Goal: Task Accomplishment & Management: Complete application form

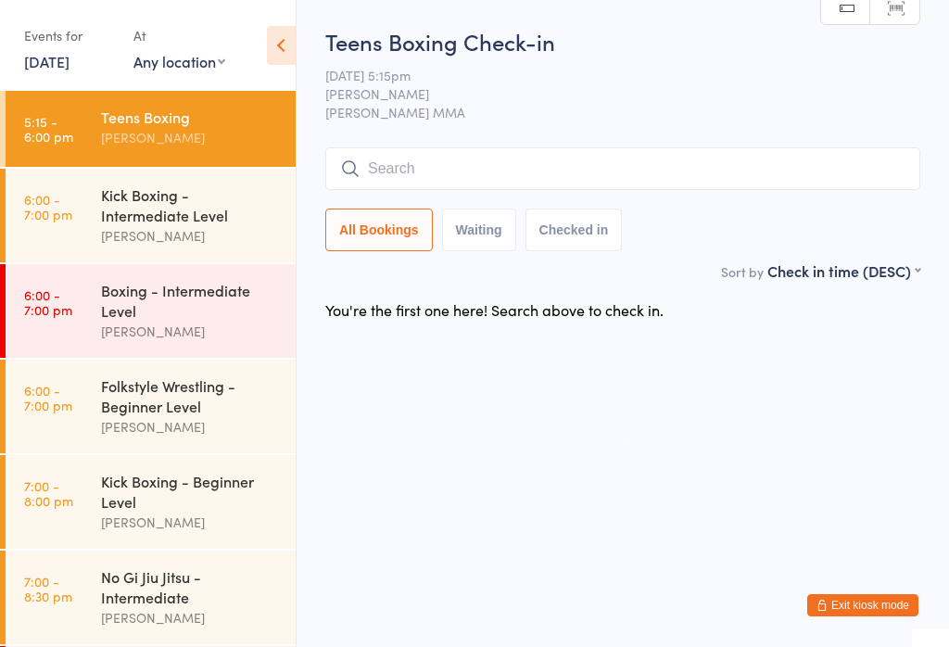
click at [533, 165] on input "search" at bounding box center [622, 168] width 595 height 43
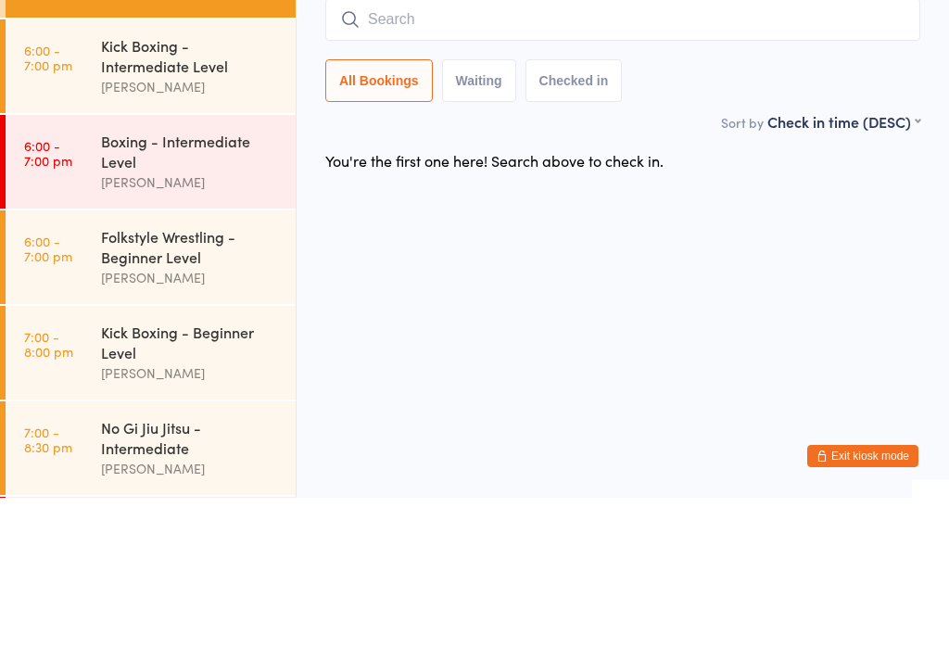
click at [142, 321] on div "Alex Carioti" at bounding box center [190, 331] width 179 height 21
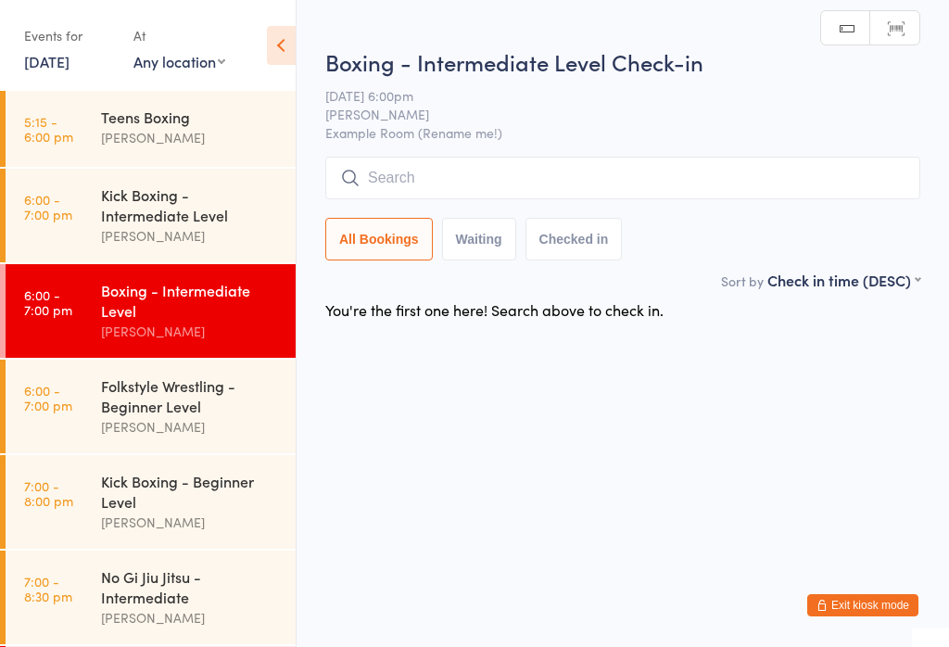
click at [482, 158] on input "search" at bounding box center [622, 178] width 595 height 43
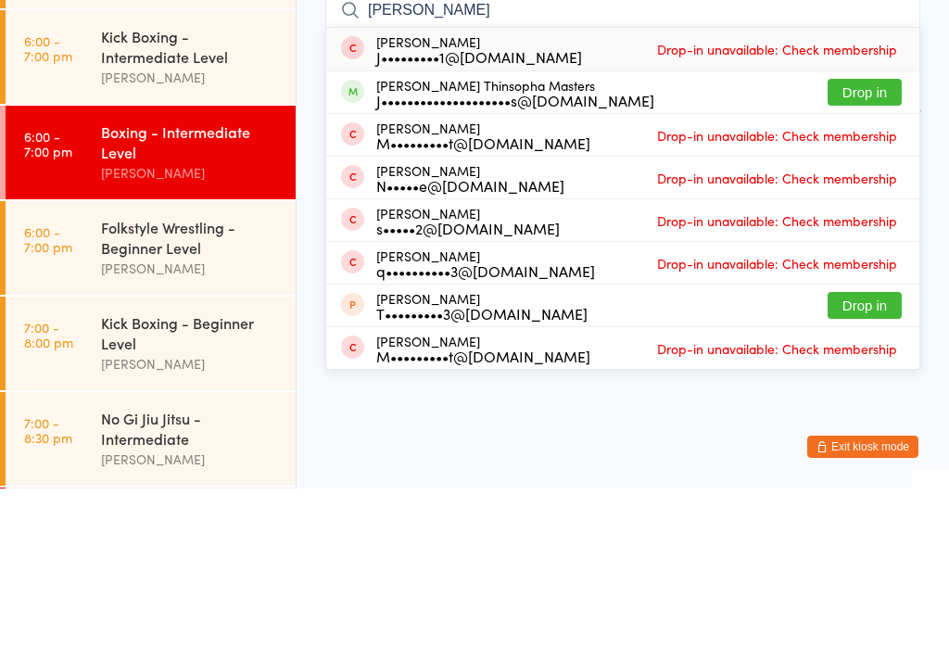
type input "Jett"
click at [866, 237] on button "Drop in" at bounding box center [865, 250] width 74 height 27
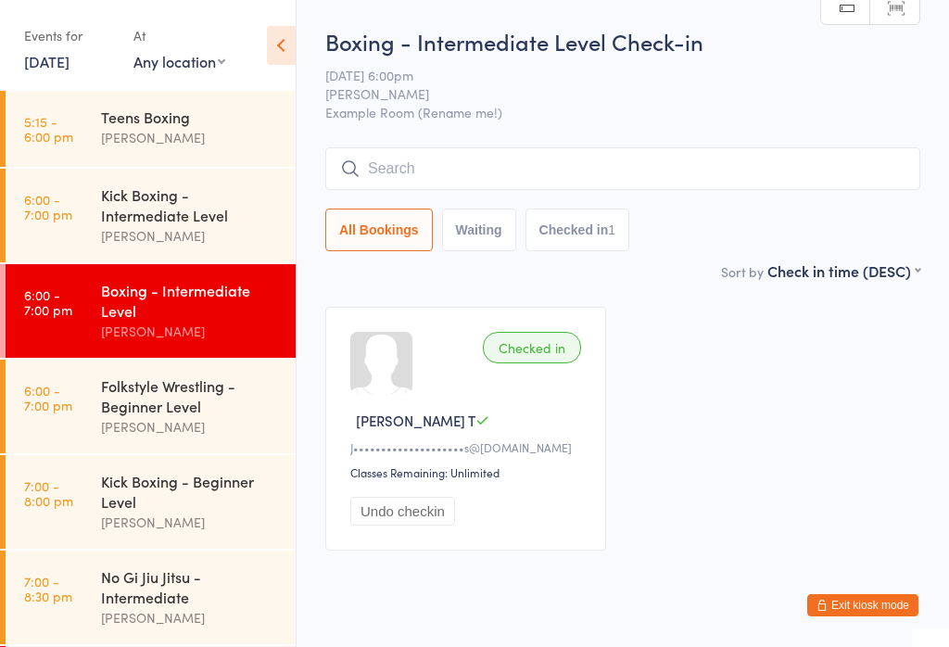
click at [120, 201] on div "Kick Boxing - Intermediate Level" at bounding box center [190, 204] width 179 height 41
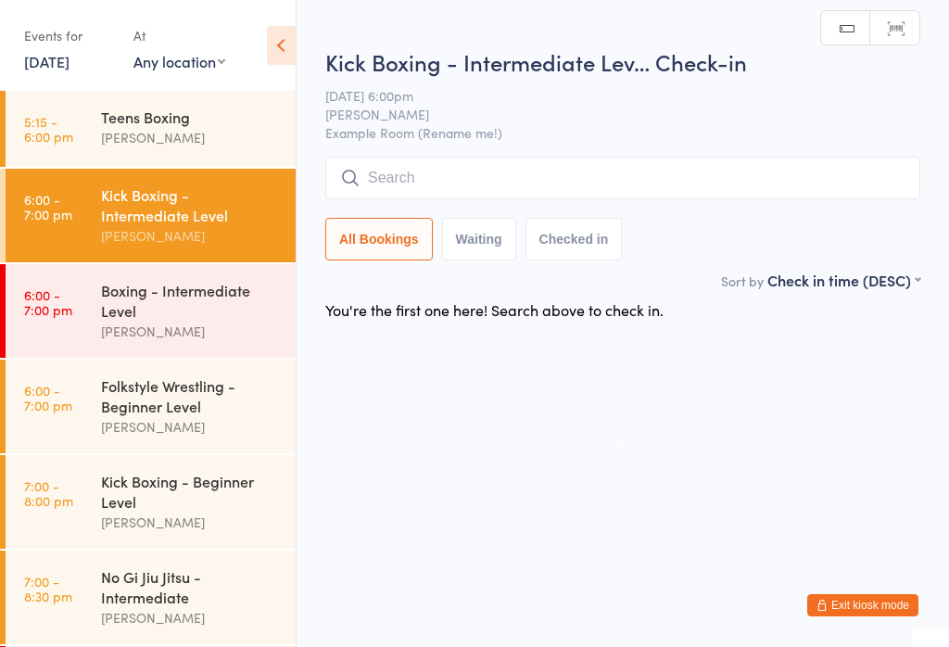
click at [401, 159] on input "search" at bounding box center [622, 178] width 595 height 43
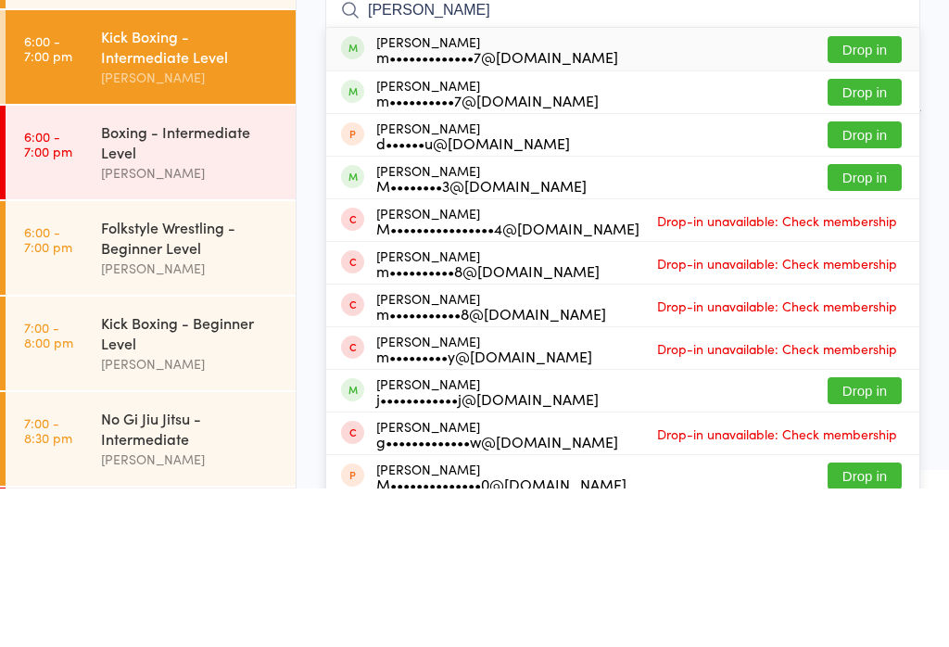
type input "Matthew b"
click at [393, 186] on div "Matthew Bell m•••••••••••••7@gmail.com Drop in" at bounding box center [622, 207] width 593 height 43
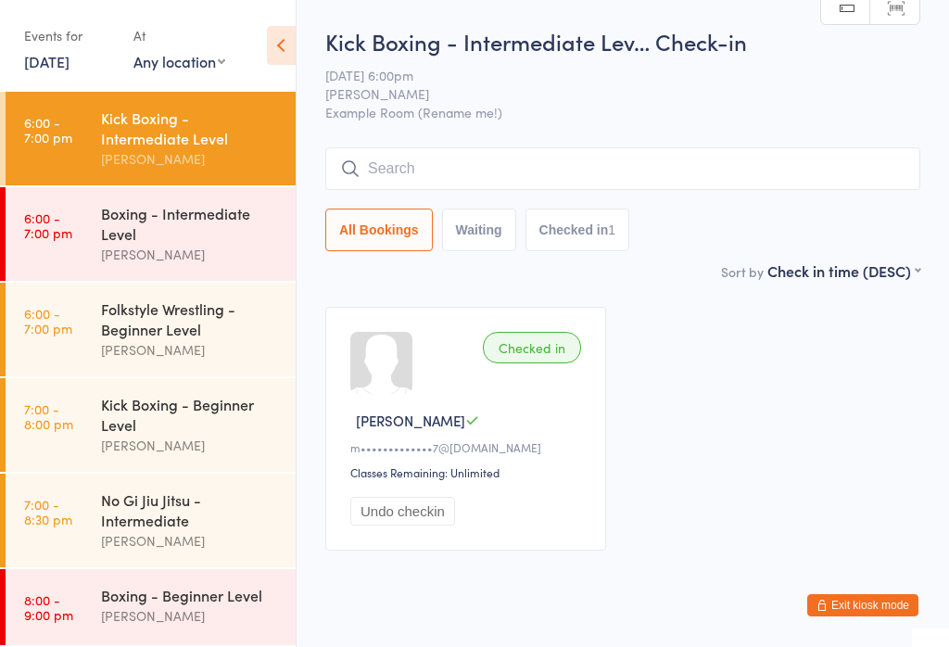
scroll to position [95, 0]
click at [129, 214] on div "Boxing - Intermediate Level" at bounding box center [190, 223] width 179 height 41
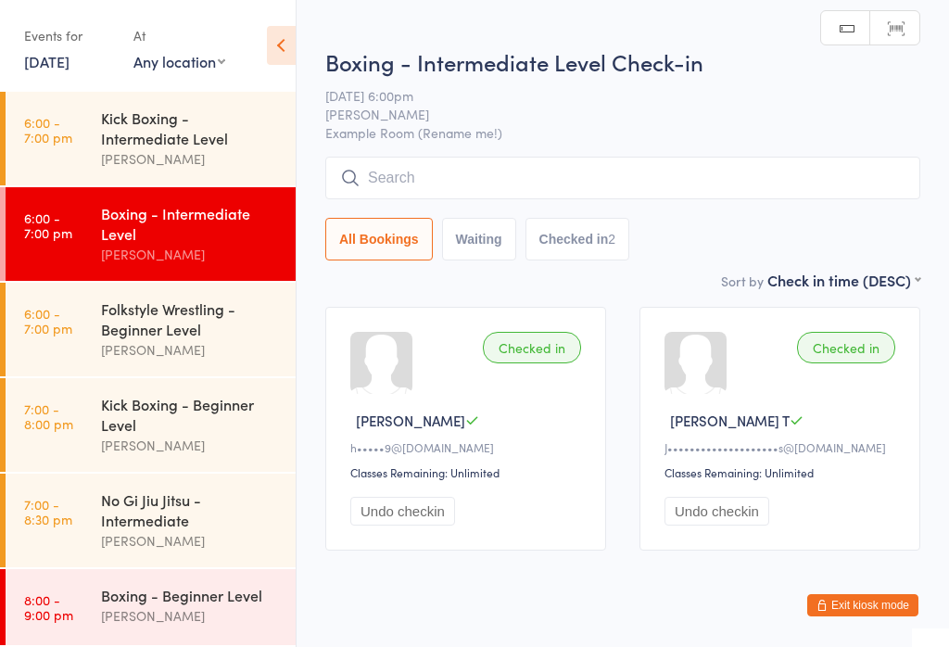
click at [385, 173] on input "search" at bounding box center [622, 178] width 595 height 43
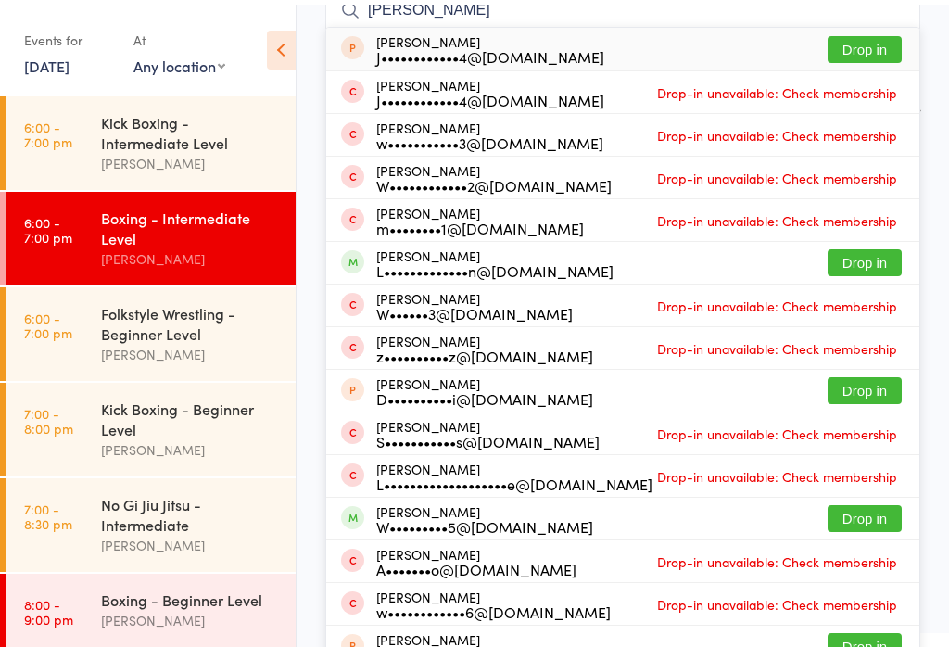
scroll to position [182, 0]
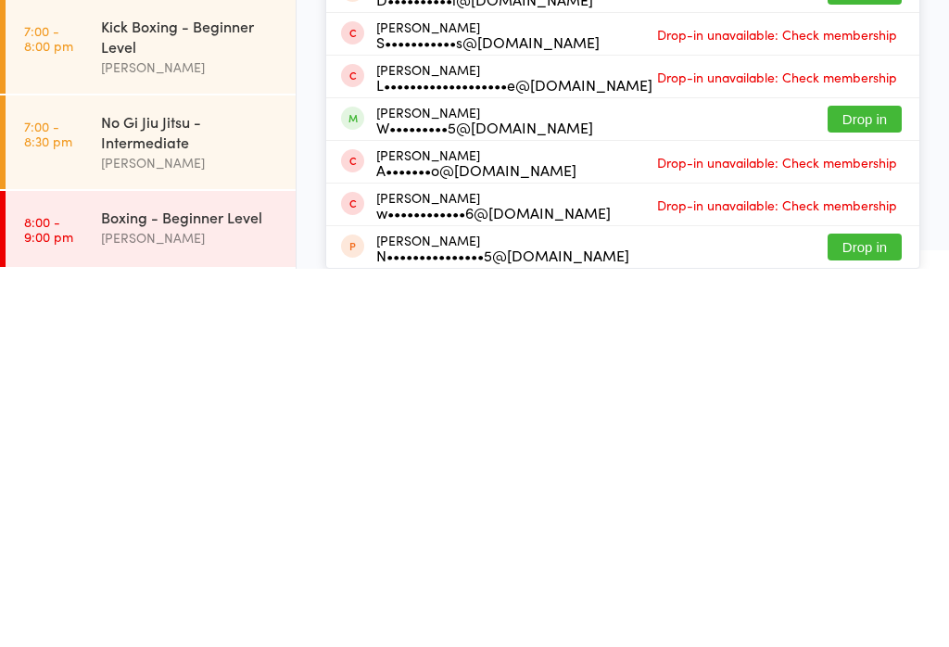
type input "Willis"
click at [858, 484] on button "Drop in" at bounding box center [865, 497] width 74 height 27
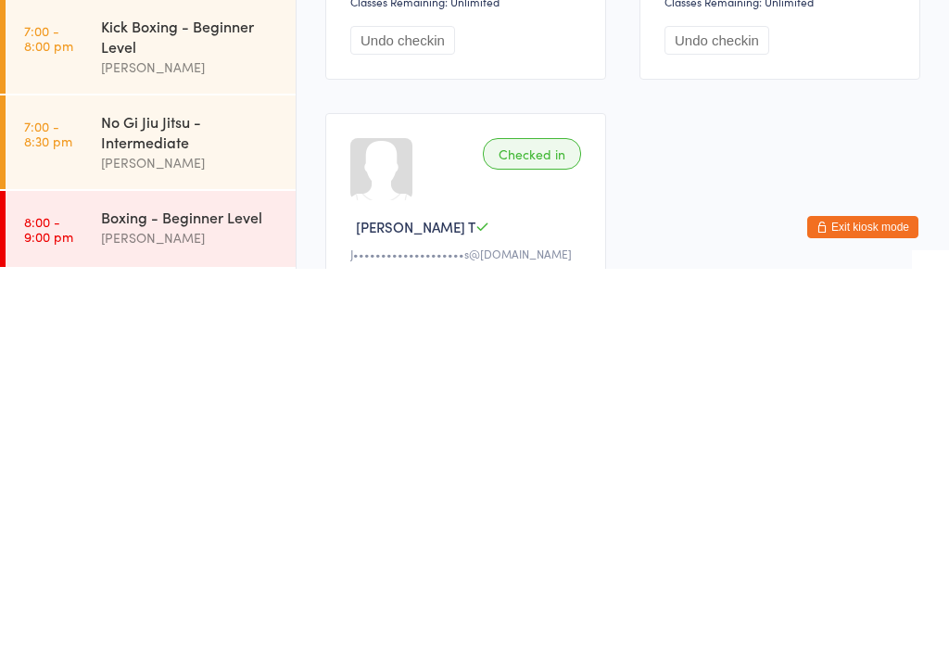
scroll to position [338, 0]
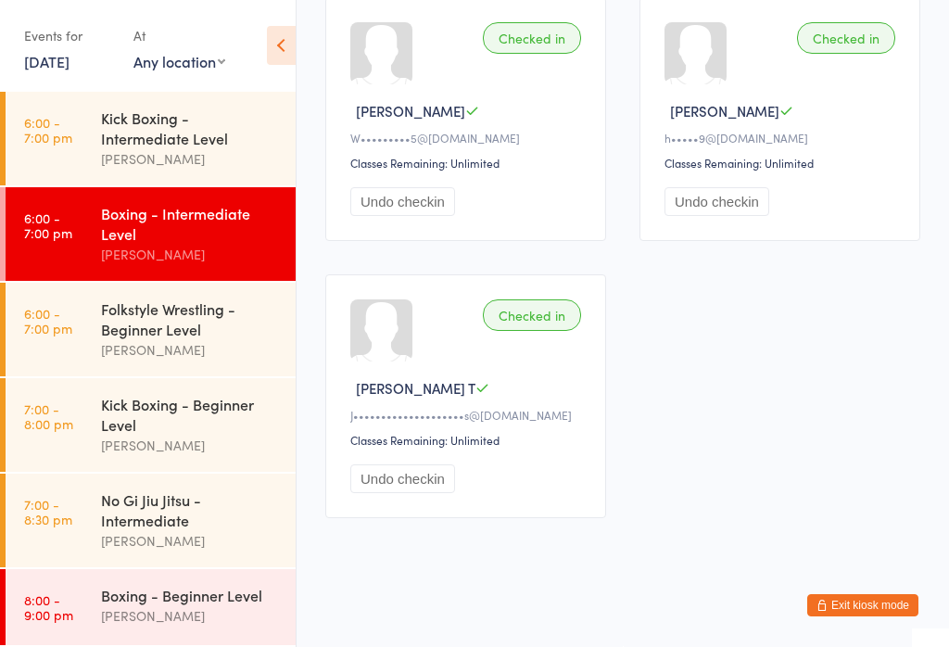
click at [94, 307] on link "6:00 - 7:00 pm Folkstyle Wrestling - Beginner Level Alex Carioti" at bounding box center [151, 330] width 290 height 94
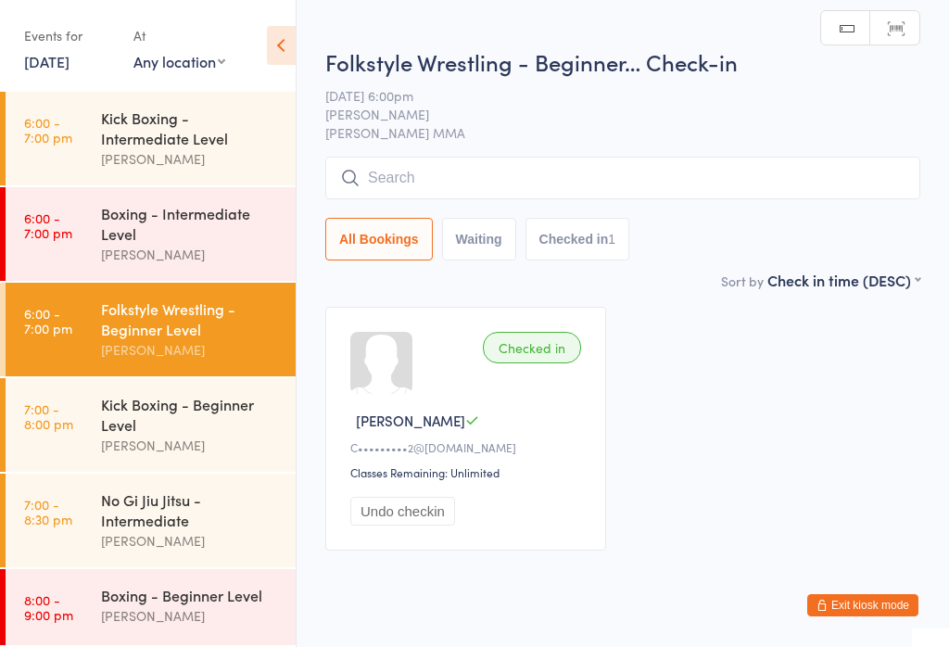
click at [454, 161] on input "search" at bounding box center [622, 178] width 595 height 43
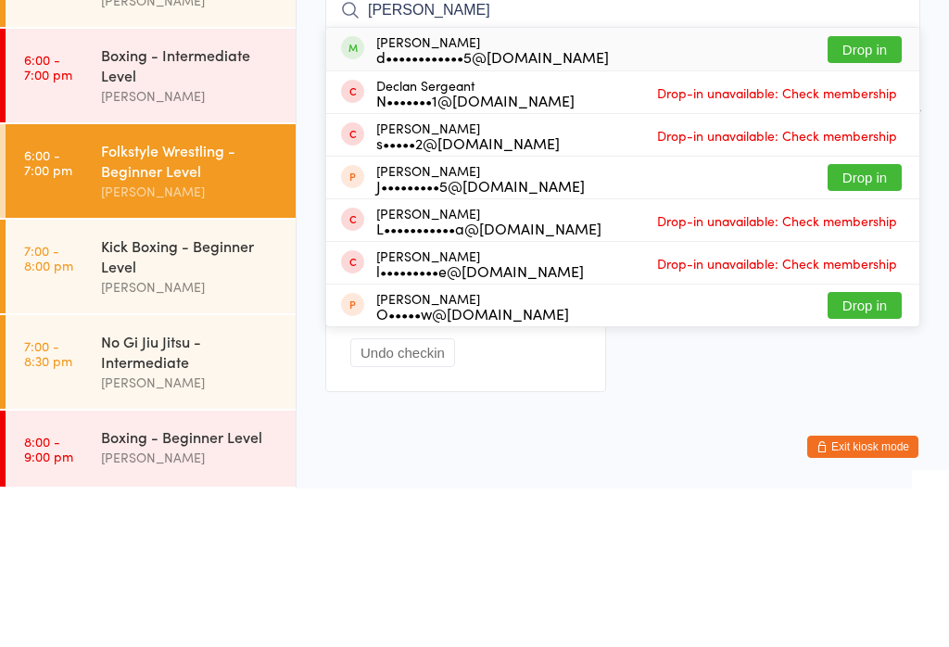
type input "Sergey"
click at [860, 195] on button "Drop in" at bounding box center [865, 208] width 74 height 27
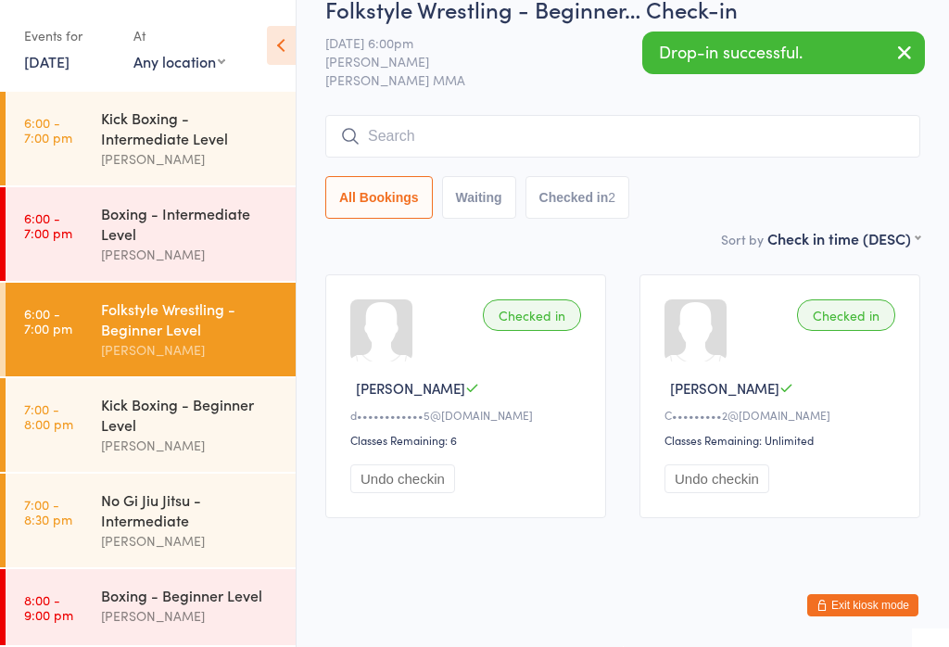
click at [202, 227] on div "Boxing - Intermediate Level" at bounding box center [190, 223] width 179 height 41
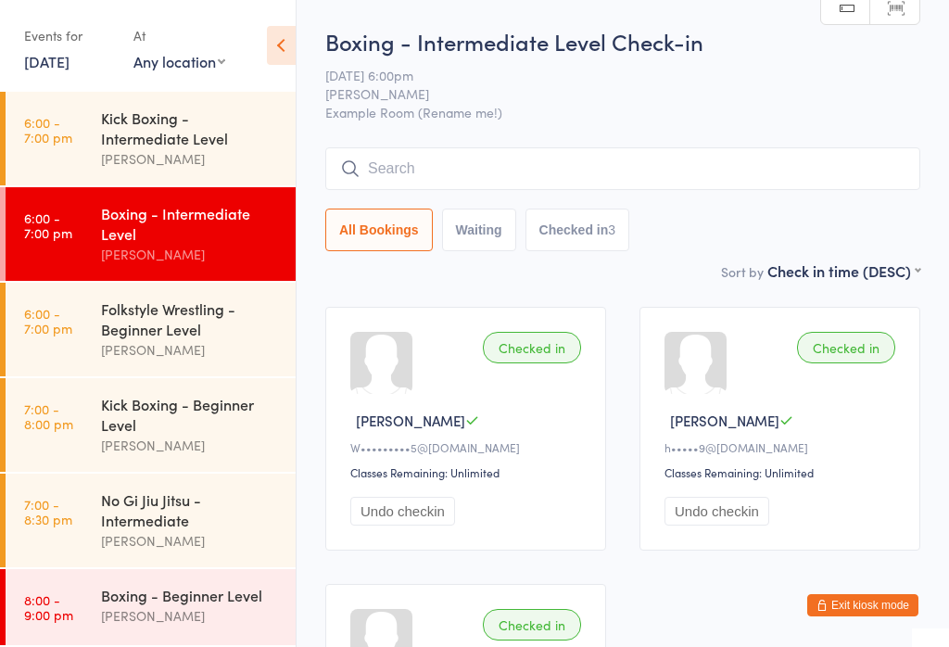
click at [384, 168] on input "search" at bounding box center [622, 168] width 595 height 43
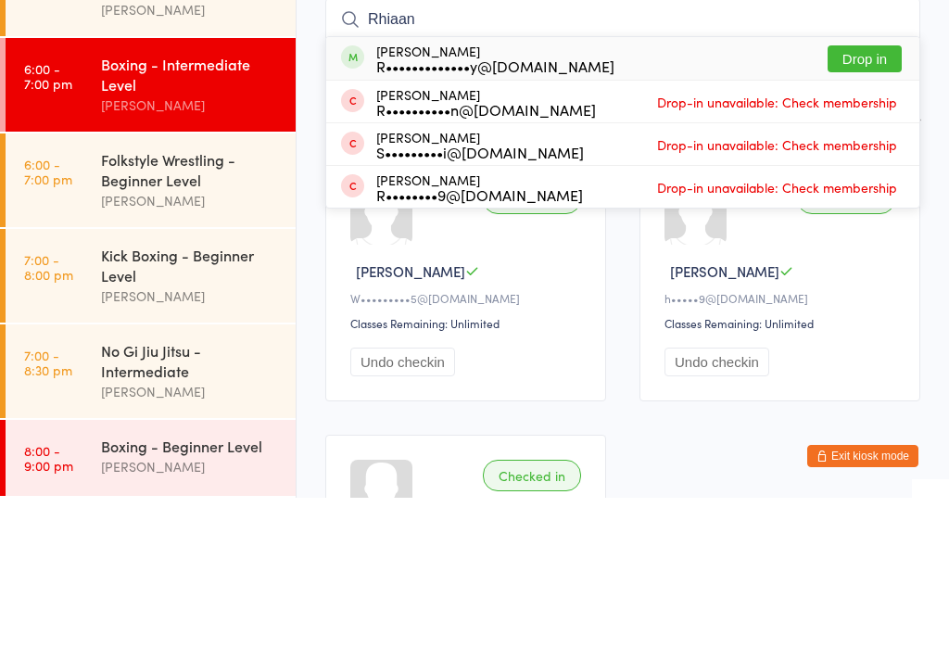
type input "Rhiaan"
click at [871, 195] on button "Drop in" at bounding box center [865, 208] width 74 height 27
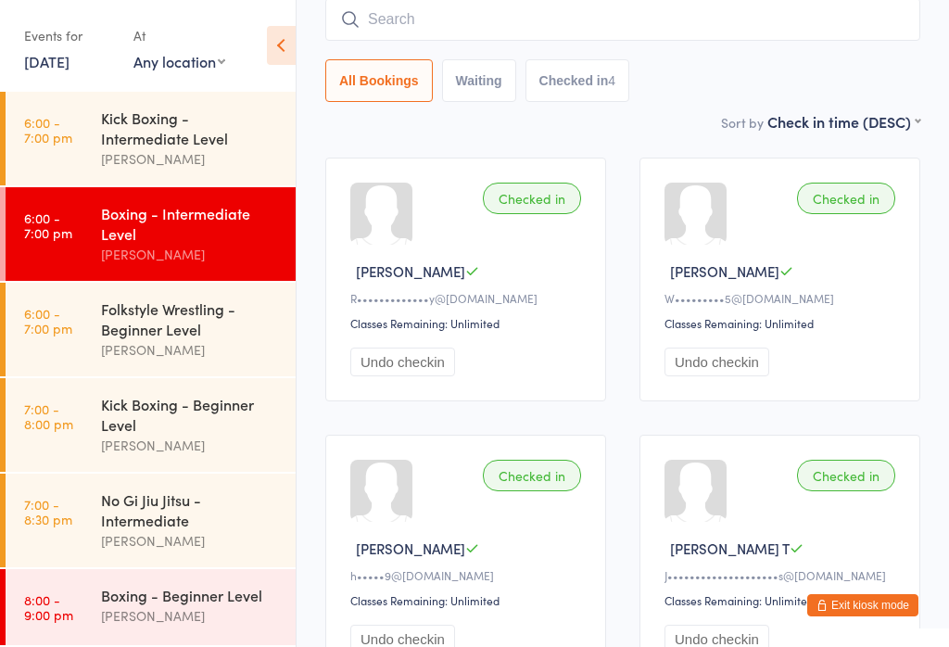
click at [615, 9] on input "search" at bounding box center [622, 19] width 595 height 43
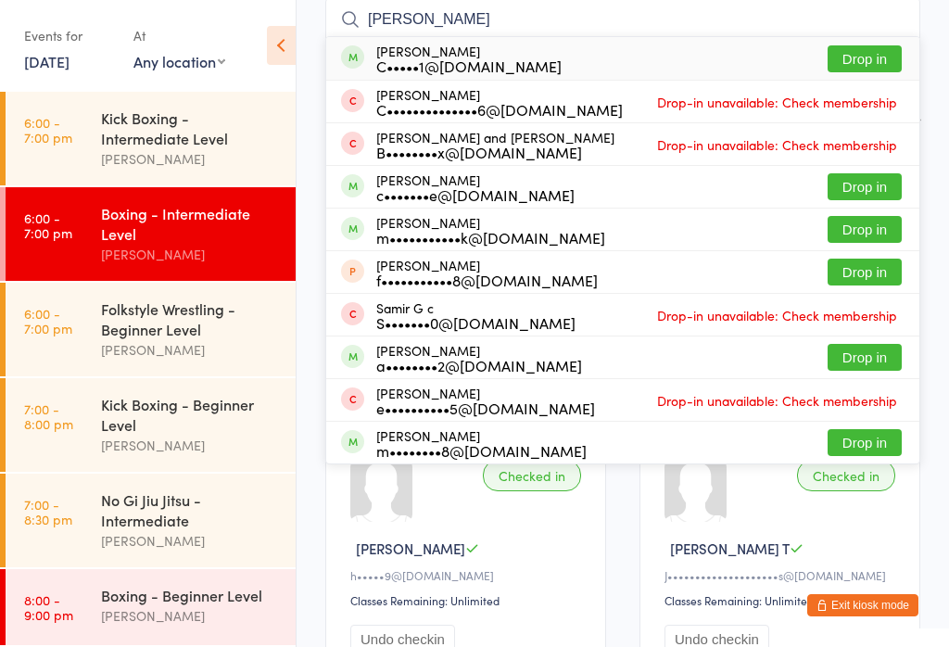
type input "Cody mir"
click at [870, 54] on button "Drop in" at bounding box center [865, 58] width 74 height 27
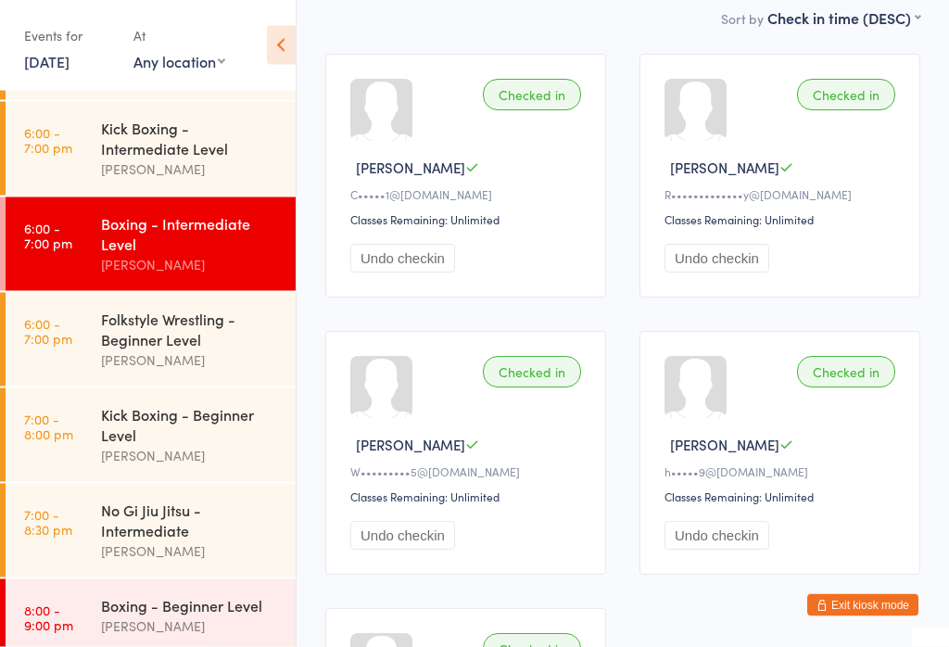
scroll to position [259, 0]
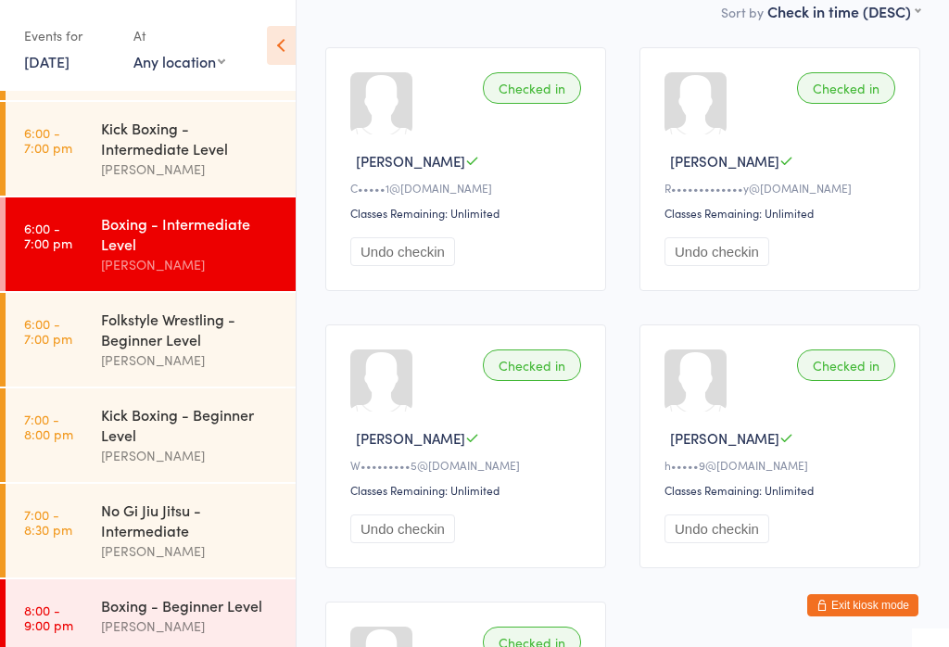
click at [126, 145] on div "Kick Boxing - Intermediate Level" at bounding box center [190, 138] width 179 height 41
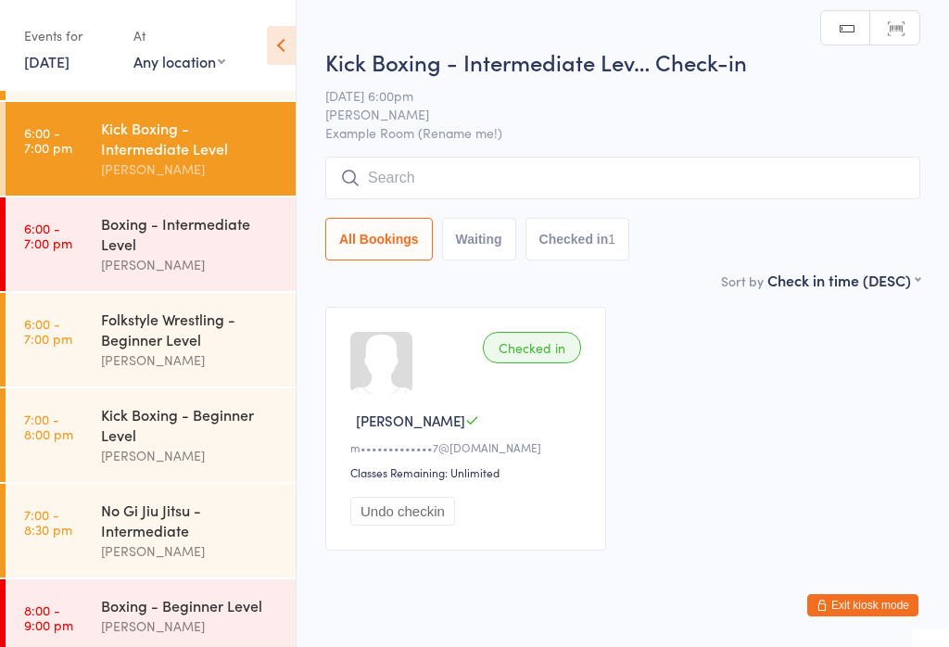
click at [453, 178] on input "search" at bounding box center [622, 178] width 595 height 43
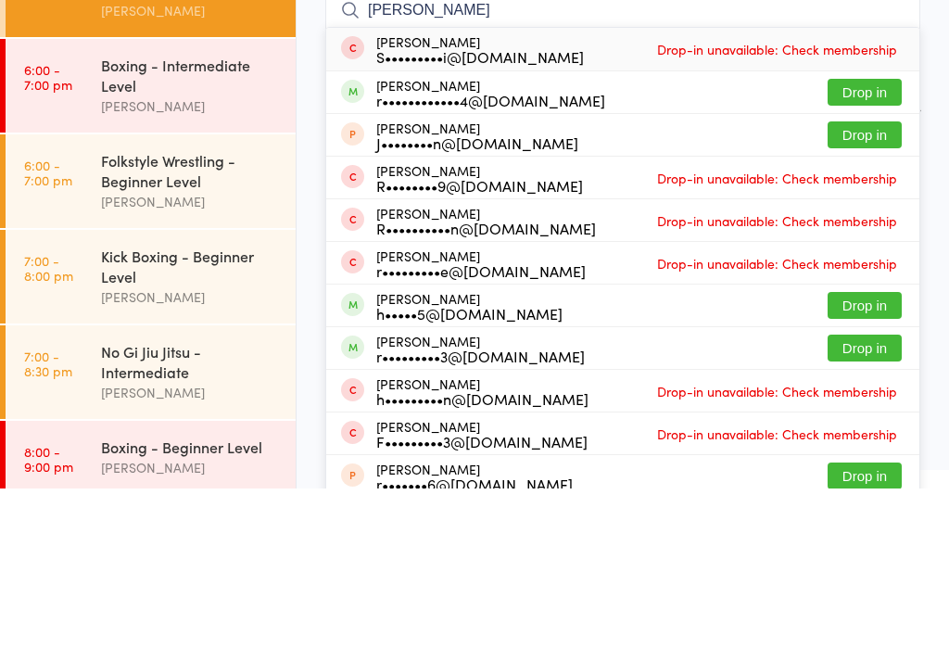
type input "Ryan l"
click at [854, 237] on button "Drop in" at bounding box center [865, 250] width 74 height 27
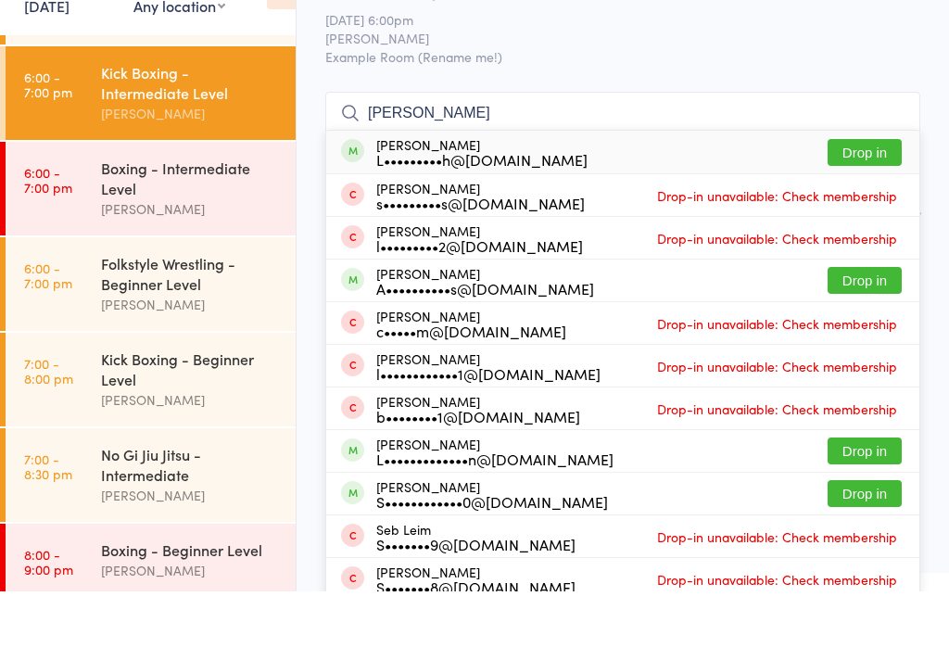
type input "lewis smith"
click at [848, 195] on button "Drop in" at bounding box center [865, 208] width 74 height 27
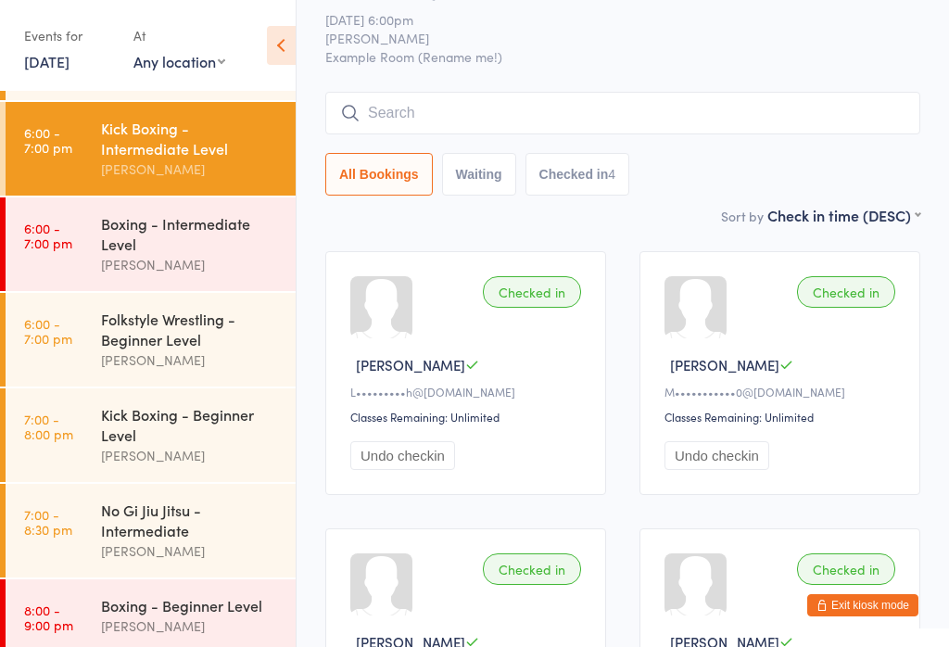
click at [182, 349] on div "Folkstyle Wrestling - Beginner Level" at bounding box center [190, 329] width 179 height 41
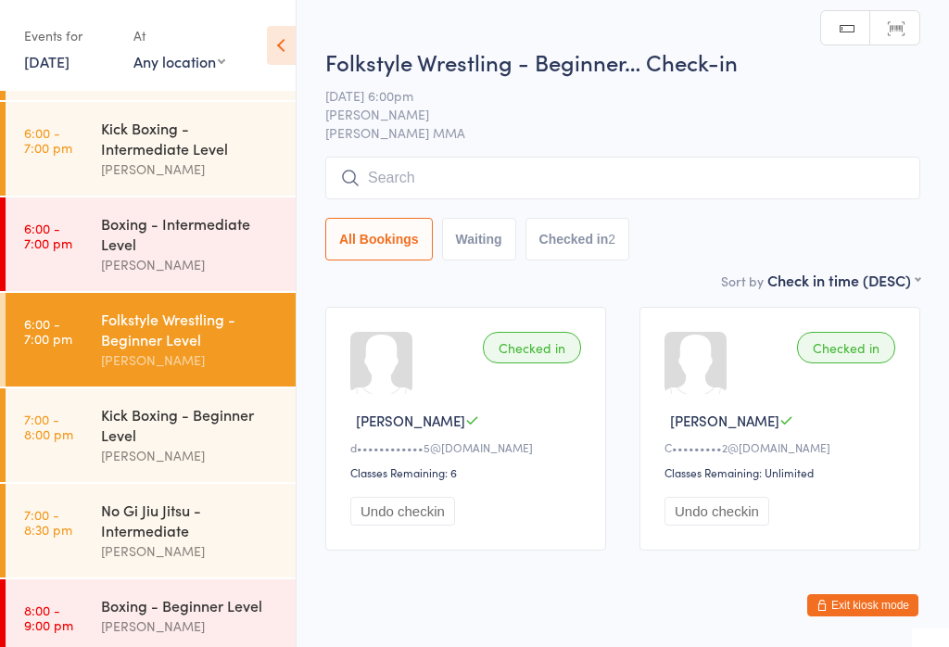
click at [490, 171] on input "search" at bounding box center [622, 178] width 595 height 43
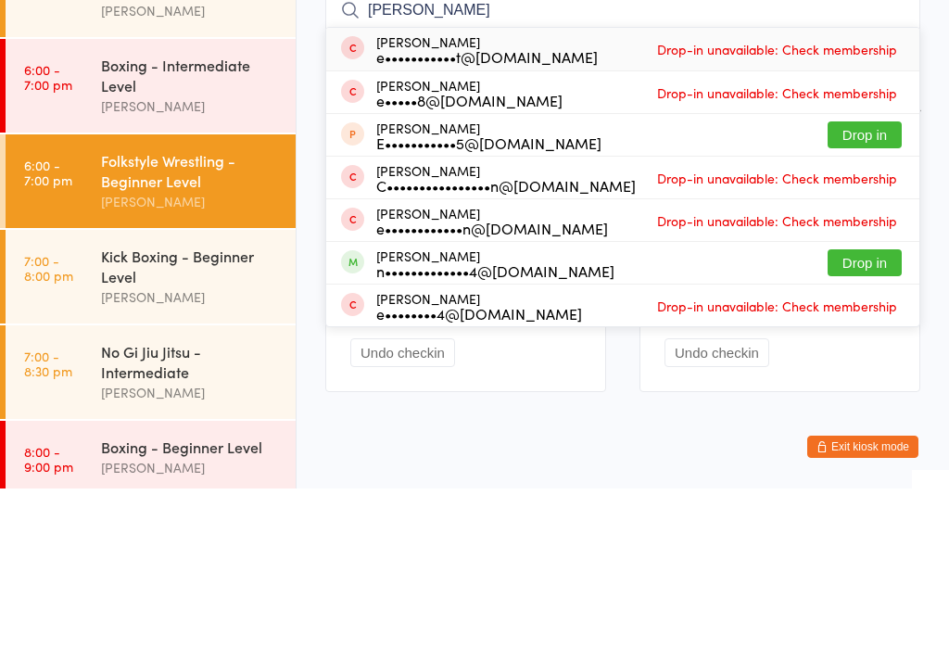
type input "Eric"
click at [721, 322] on span "Drop-in unavailable: Check membership" at bounding box center [776, 336] width 249 height 28
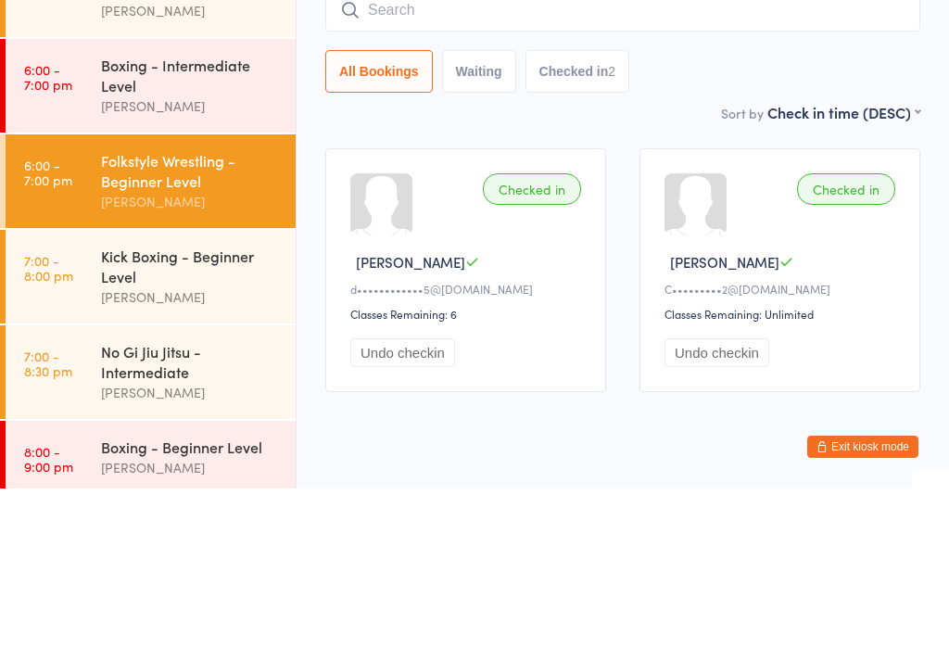
scroll to position [56, 0]
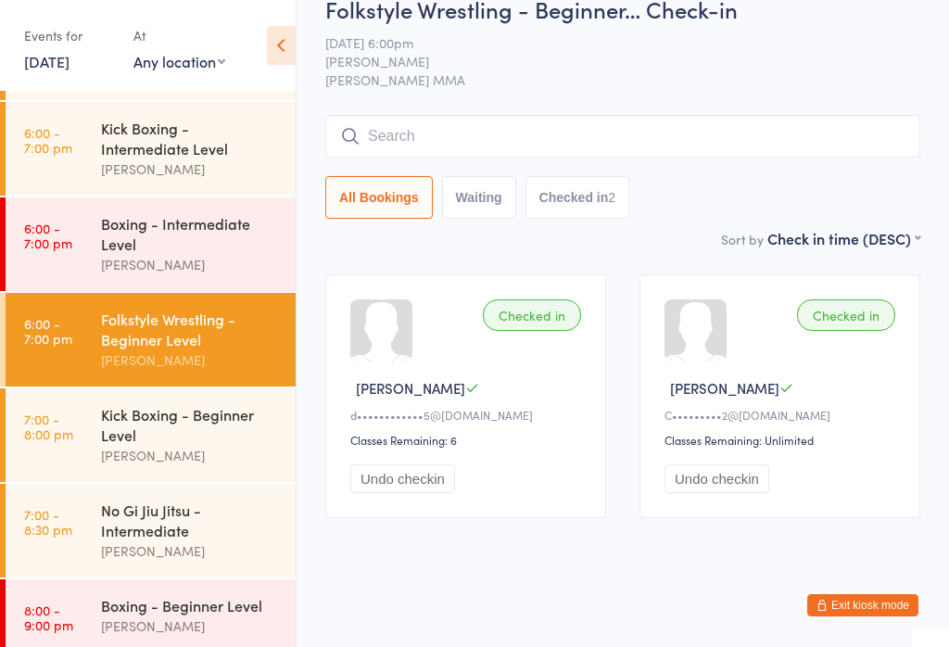
click at [645, 532] on html "You have now entered Kiosk Mode. Members will be able to check themselves in us…" at bounding box center [474, 291] width 949 height 647
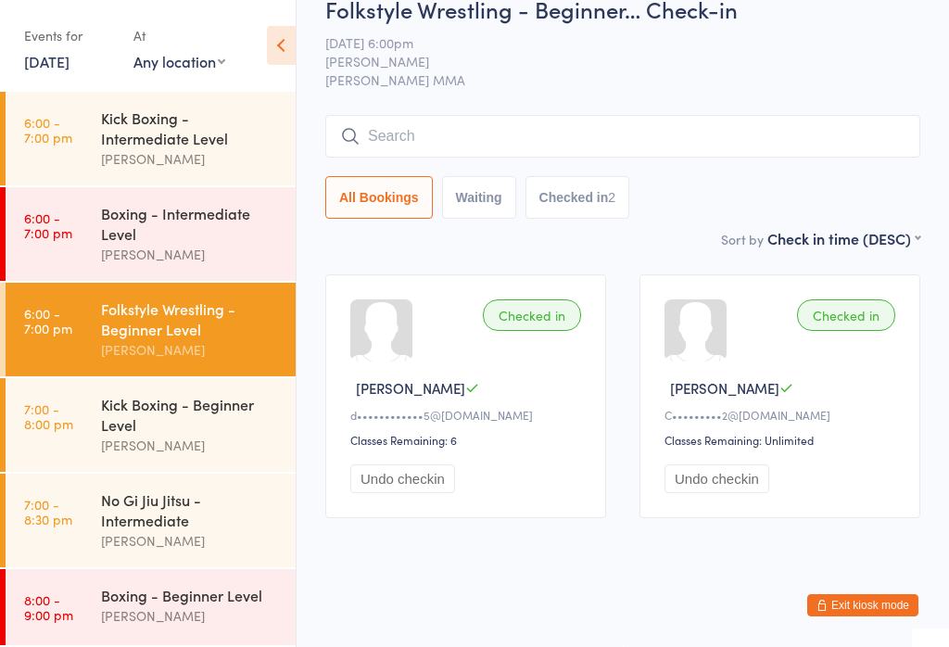
scroll to position [95, 0]
click at [183, 302] on div "Folkstyle Wrestling - Beginner Level" at bounding box center [190, 318] width 179 height 41
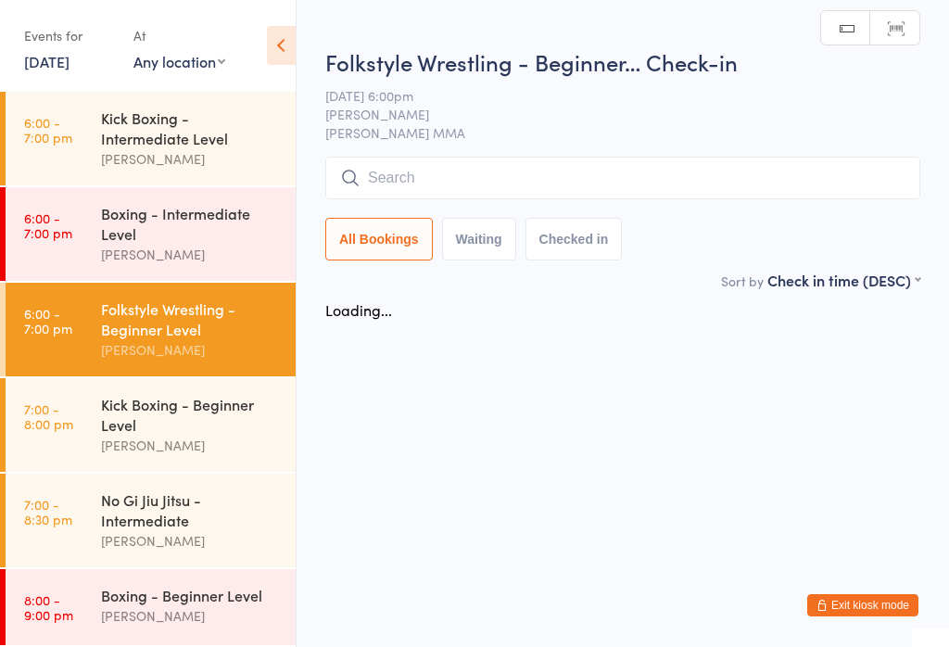
scroll to position [0, 0]
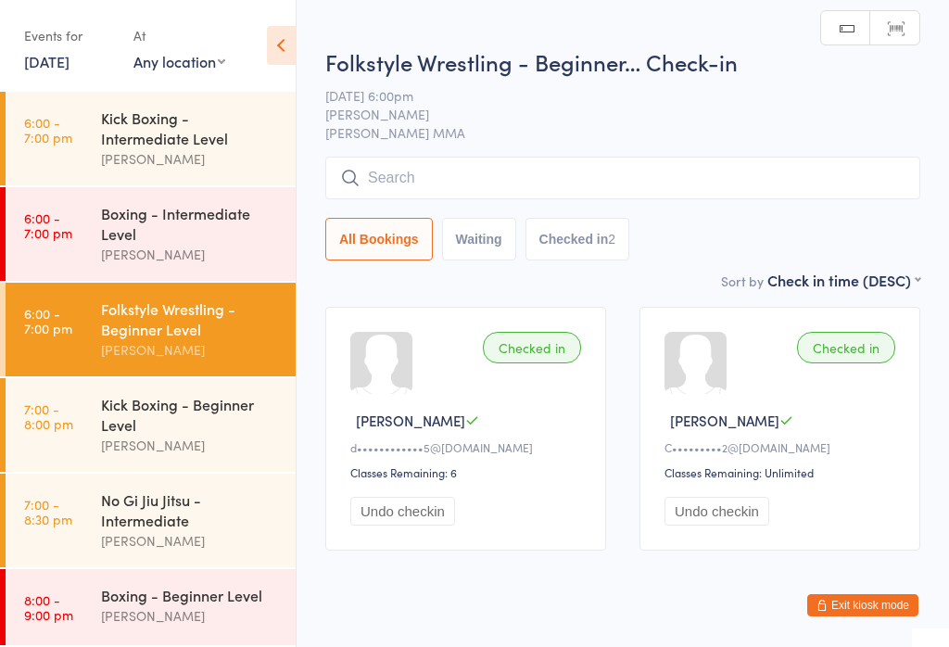
click at [676, 179] on input "search" at bounding box center [622, 178] width 595 height 43
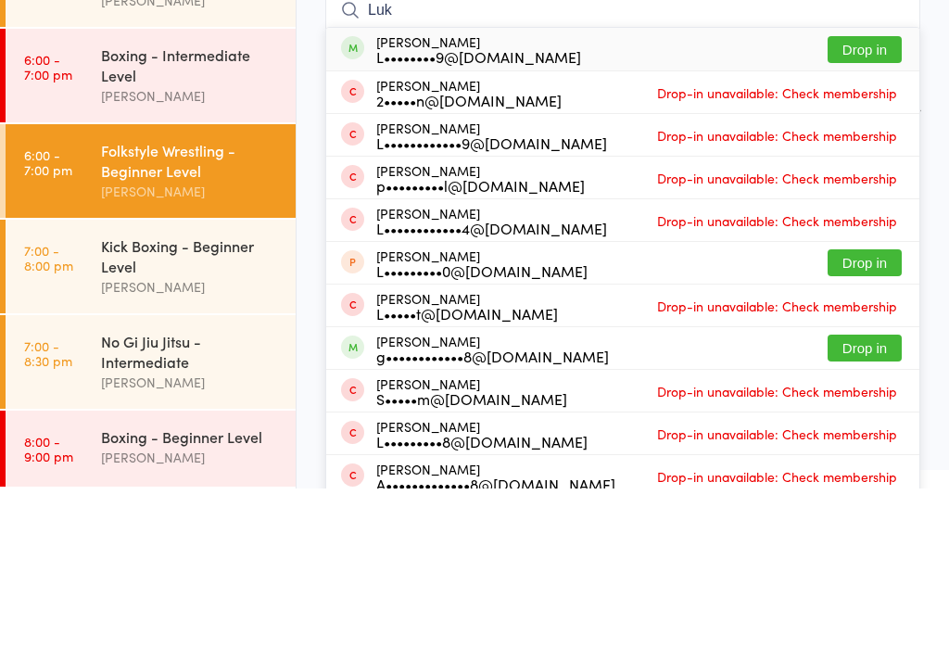
scroll to position [75, 0]
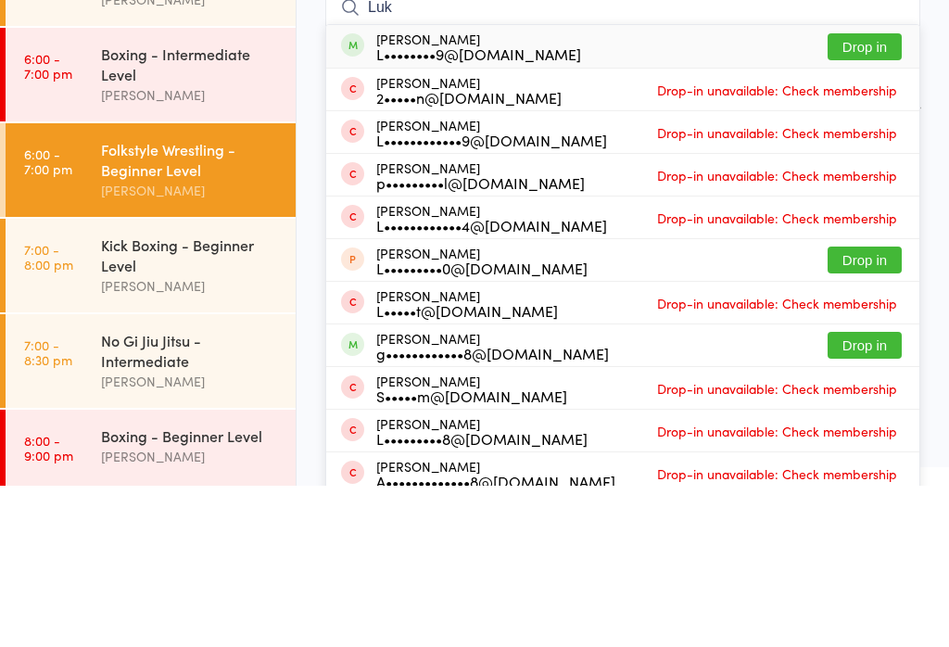
type input "Luk"
click at [562, 186] on div "Luke Henry L••••••••9@gmail.com Drop in" at bounding box center [622, 207] width 593 height 43
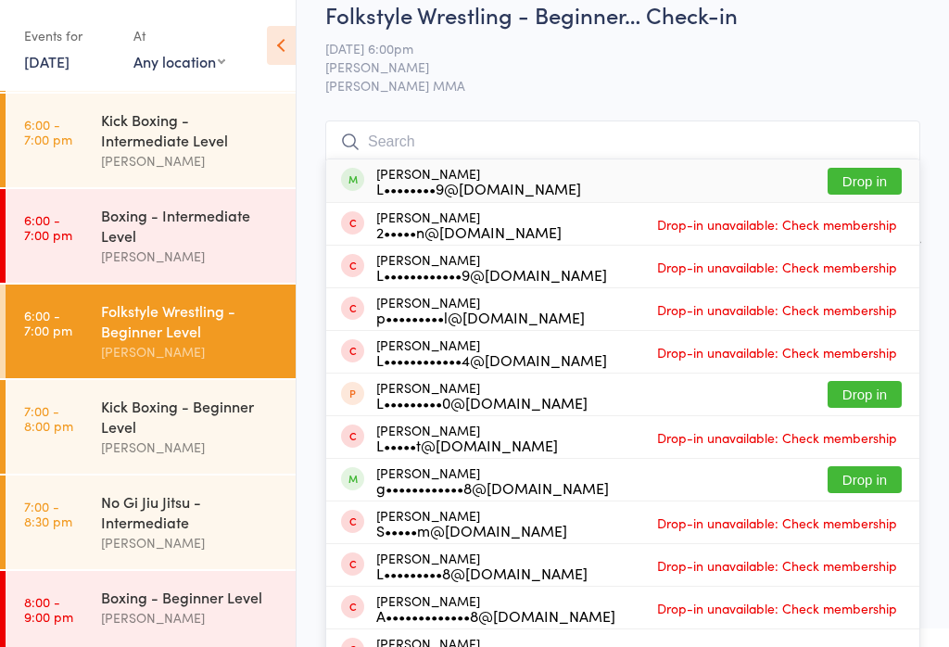
scroll to position [67, 0]
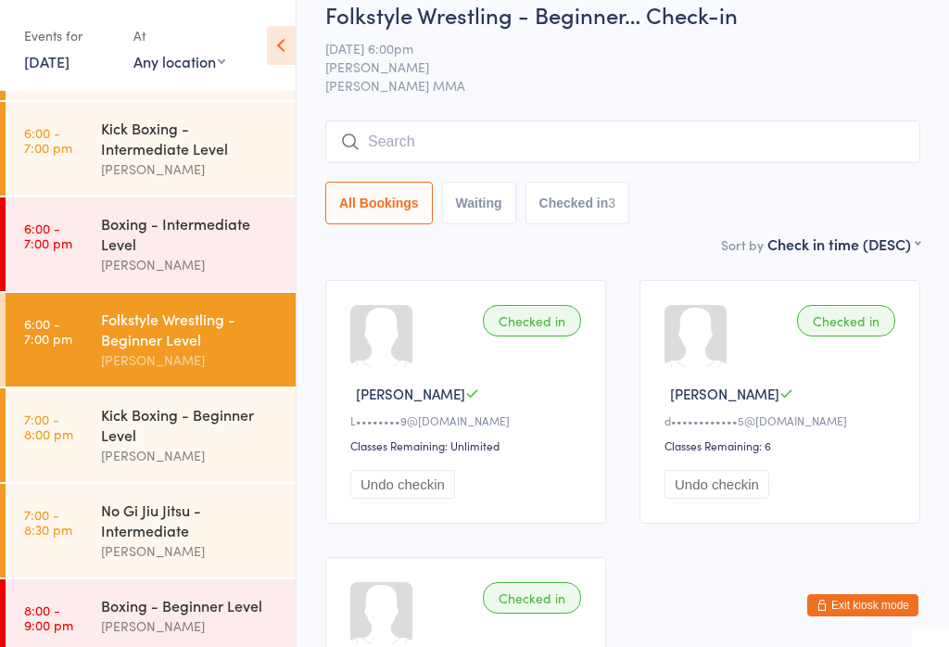
click at [461, 145] on input "search" at bounding box center [622, 141] width 595 height 43
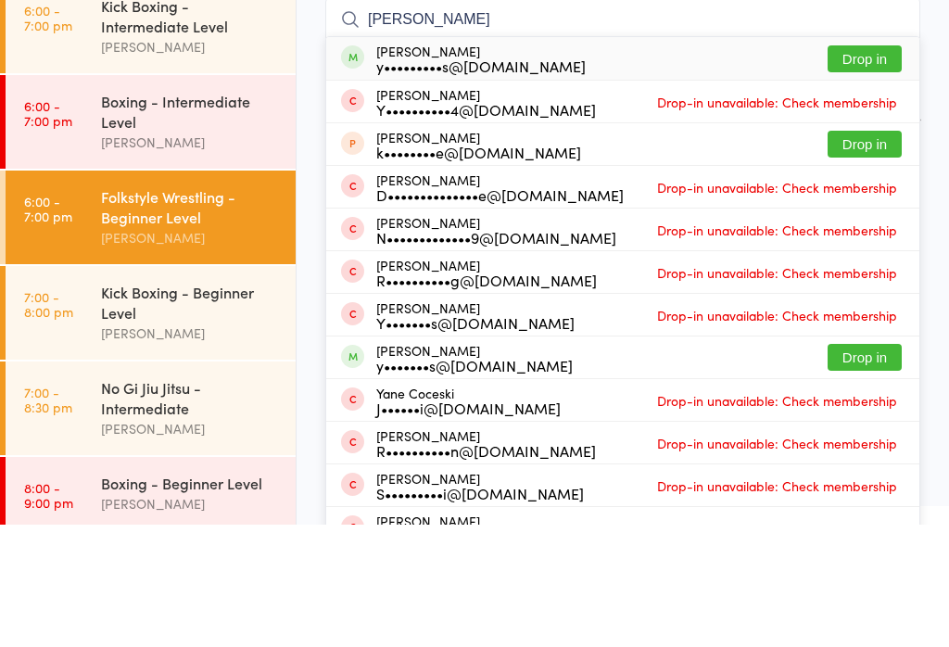
type input "Yan"
click at [866, 168] on button "Drop in" at bounding box center [865, 181] width 74 height 27
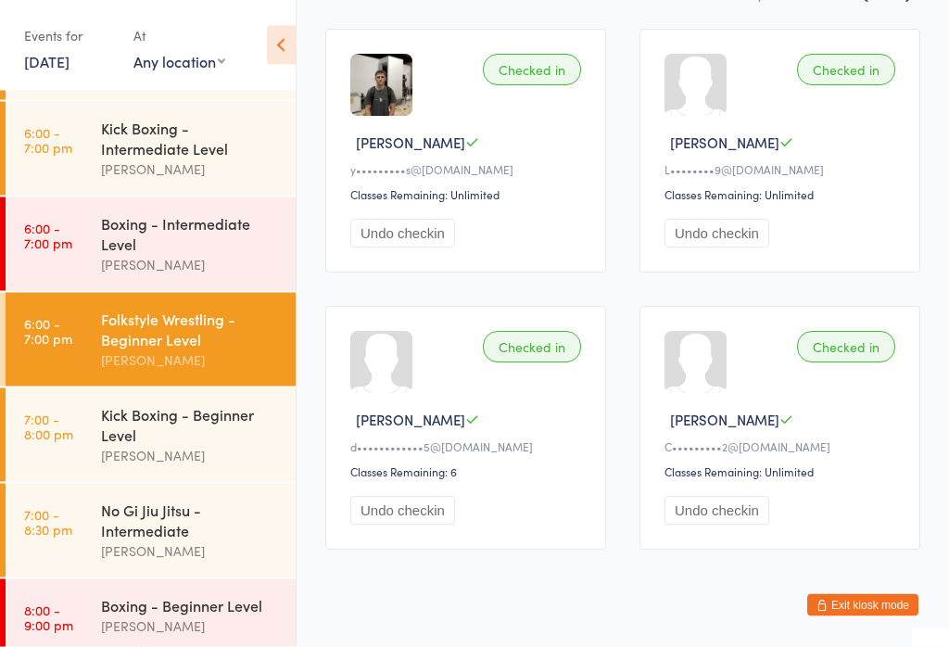
scroll to position [290, 0]
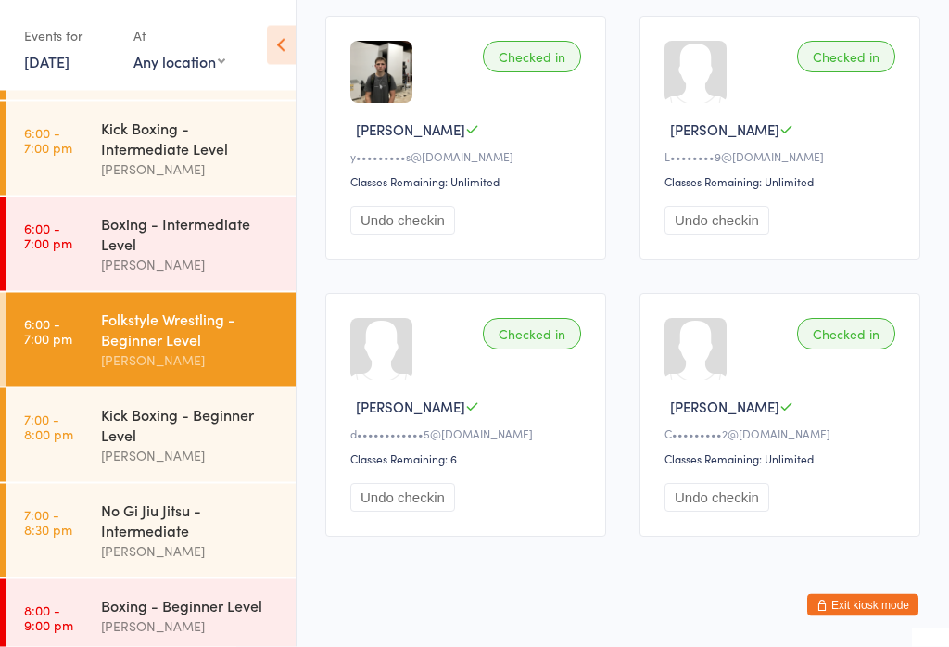
click at [188, 426] on div "Kick Boxing - Beginner Level" at bounding box center [190, 424] width 179 height 41
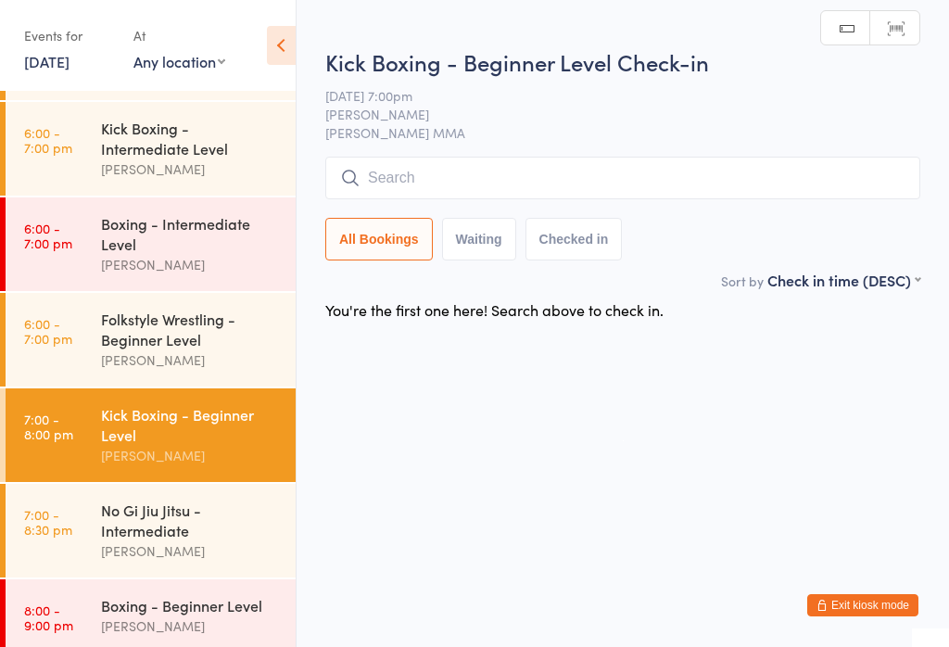
click at [539, 160] on input "search" at bounding box center [622, 178] width 595 height 43
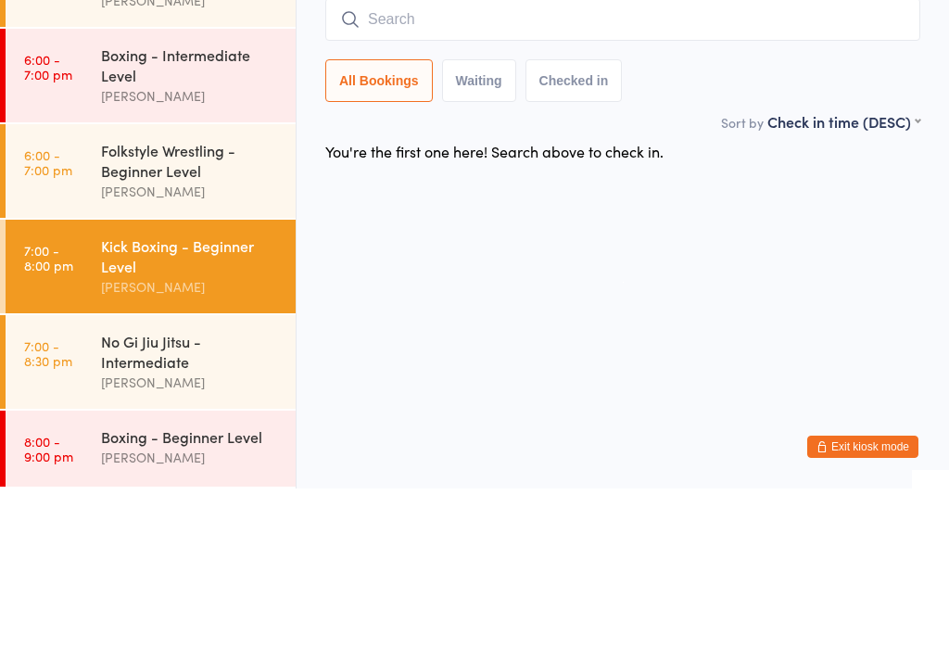
scroll to position [95, 0]
click at [216, 203] on div "Boxing - Intermediate Level" at bounding box center [190, 223] width 179 height 41
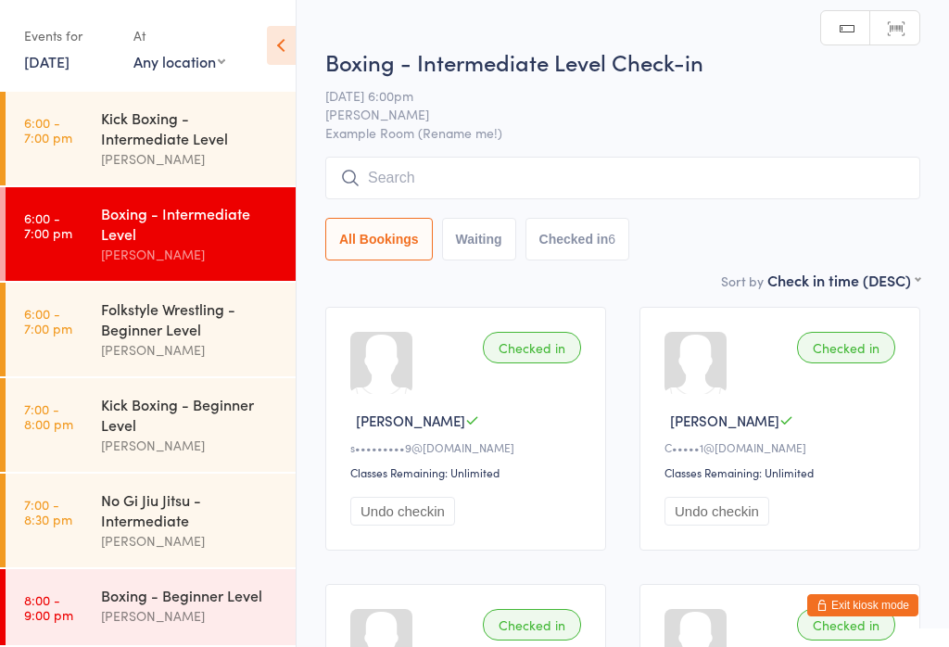
click at [159, 150] on div "[PERSON_NAME]" at bounding box center [190, 158] width 179 height 21
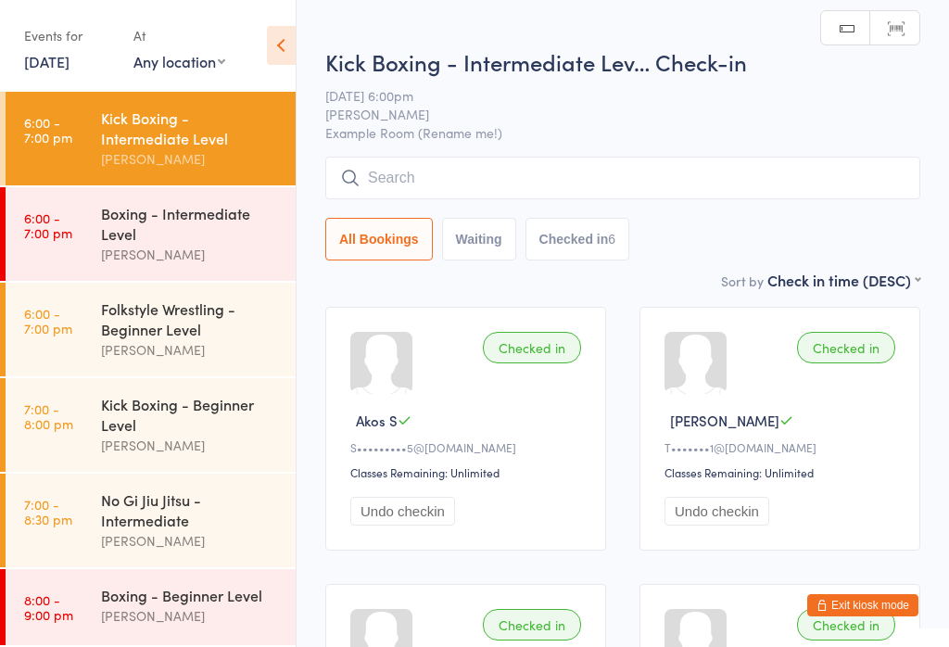
click at [544, 194] on input "search" at bounding box center [622, 178] width 595 height 43
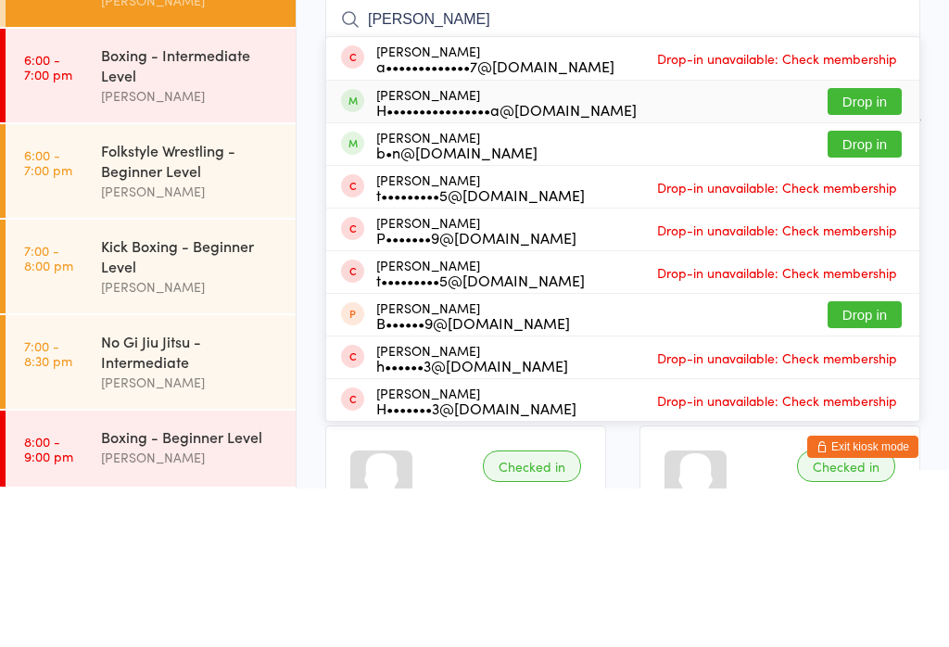
type input "Hass"
click at [868, 246] on button "Drop in" at bounding box center [865, 259] width 74 height 27
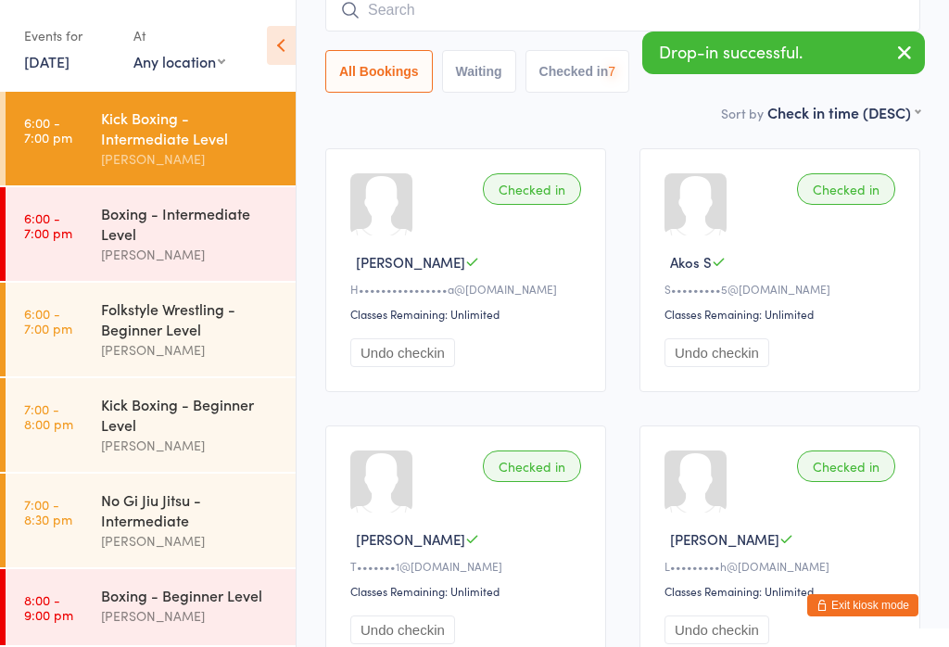
click at [227, 429] on div "Kick Boxing - Beginner Level" at bounding box center [190, 414] width 179 height 41
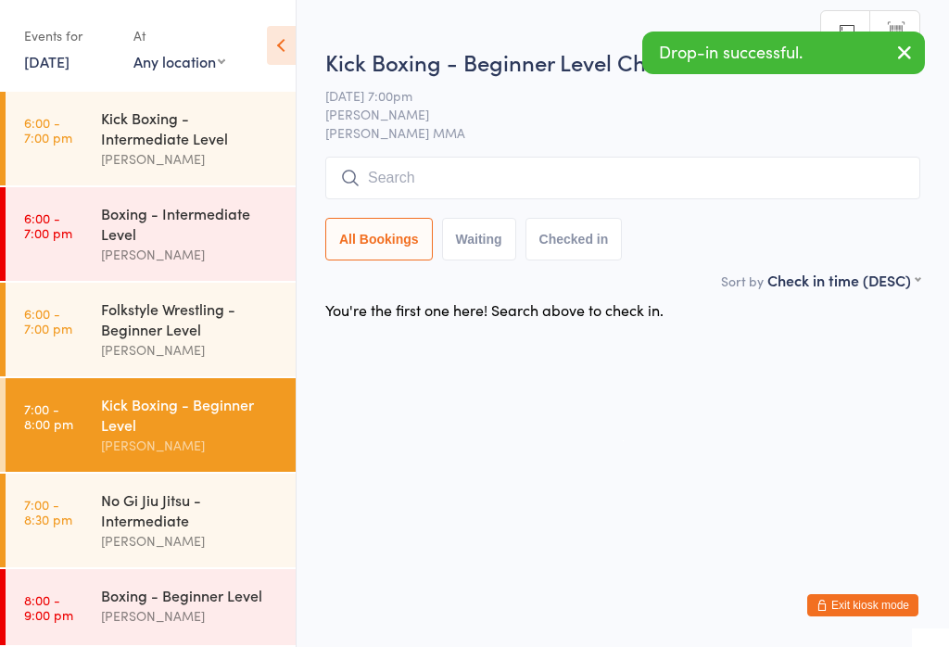
click at [550, 186] on input "search" at bounding box center [622, 178] width 595 height 43
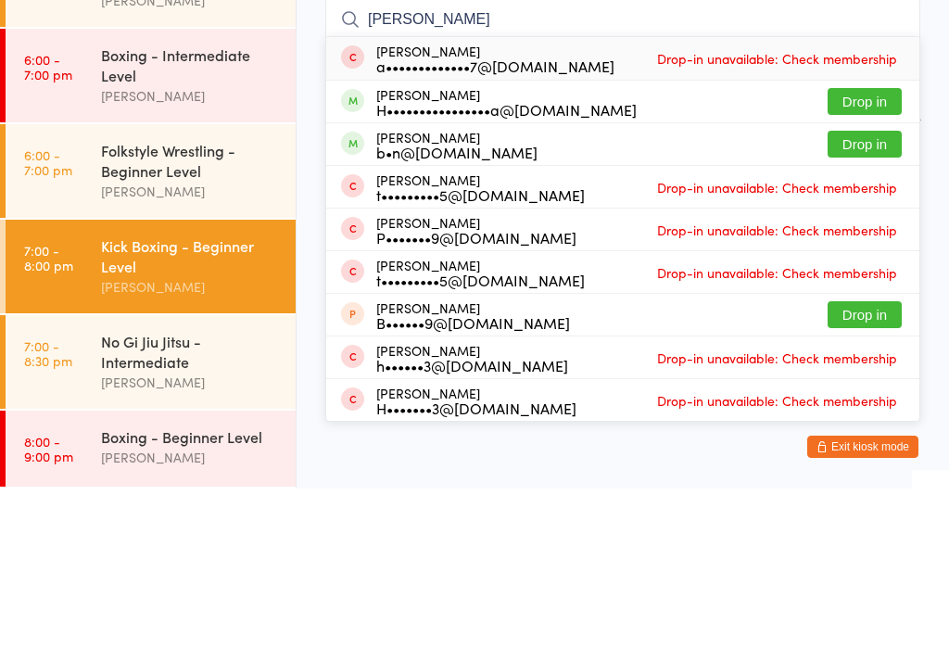
type input "Hass"
click at [874, 196] on div "Ali Hassan a•••••••••••••7@gmail.com Drop-in unavailable: Check membership" at bounding box center [622, 217] width 593 height 43
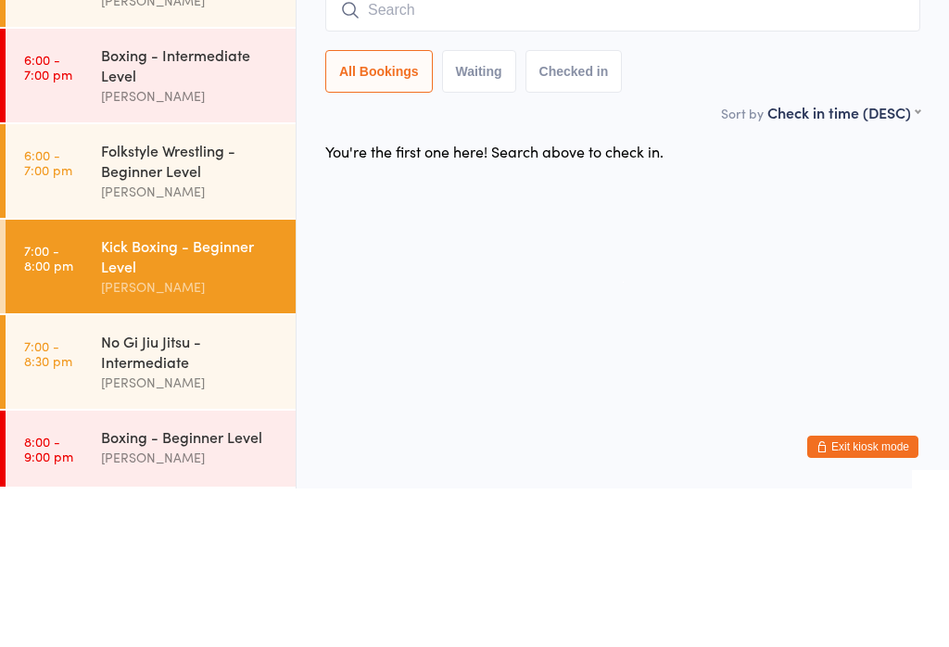
click at [840, 290] on div "You're the first one here! Search above to check in." at bounding box center [623, 309] width 628 height 39
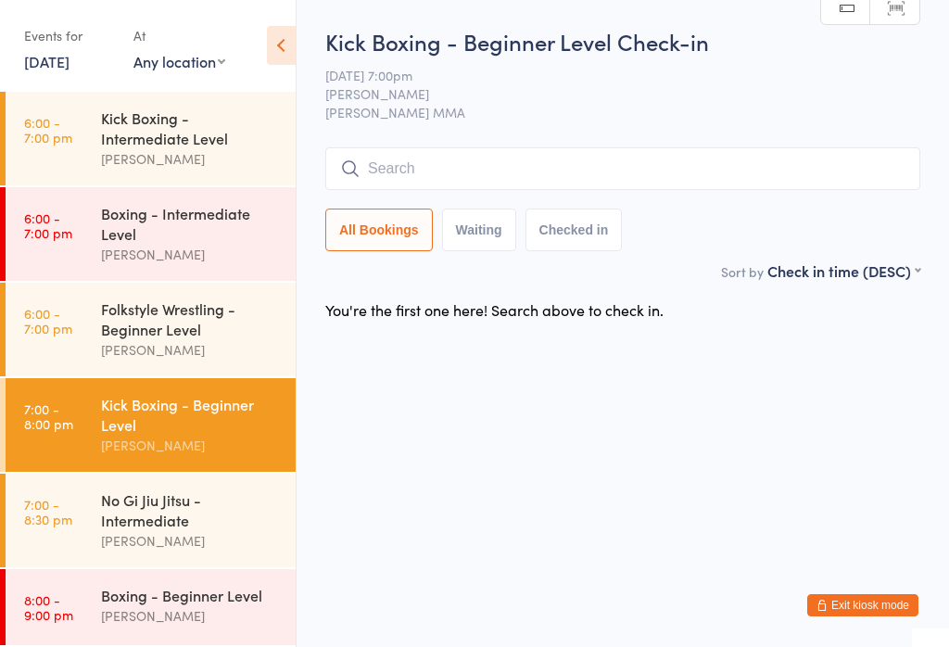
click at [227, 244] on div "[PERSON_NAME]" at bounding box center [190, 254] width 179 height 21
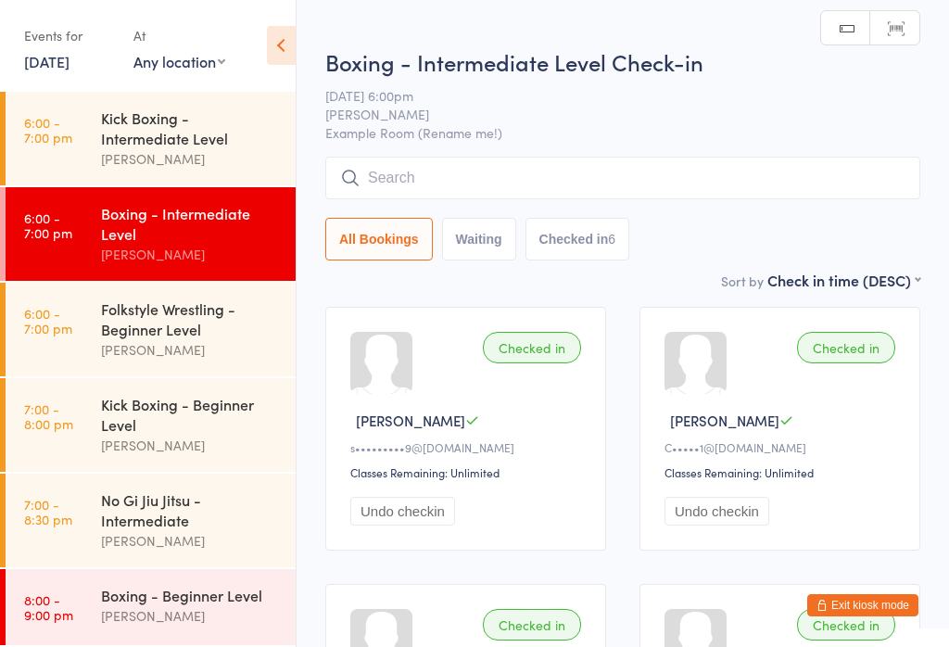
click at [689, 192] on input "search" at bounding box center [622, 178] width 595 height 43
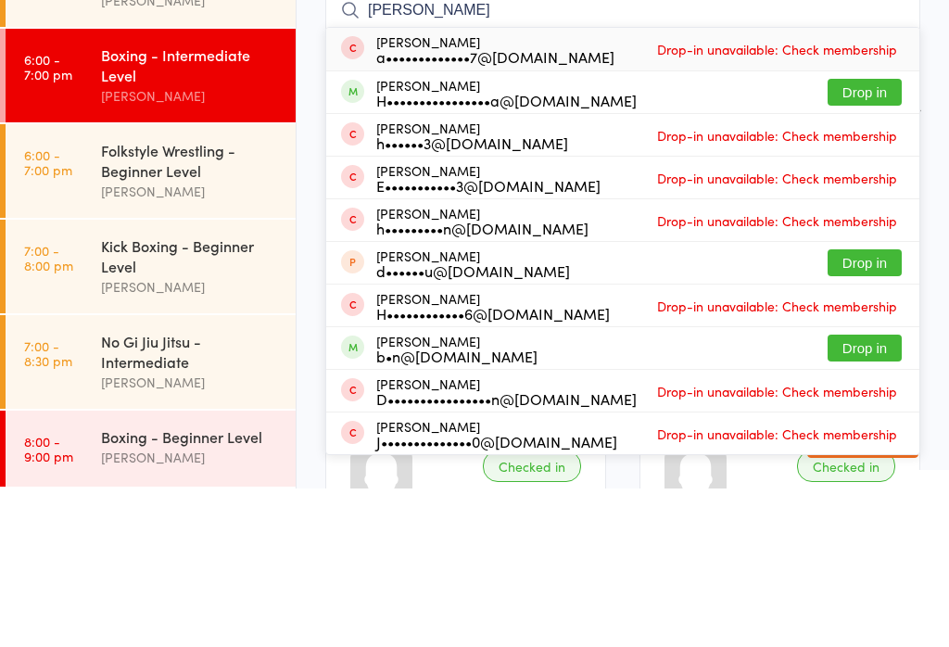
type input "Hassan"
click at [868, 237] on button "Drop in" at bounding box center [865, 250] width 74 height 27
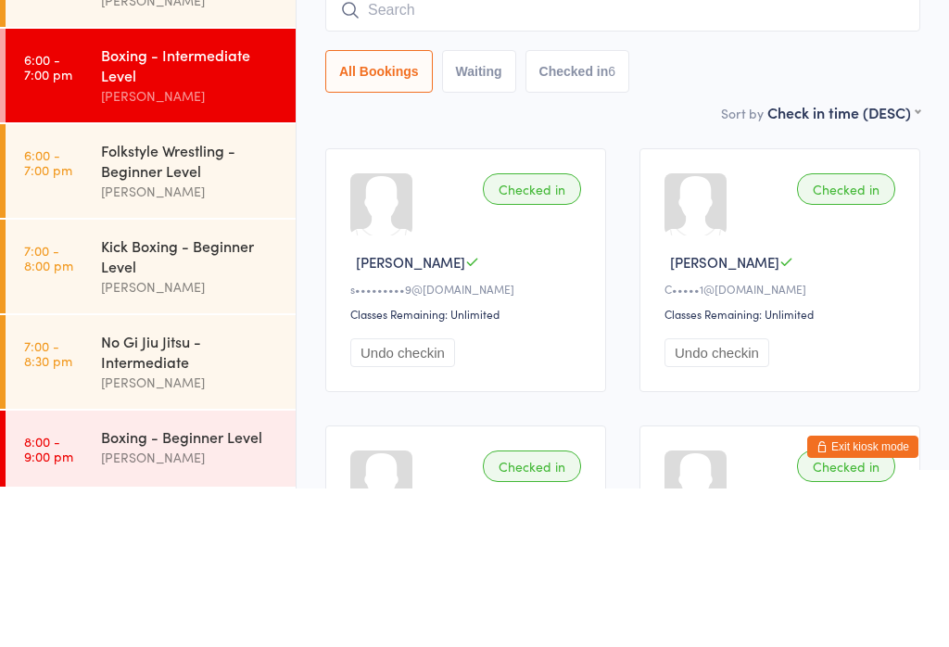
scroll to position [158, 0]
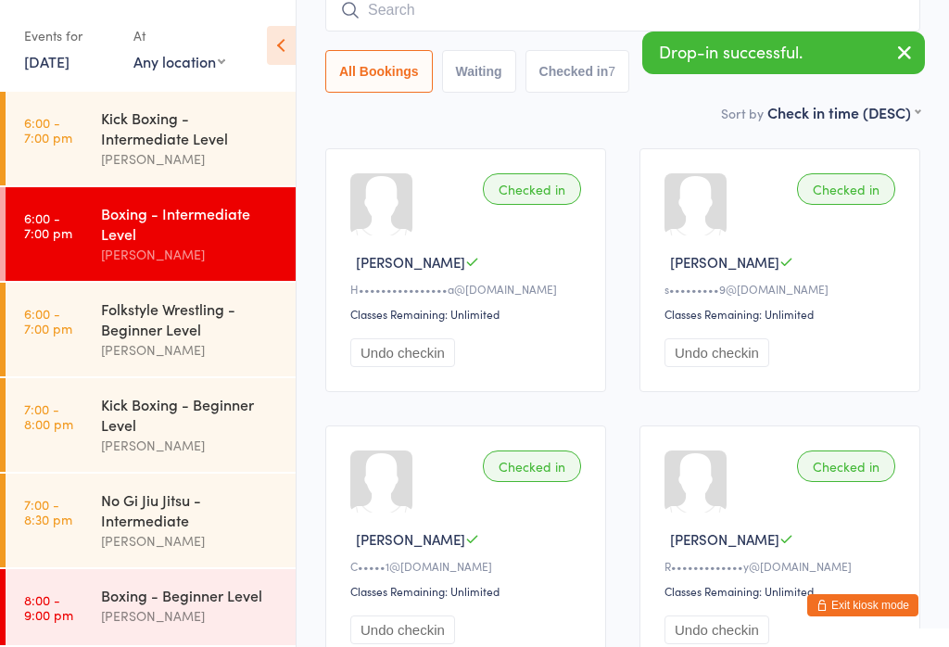
click at [155, 439] on div "[PERSON_NAME]" at bounding box center [190, 445] width 179 height 21
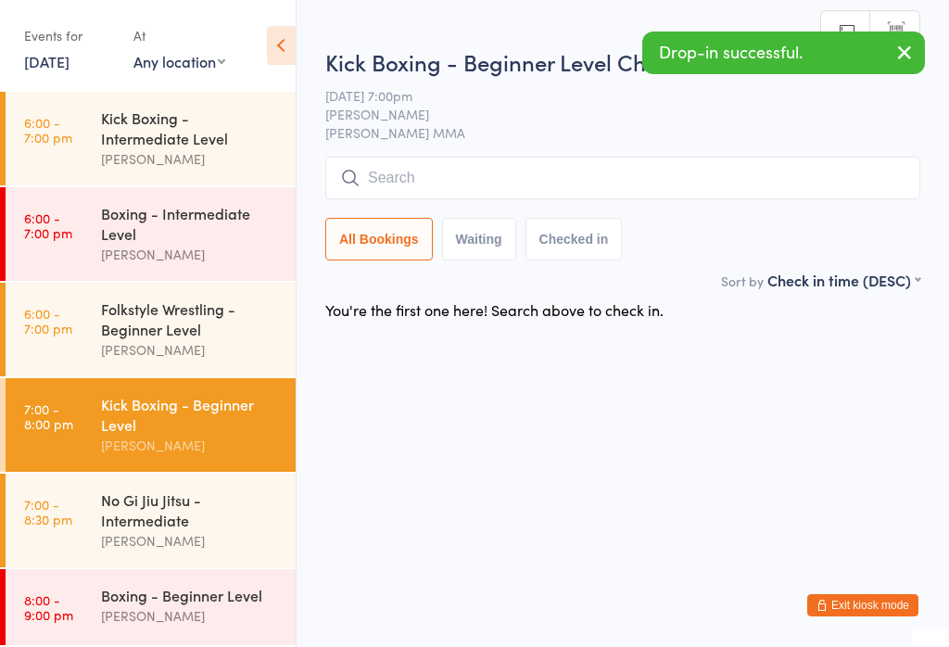
click at [491, 147] on div "Kick Boxing - Beginner Level Check-in 15 Sep 7:00pm Alex Carioti Carioti MMA Ma…" at bounding box center [622, 157] width 595 height 223
click at [508, 165] on input "search" at bounding box center [622, 178] width 595 height 43
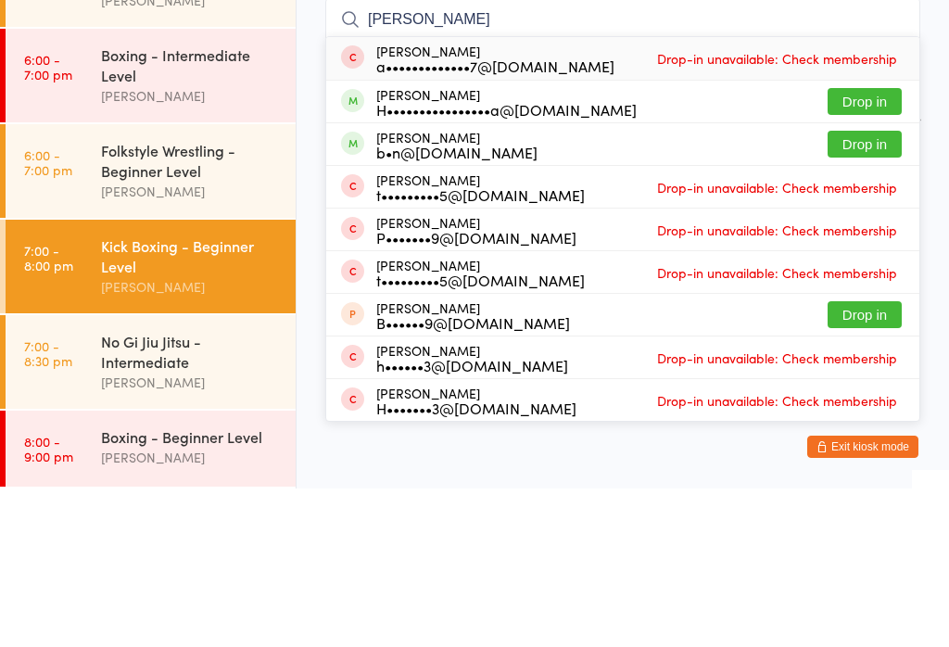
type input "Hass"
click at [876, 246] on button "Drop in" at bounding box center [865, 259] width 74 height 27
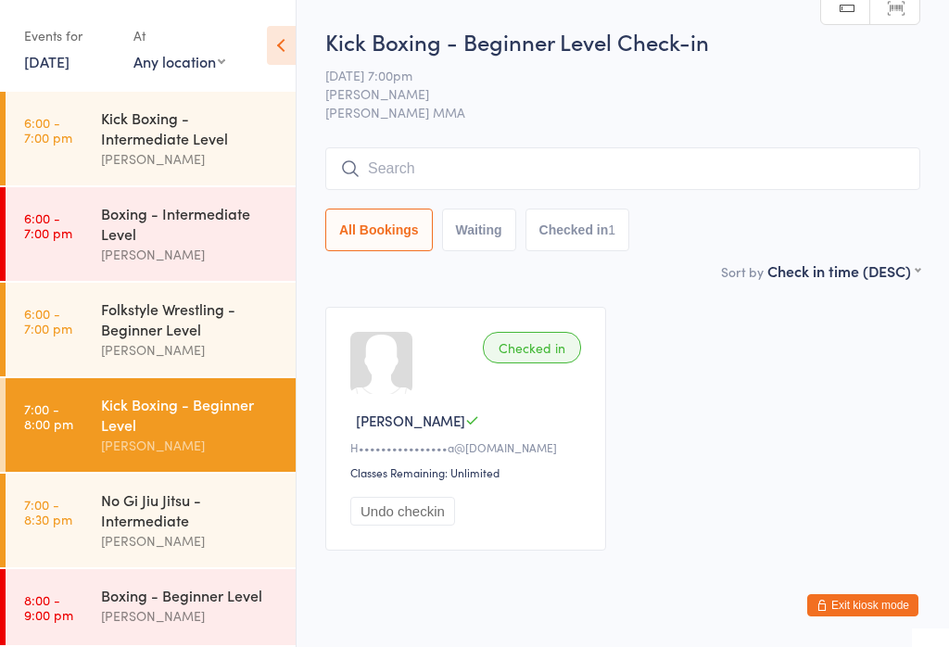
click at [208, 107] on div "Kick Boxing - Intermediate Level" at bounding box center [190, 127] width 179 height 41
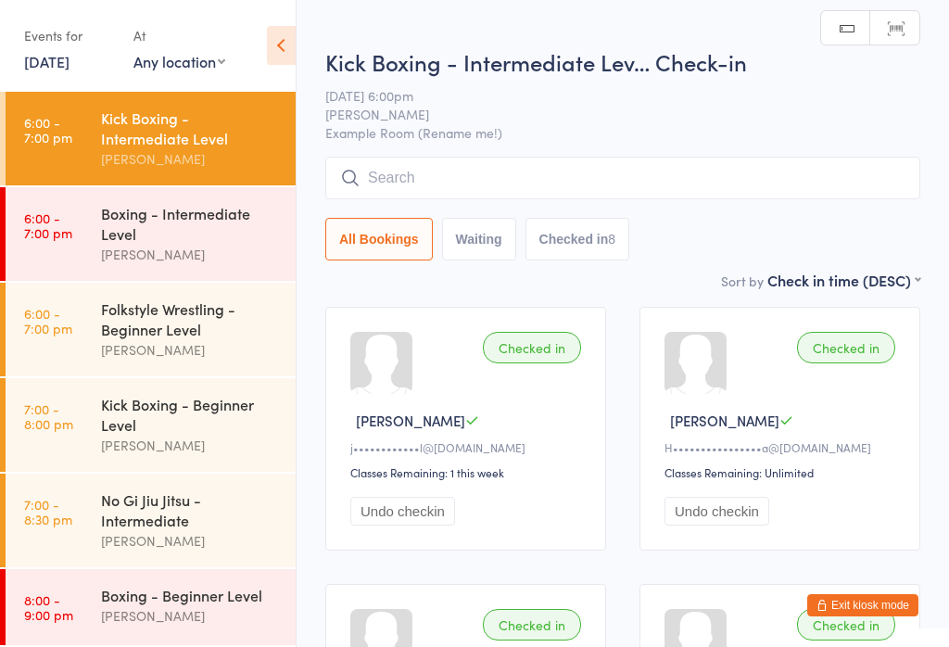
click at [461, 179] on input "search" at bounding box center [622, 178] width 595 height 43
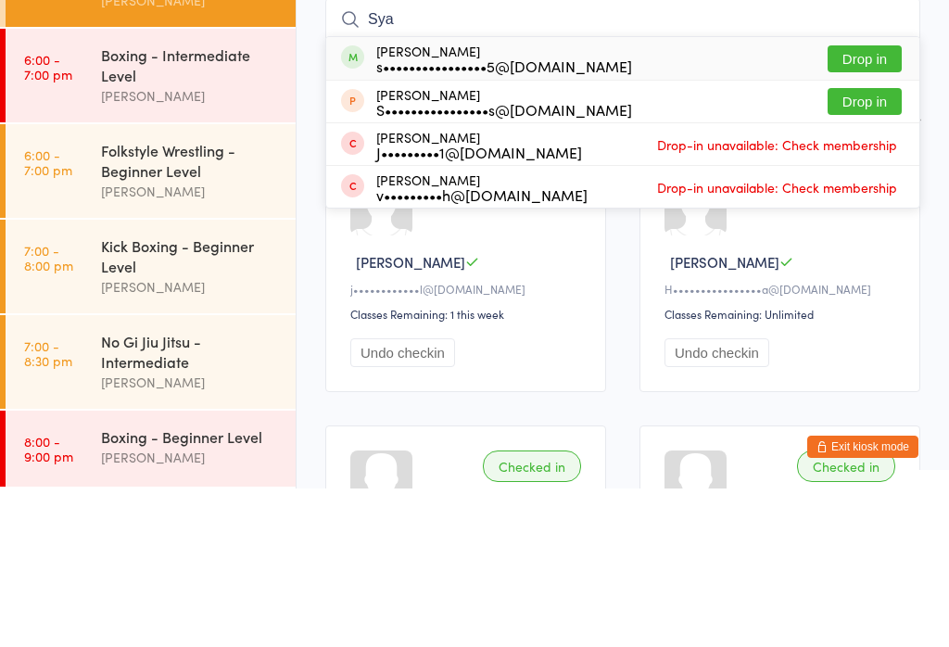
type input "Sya"
click at [866, 204] on button "Drop in" at bounding box center [865, 217] width 74 height 27
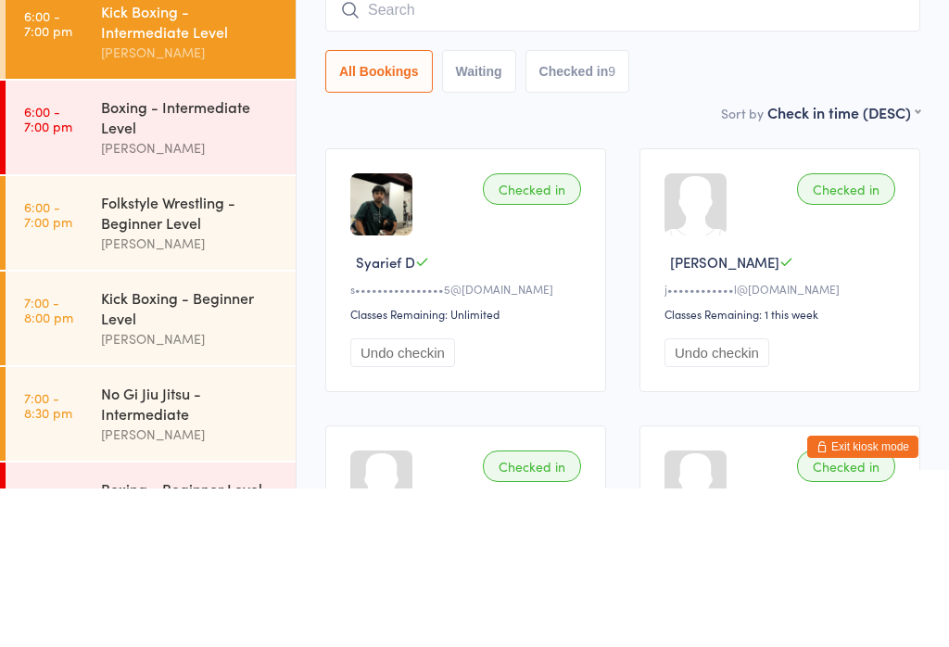
scroll to position [2, 0]
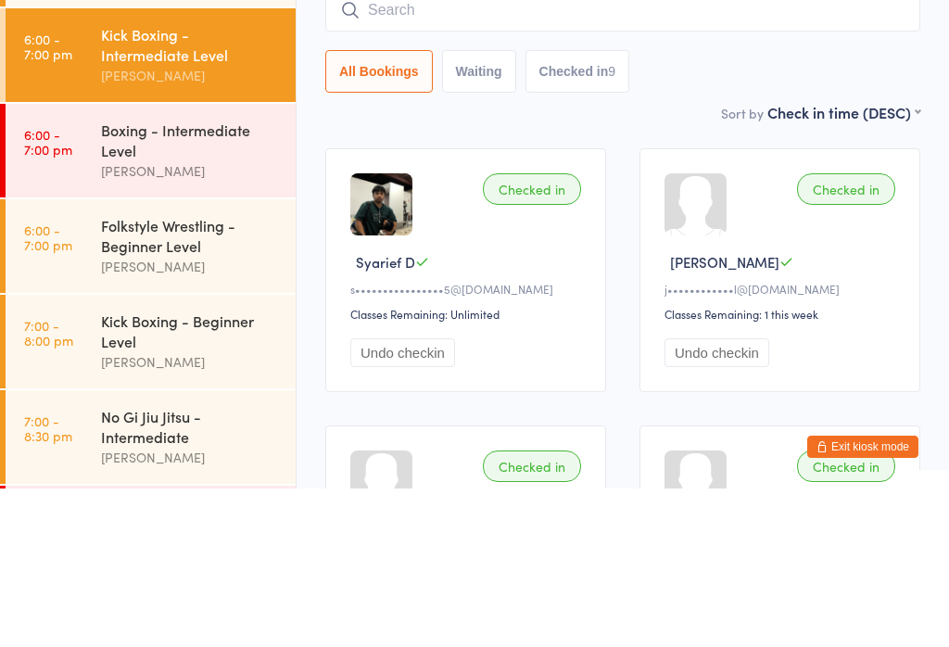
click at [141, 358] on div "Folkstyle Wrestling - Beginner Level Alex Carioti" at bounding box center [198, 405] width 195 height 94
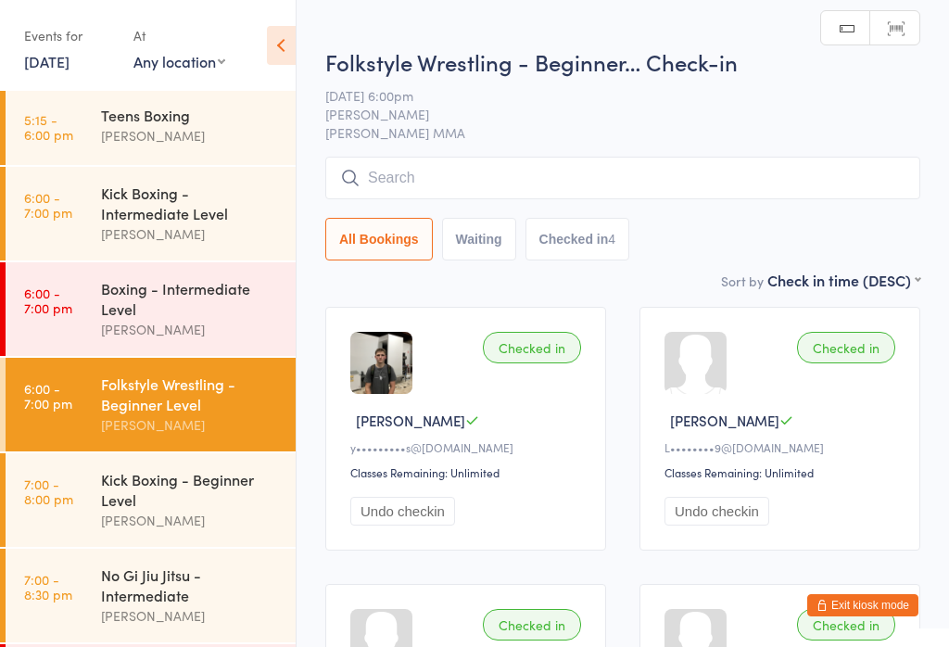
click at [408, 161] on input "search" at bounding box center [622, 178] width 595 height 43
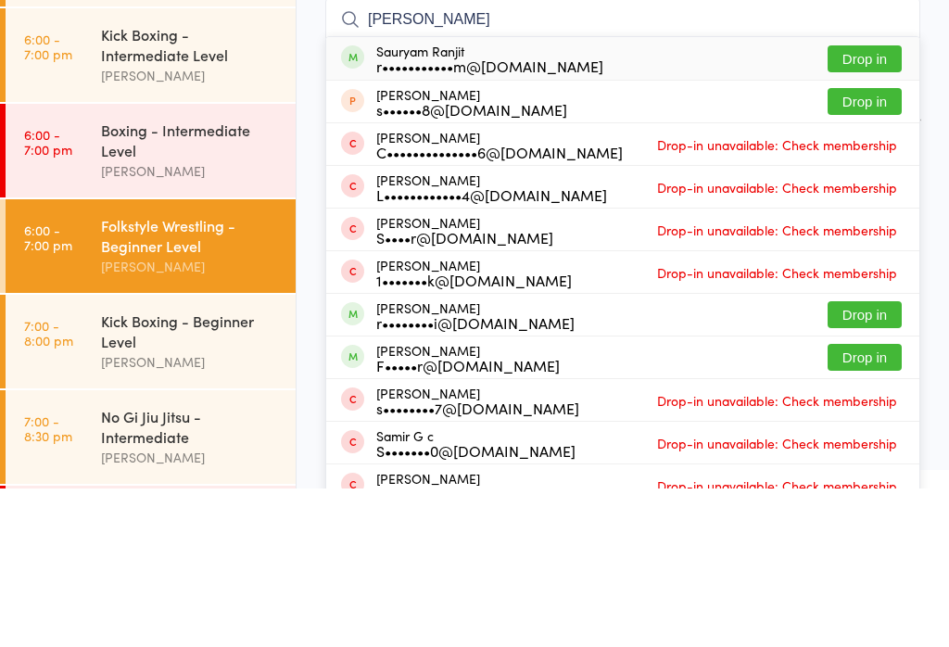
type input "Saur"
click at [879, 204] on button "Drop in" at bounding box center [865, 217] width 74 height 27
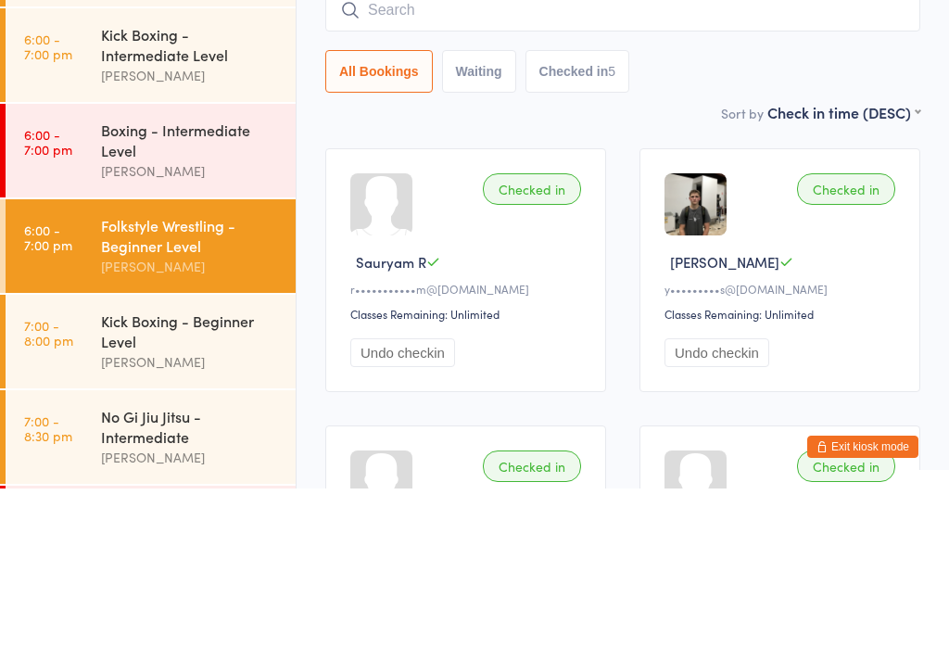
click at [175, 319] on div "[PERSON_NAME]" at bounding box center [190, 329] width 179 height 21
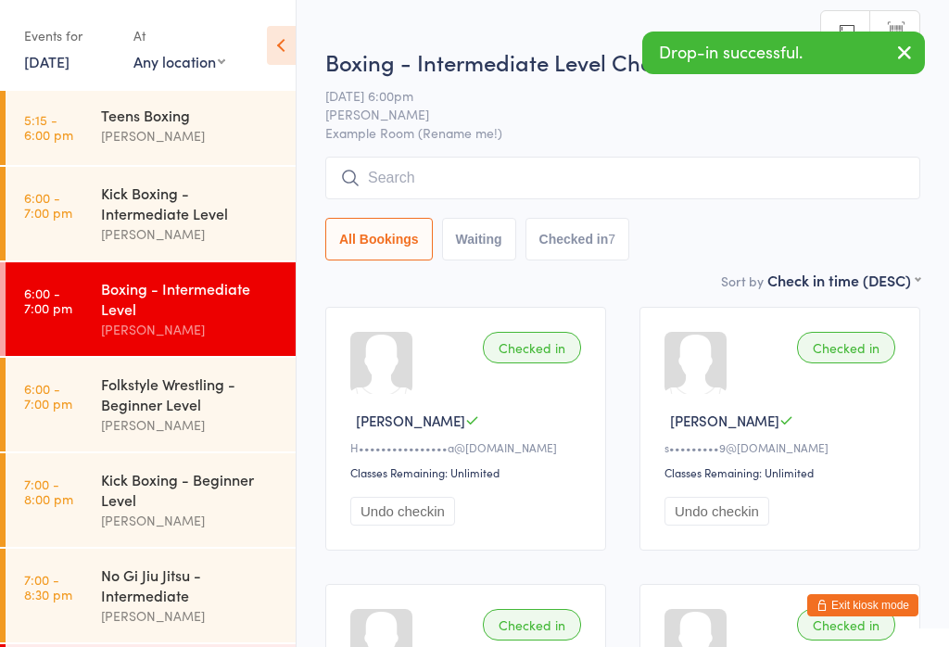
click at [160, 482] on div "Kick Boxing - Beginner Level" at bounding box center [190, 489] width 179 height 41
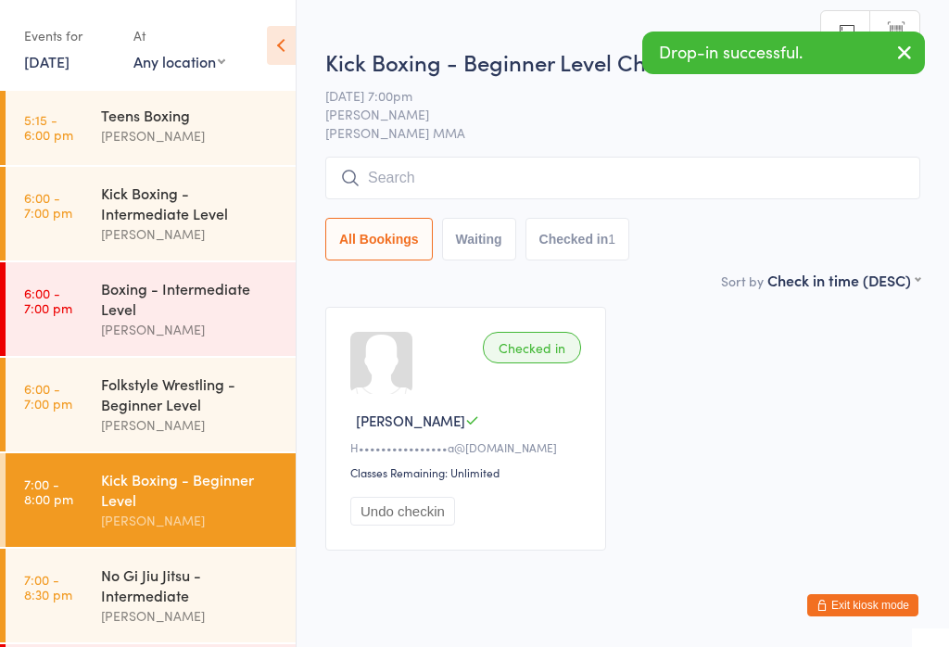
click at [417, 177] on input "search" at bounding box center [622, 178] width 595 height 43
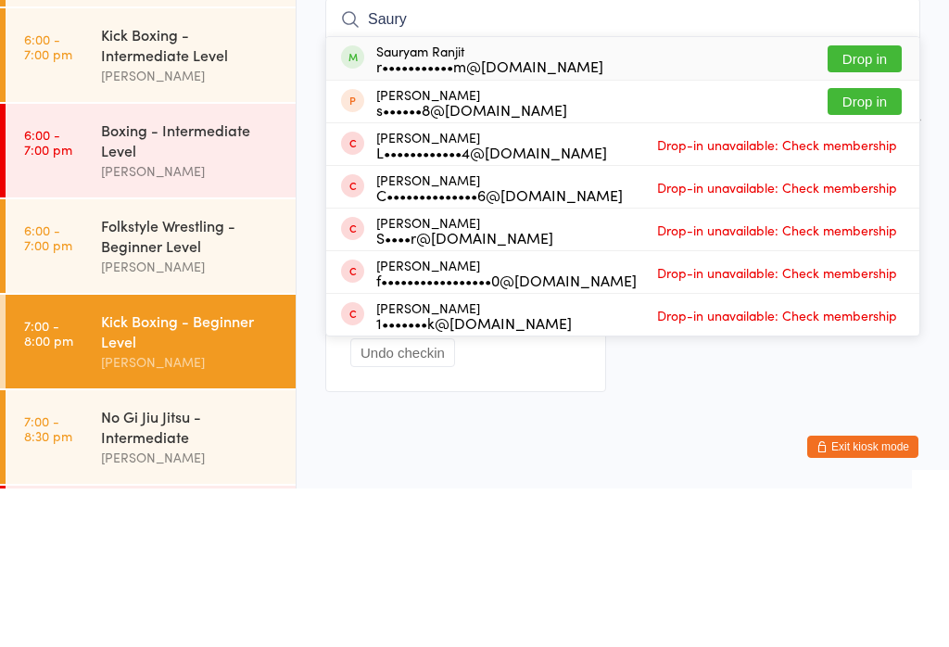
type input "Saury"
click at [873, 204] on button "Drop in" at bounding box center [865, 217] width 74 height 27
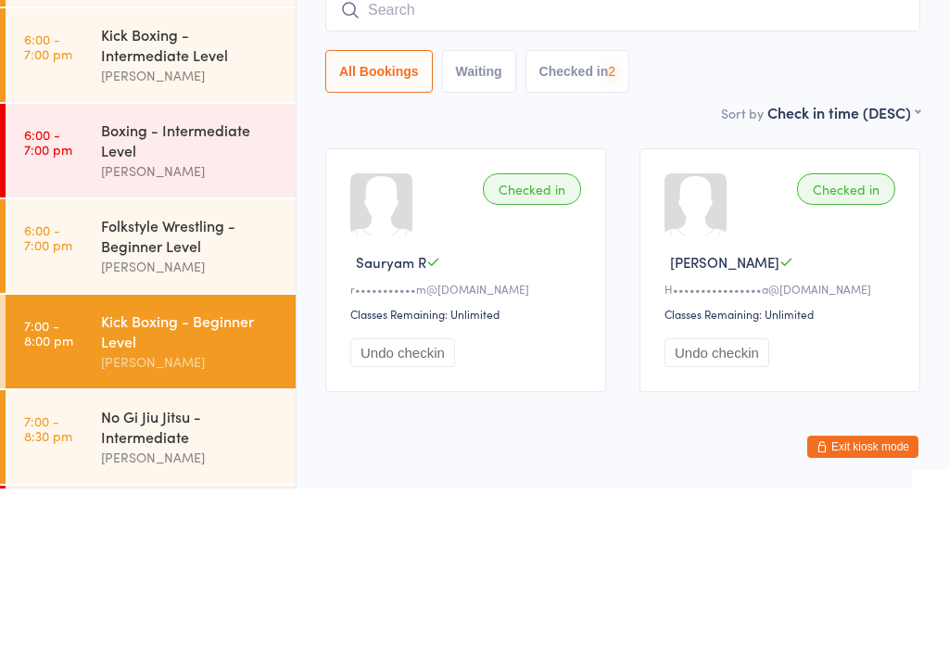
click at [664, 209] on div "All Bookings Waiting Checked in 2" at bounding box center [622, 230] width 595 height 43
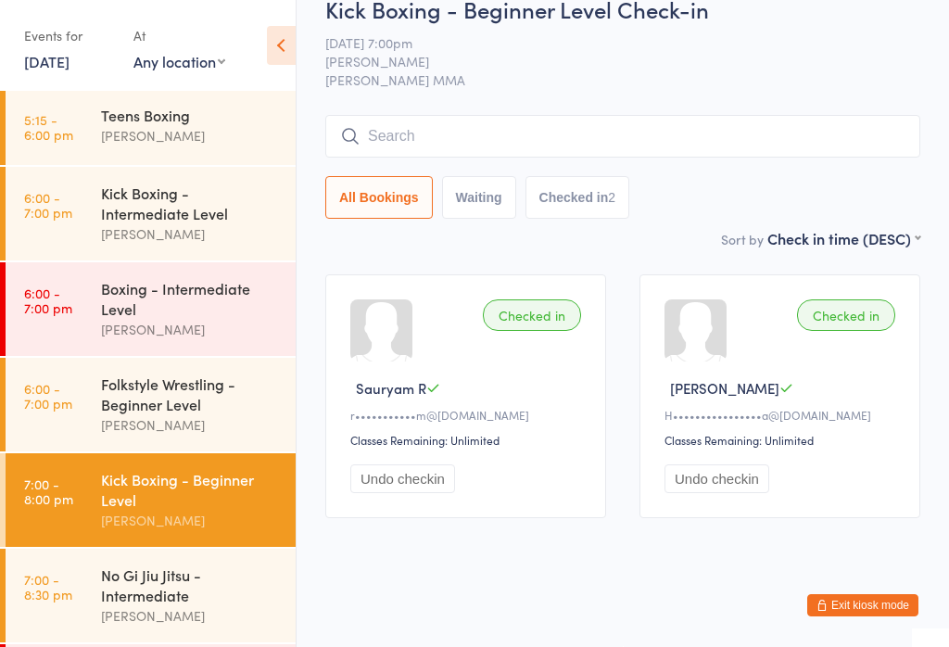
click at [159, 503] on div "Kick Boxing - Beginner Level" at bounding box center [190, 489] width 179 height 41
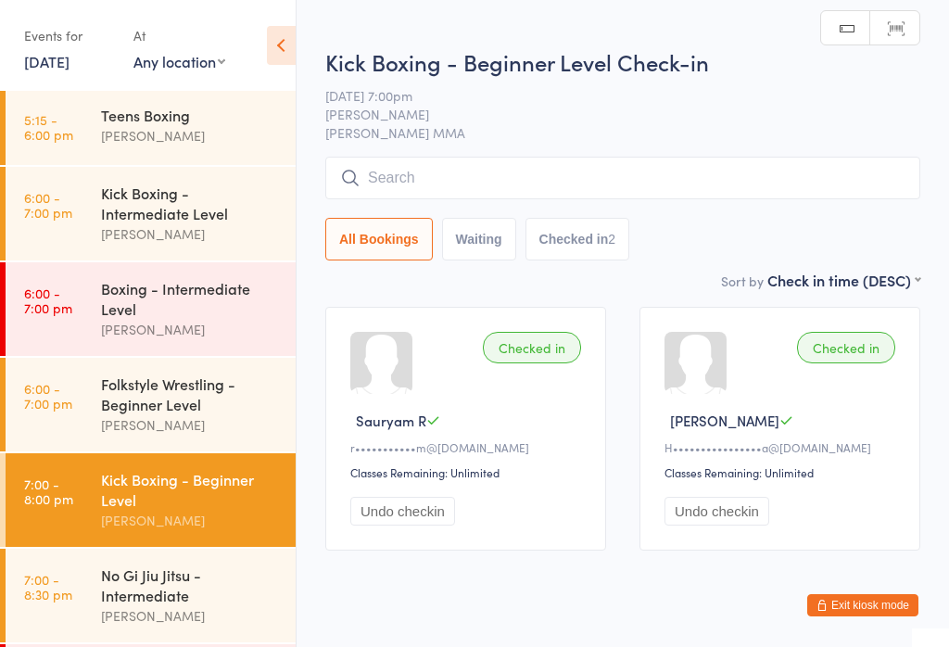
click at [198, 217] on div "Kick Boxing - Intermediate Level" at bounding box center [190, 203] width 179 height 41
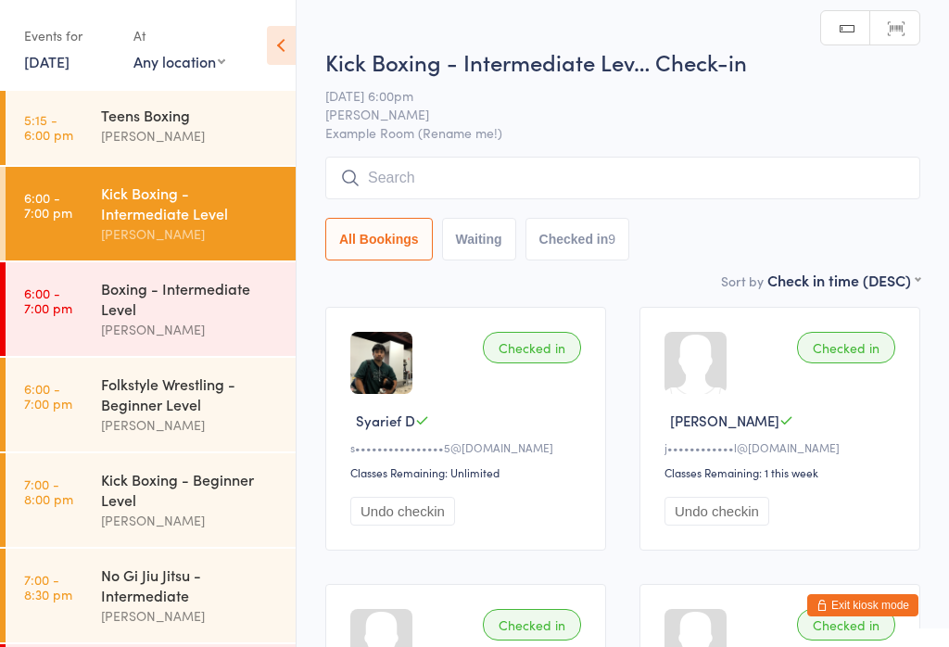
click at [610, 181] on input "search" at bounding box center [622, 178] width 595 height 43
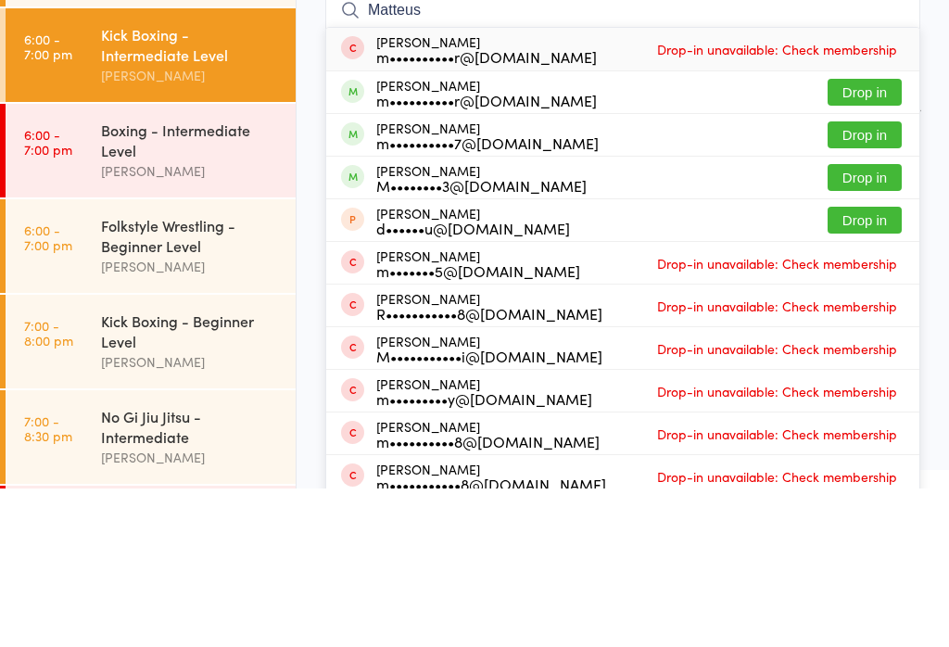
type input "Matteus"
click at [865, 237] on button "Drop in" at bounding box center [865, 250] width 74 height 27
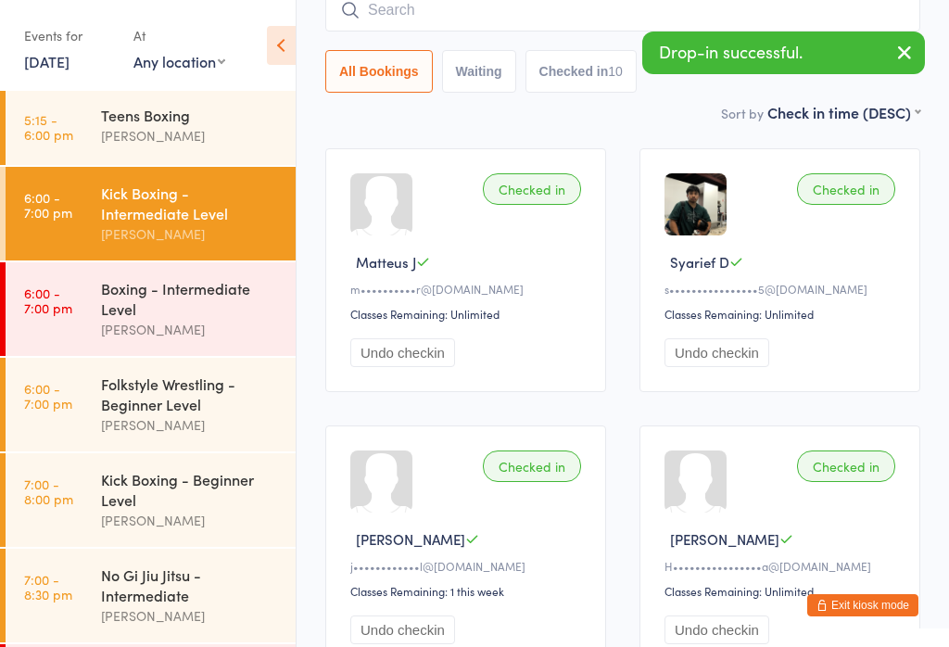
click at [136, 602] on div "No Gi Jiu Jitsu - Intermediate" at bounding box center [190, 584] width 179 height 41
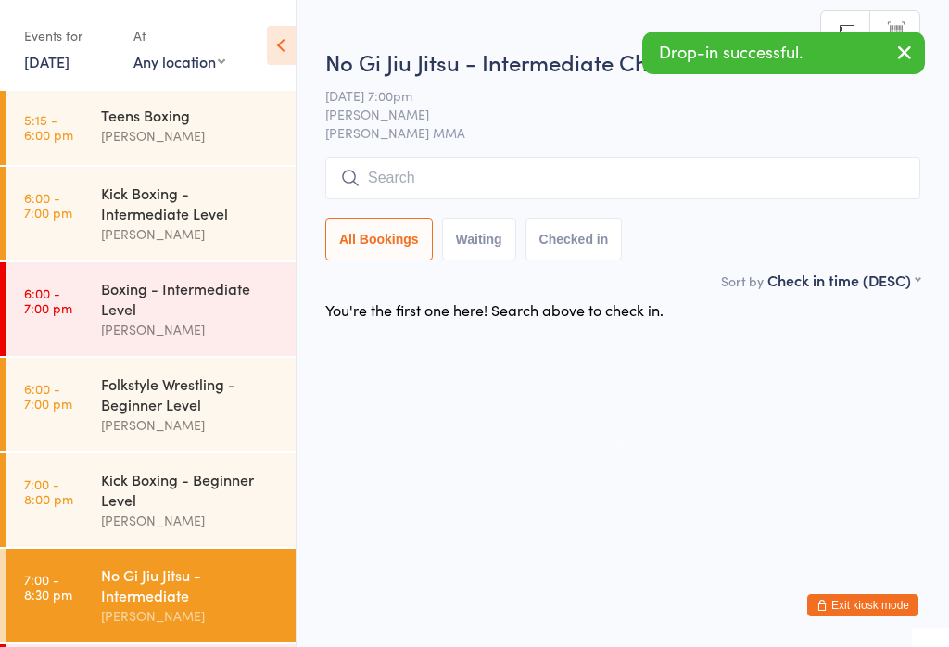
click at [578, 159] on input "search" at bounding box center [622, 178] width 595 height 43
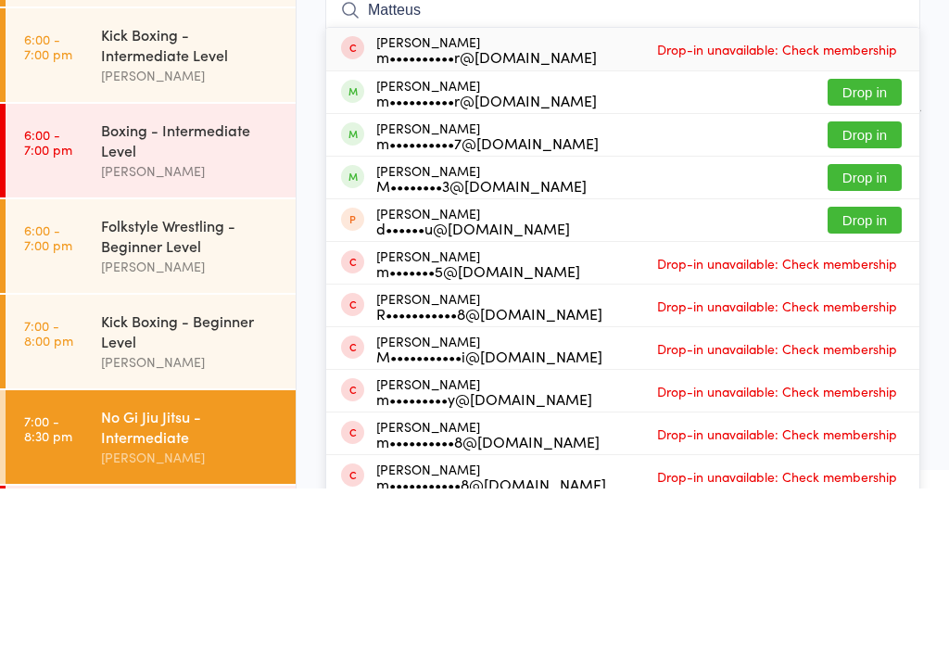
type input "Matteus"
click at [871, 237] on button "Drop in" at bounding box center [865, 250] width 74 height 27
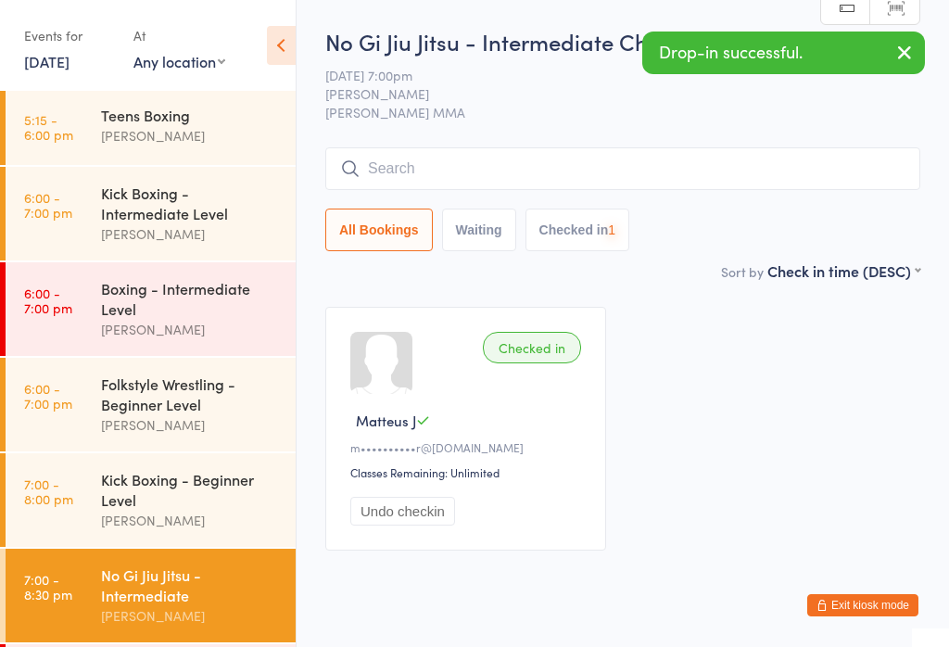
click at [212, 195] on div "Kick Boxing - Intermediate Level" at bounding box center [190, 203] width 179 height 41
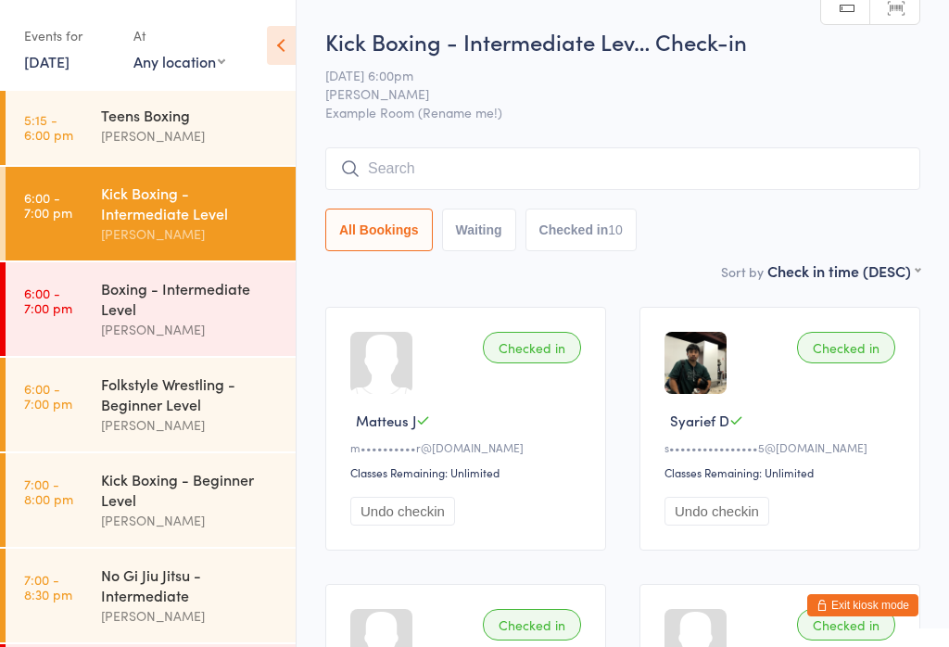
click at [400, 182] on input "search" at bounding box center [622, 168] width 595 height 43
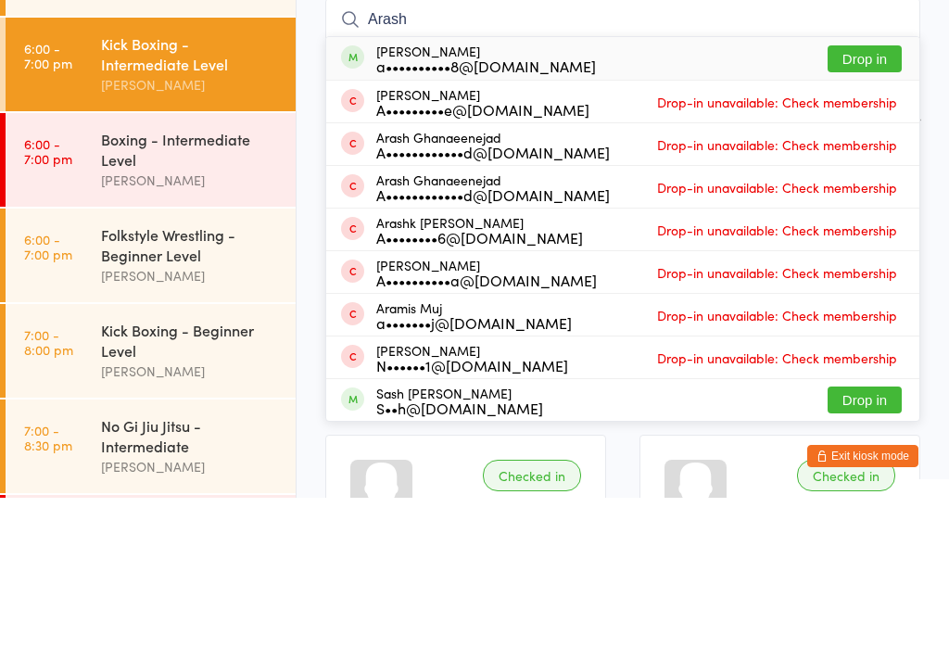
type input "Arash"
click at [874, 195] on button "Drop in" at bounding box center [865, 208] width 74 height 27
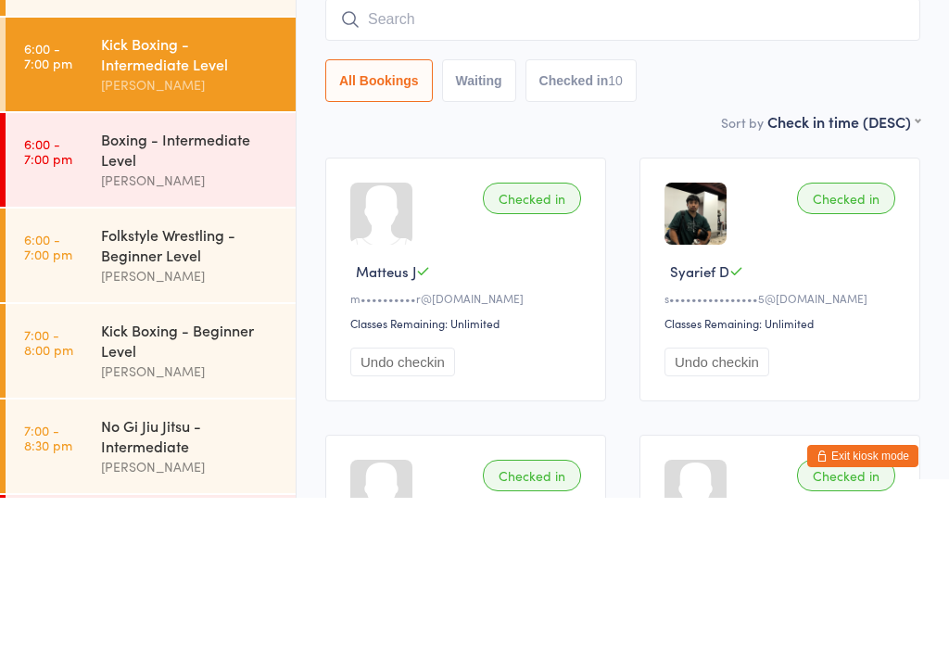
scroll to position [149, 0]
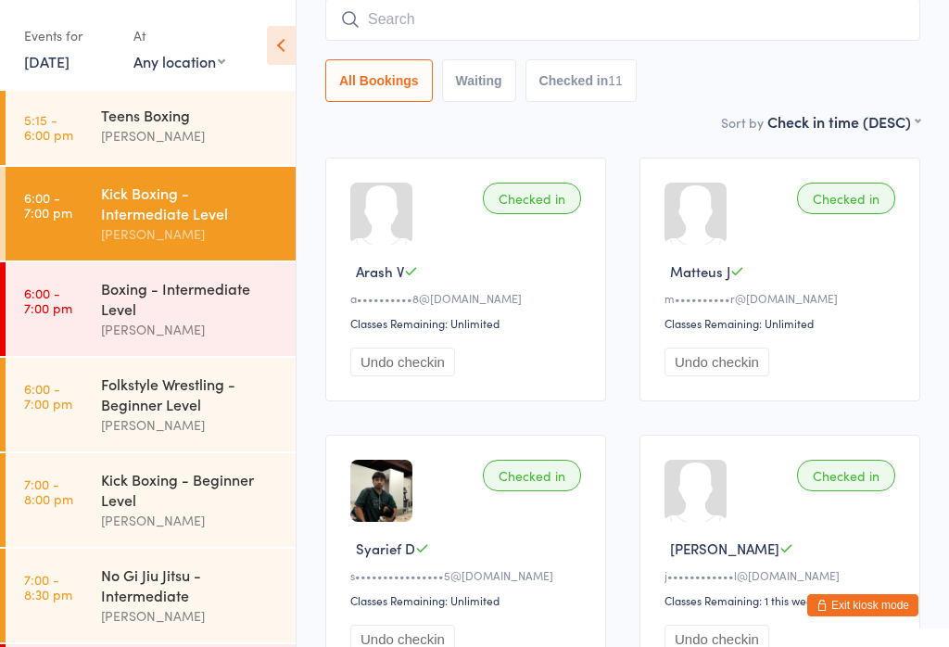
click at [209, 501] on div "Kick Boxing - Beginner Level" at bounding box center [190, 489] width 179 height 41
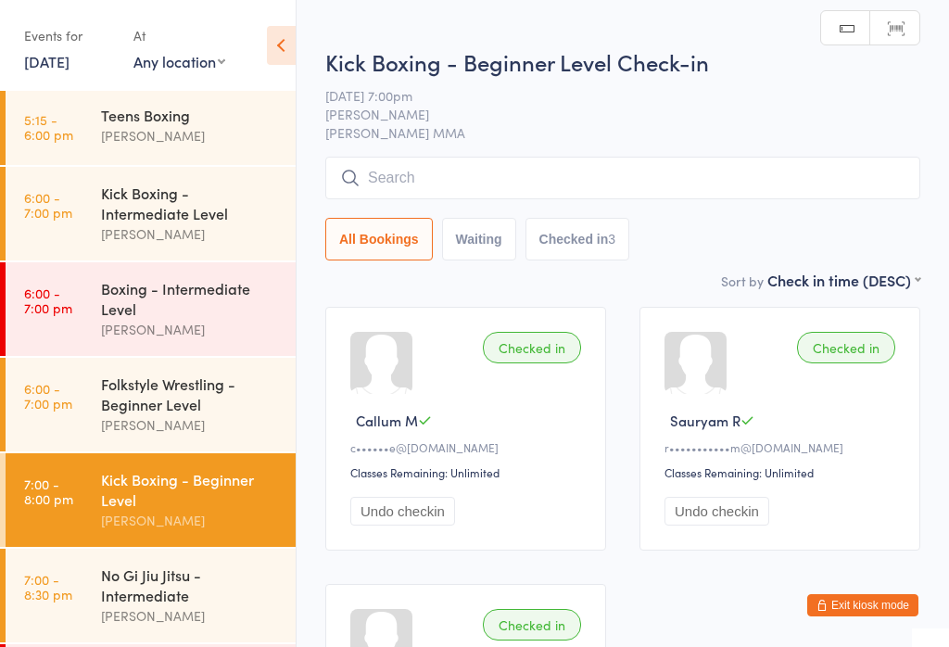
click at [622, 162] on input "search" at bounding box center [622, 178] width 595 height 43
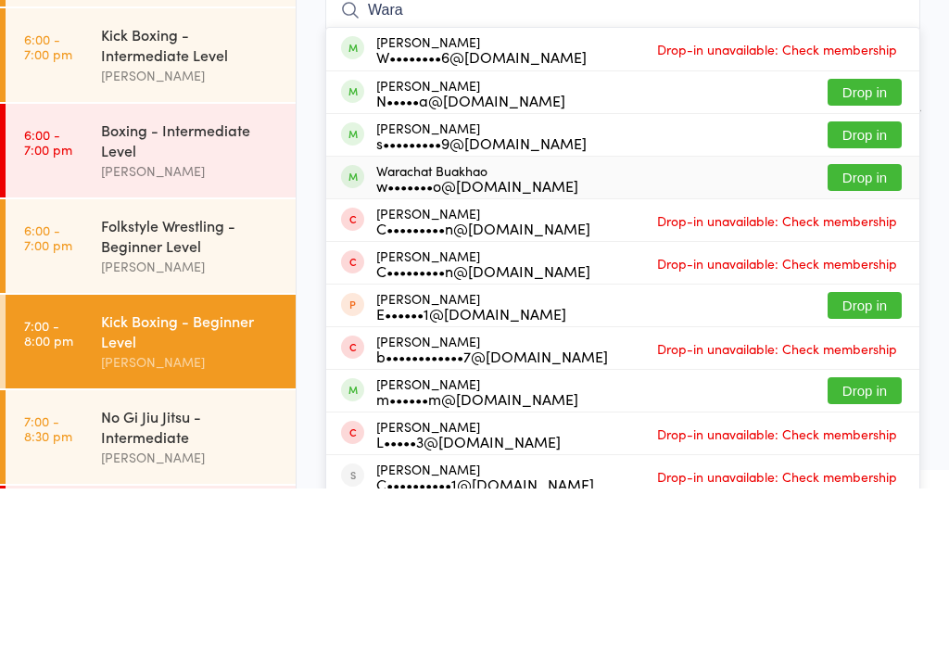
type input "Wara"
click at [533, 315] on div "Warachat Buakhao w•••••••o@icloud.com Drop in" at bounding box center [622, 336] width 593 height 42
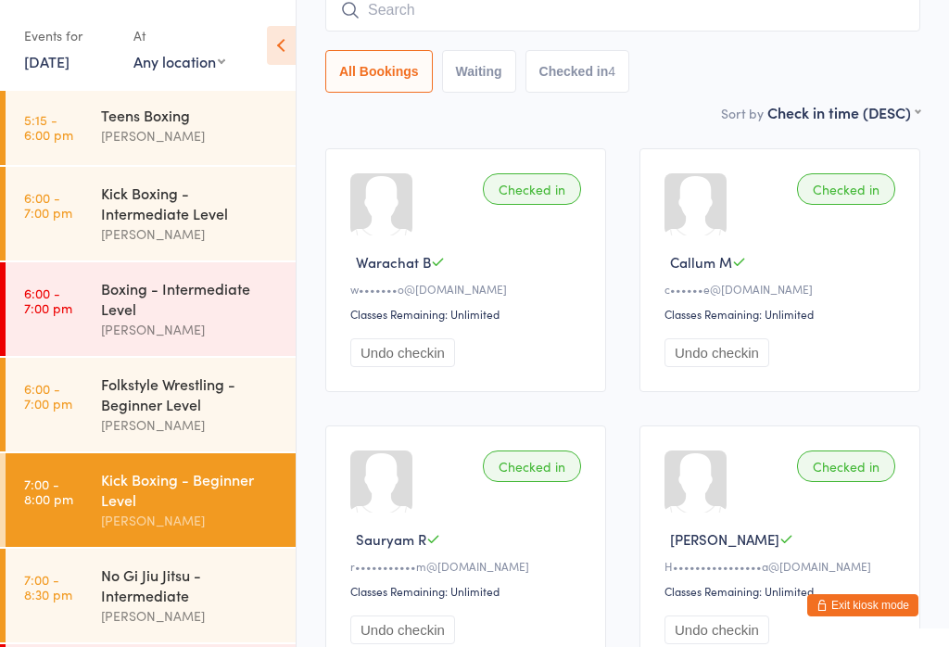
click at [459, 28] on input "search" at bounding box center [622, 10] width 595 height 43
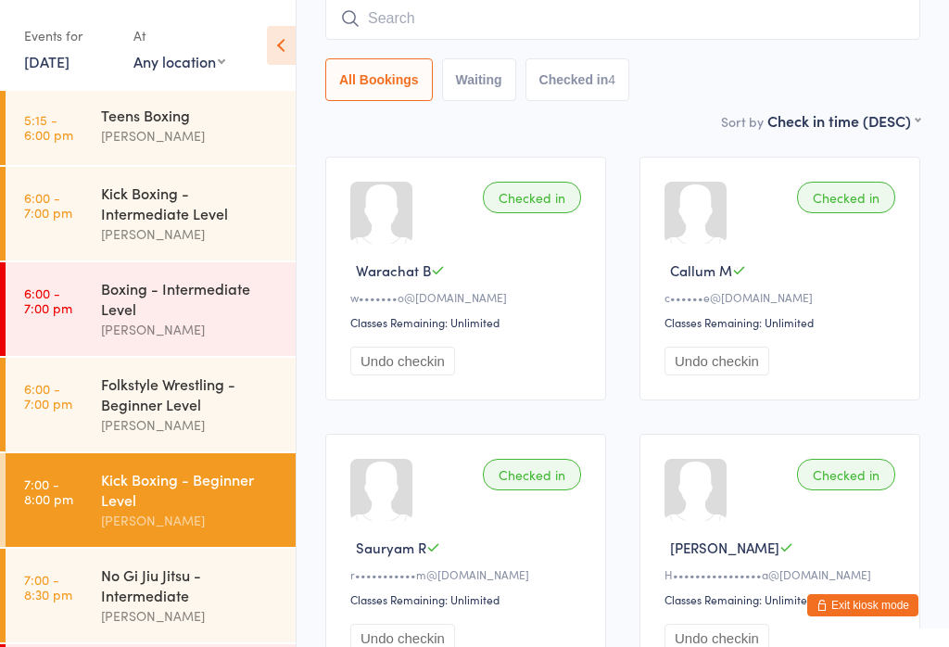
scroll to position [149, 0]
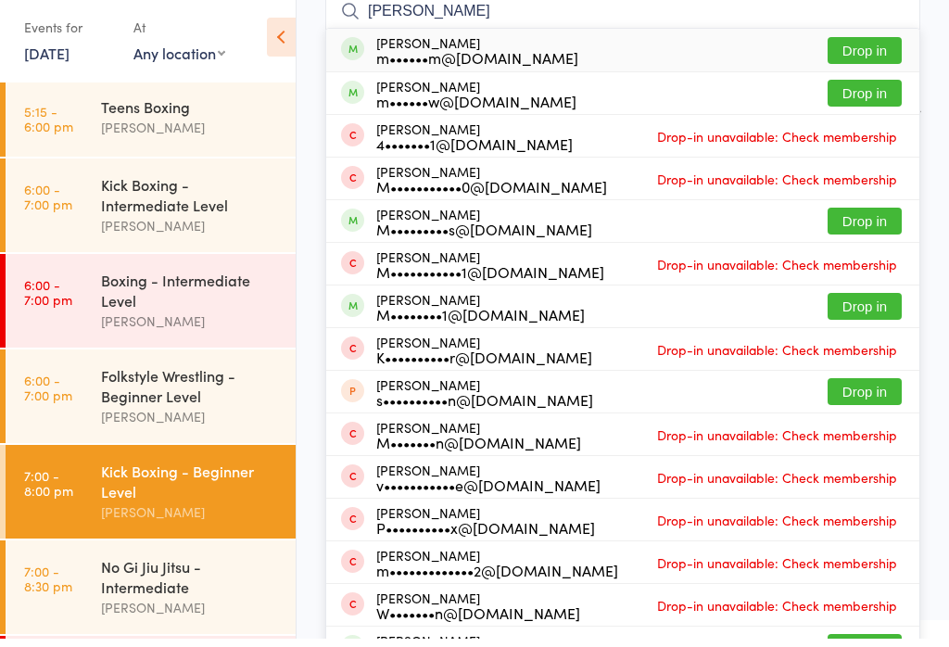
type input "Max w"
click at [845, 219] on button "Drop in" at bounding box center [865, 229] width 74 height 27
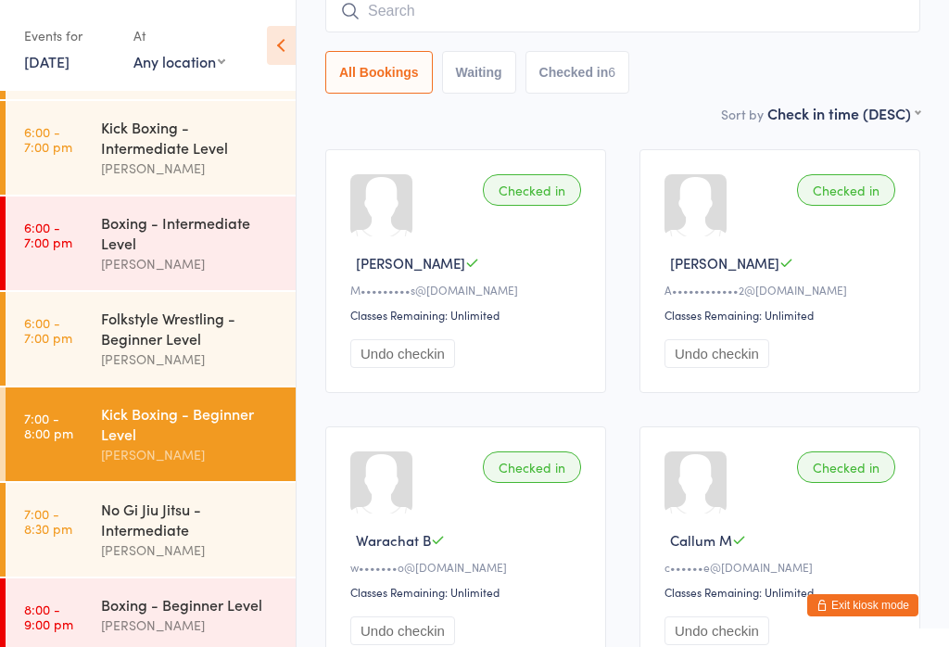
scroll to position [67, 0]
click at [184, 439] on div "Kick Boxing - Beginner Level" at bounding box center [190, 424] width 179 height 41
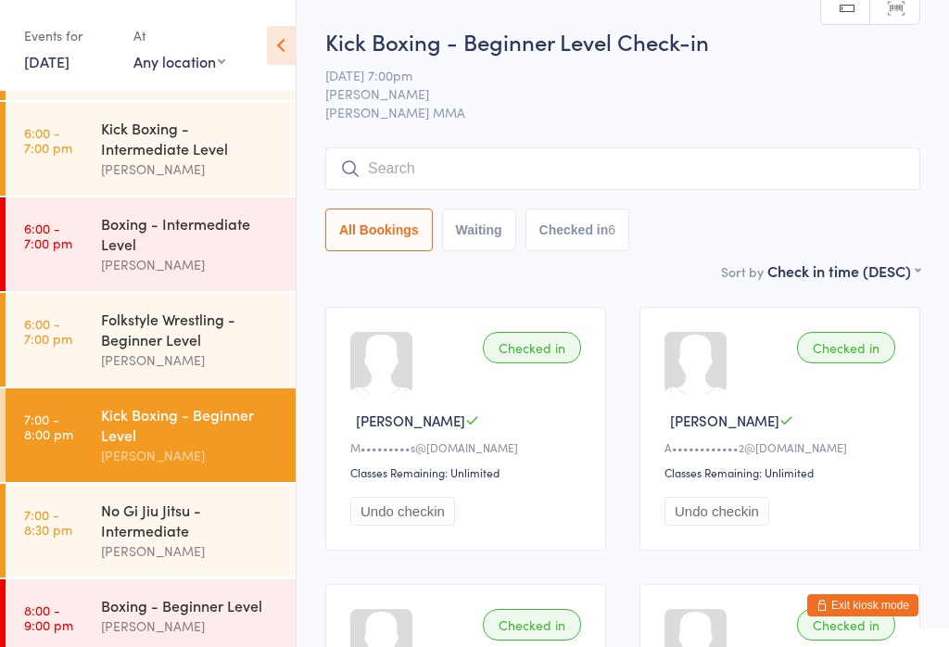
click at [481, 251] on button "Waiting" at bounding box center [479, 230] width 74 height 43
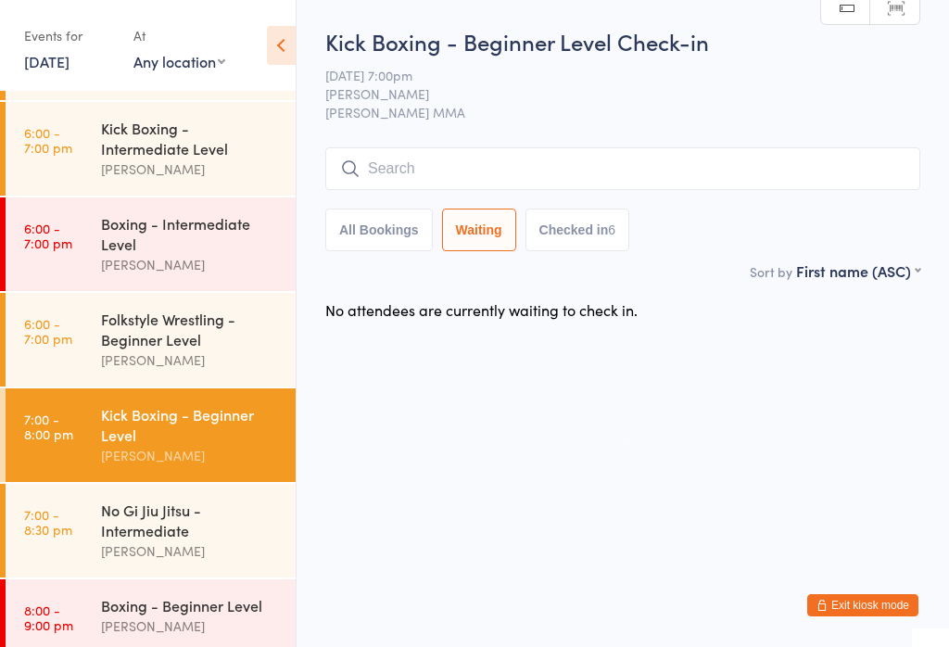
select select "0"
click at [390, 233] on button "All Bookings" at bounding box center [378, 230] width 107 height 43
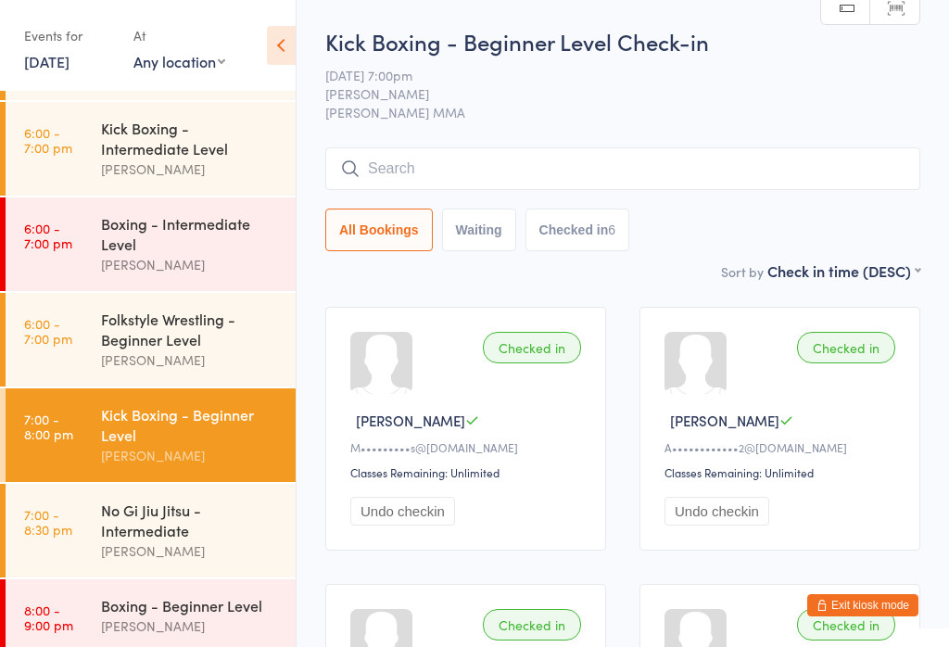
click at [492, 170] on input "search" at bounding box center [622, 168] width 595 height 43
click at [735, 71] on span "[DATE] 7:00pm" at bounding box center [608, 75] width 566 height 19
click at [146, 540] on div "No Gi Jiu Jitsu - Intermediate" at bounding box center [190, 519] width 179 height 41
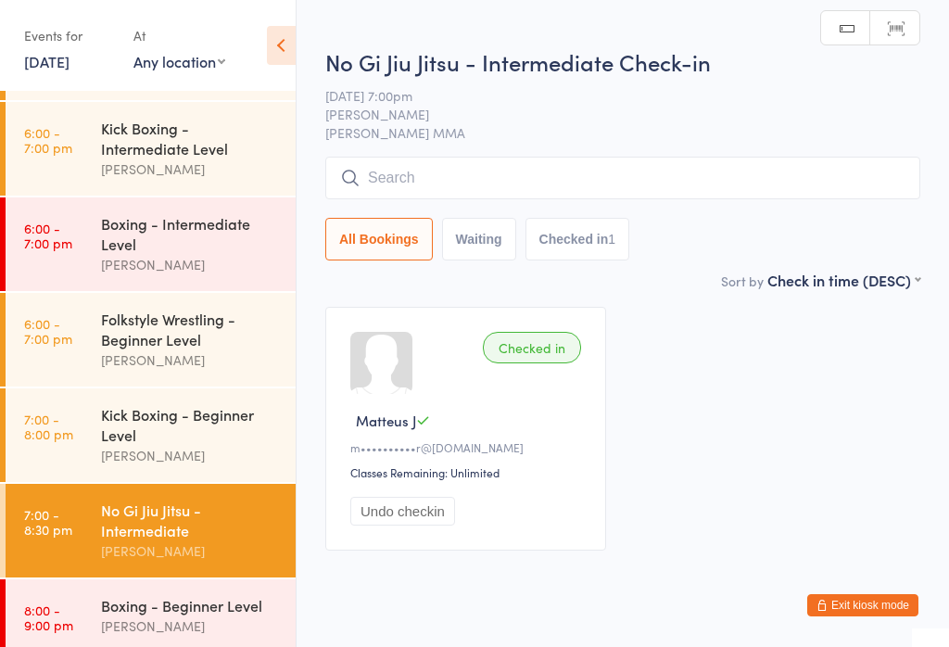
click at [386, 171] on input "search" at bounding box center [622, 178] width 595 height 43
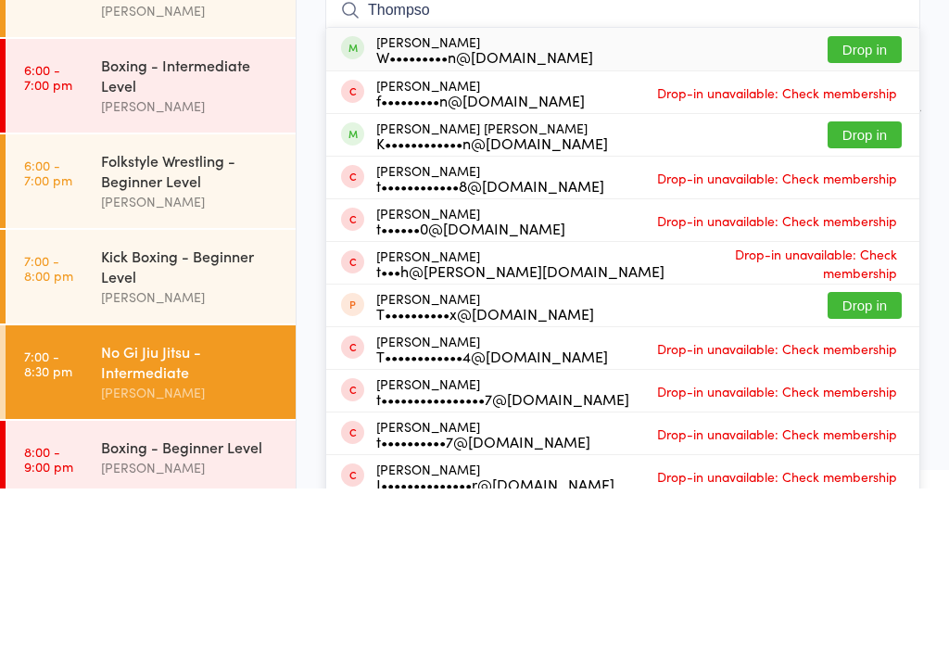
type input "Thompso"
click at [866, 195] on button "Drop in" at bounding box center [865, 208] width 74 height 27
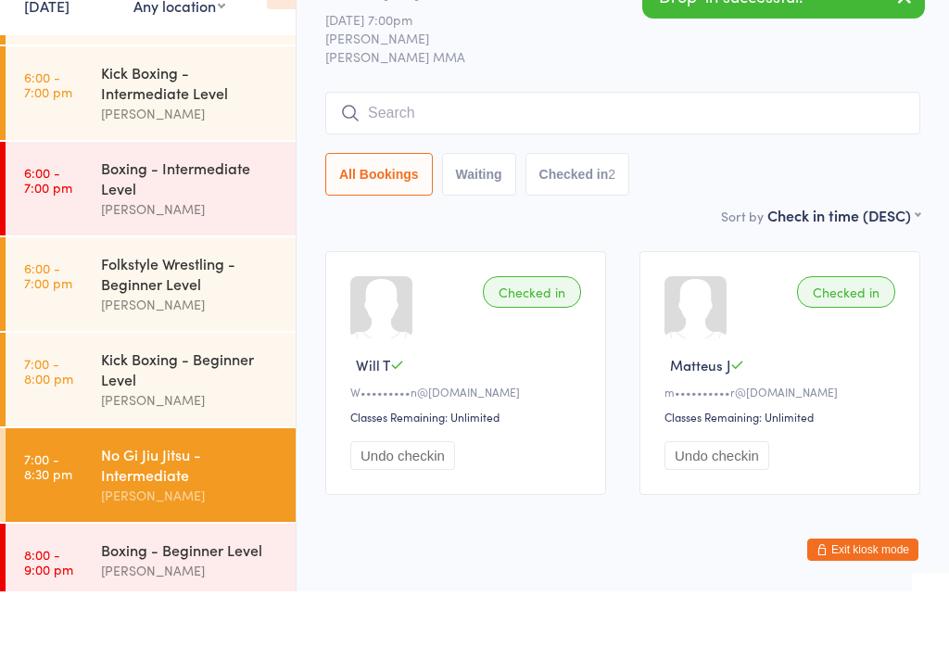
scroll to position [56, 0]
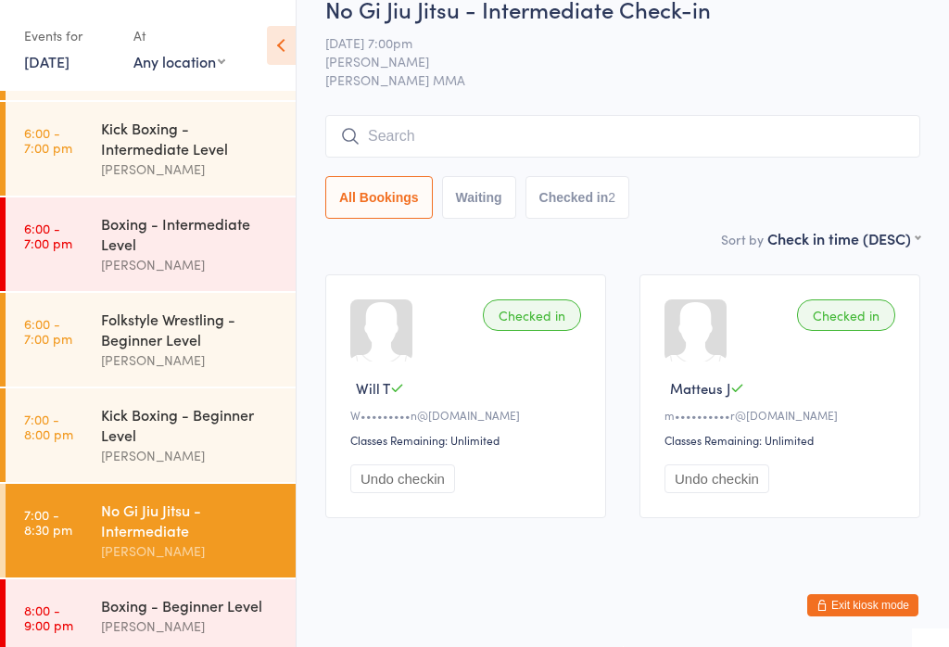
click at [163, 423] on div "Kick Boxing - Beginner Level" at bounding box center [190, 424] width 179 height 41
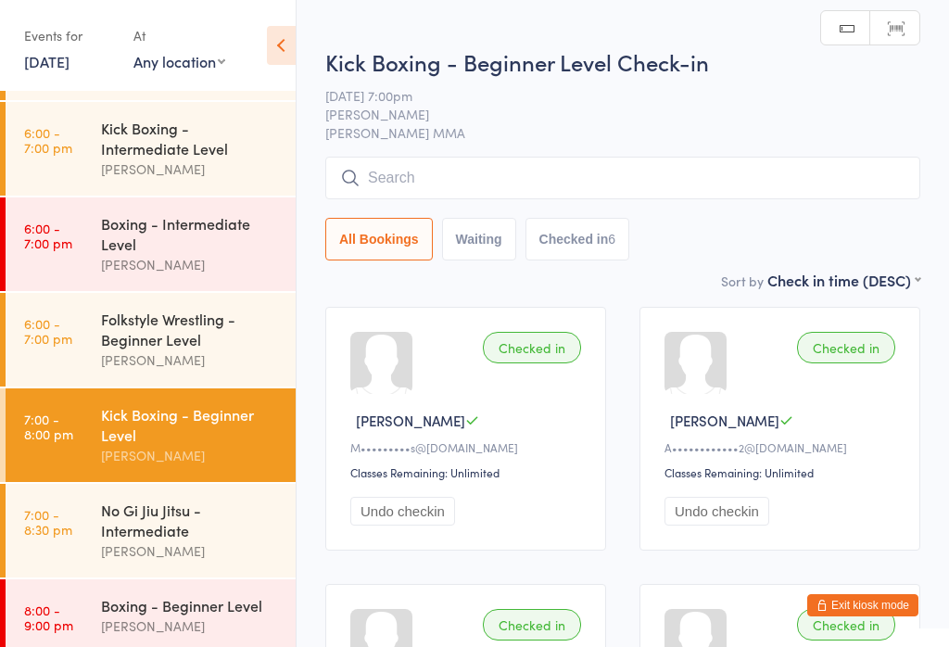
click at [477, 185] on input "search" at bounding box center [622, 178] width 595 height 43
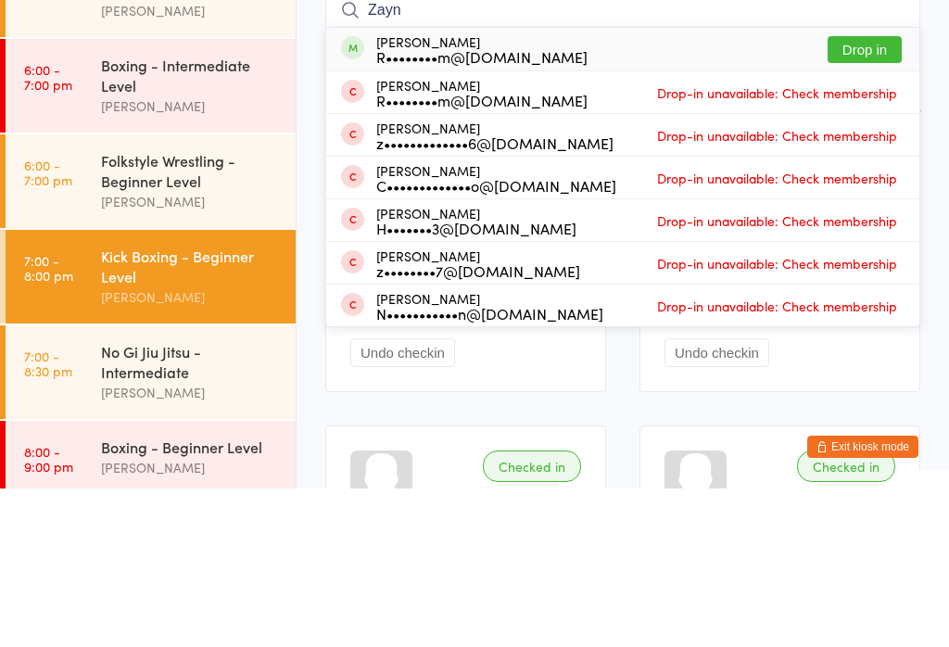
type input "Zayn"
click at [868, 195] on button "Drop in" at bounding box center [865, 208] width 74 height 27
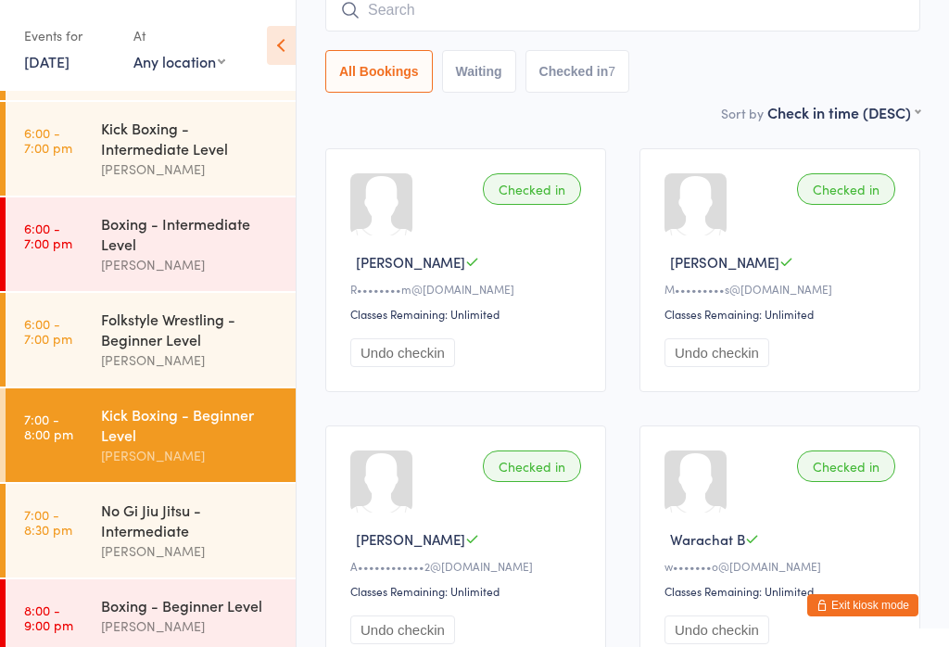
click at [109, 523] on div "No Gi Jiu Jitsu - Intermediate" at bounding box center [190, 519] width 179 height 41
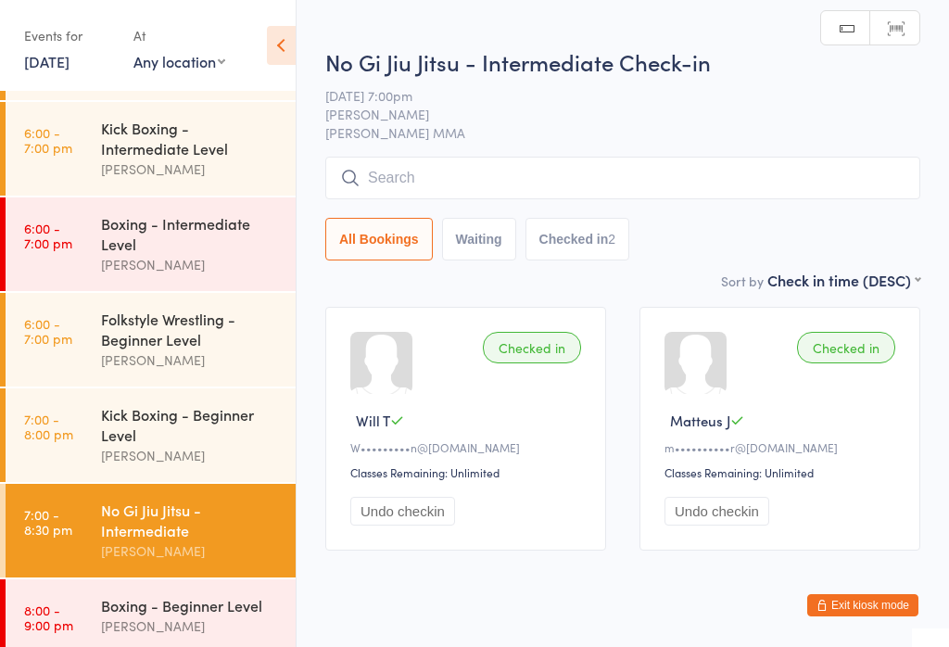
click at [569, 154] on div "No Gi Jiu Jitsu - Intermediate Check-in 15 Sep 7:00pm Alex Carioti Carioti MMA …" at bounding box center [622, 157] width 595 height 223
click at [408, 179] on input "search" at bounding box center [622, 178] width 595 height 43
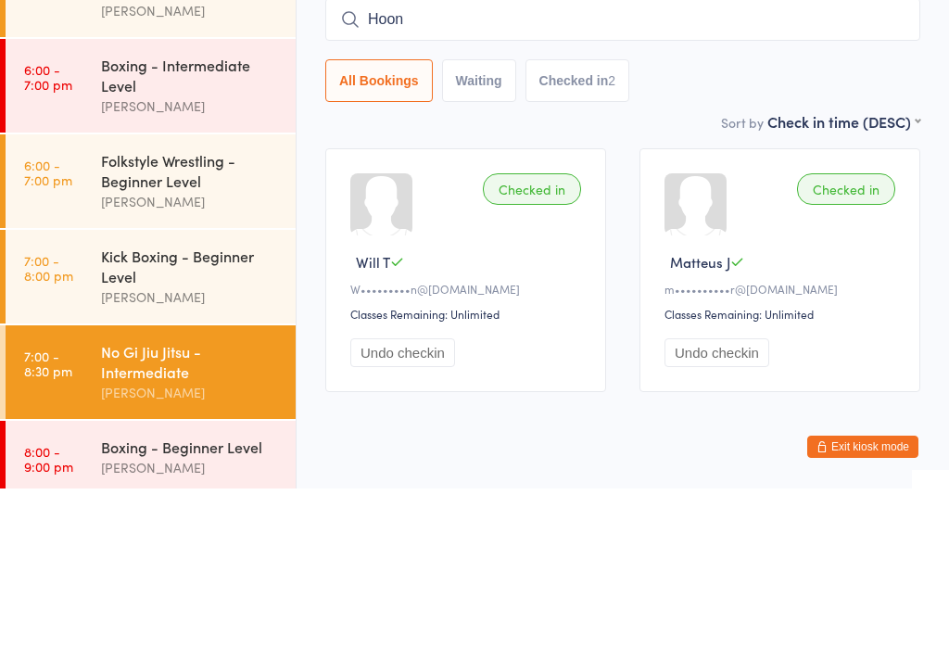
type input "Hoon"
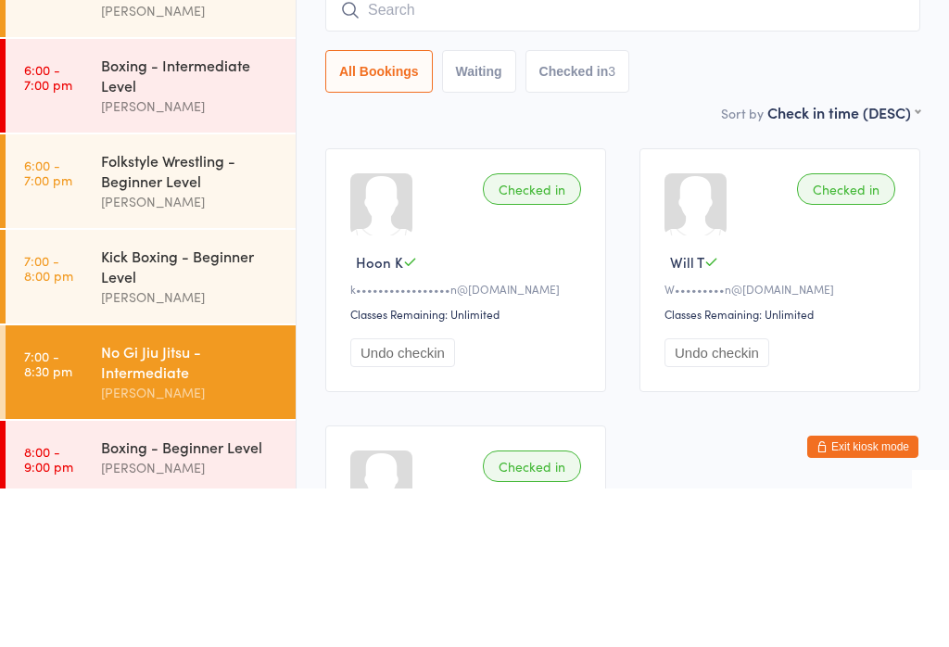
click at [539, 147] on input "search" at bounding box center [622, 168] width 595 height 43
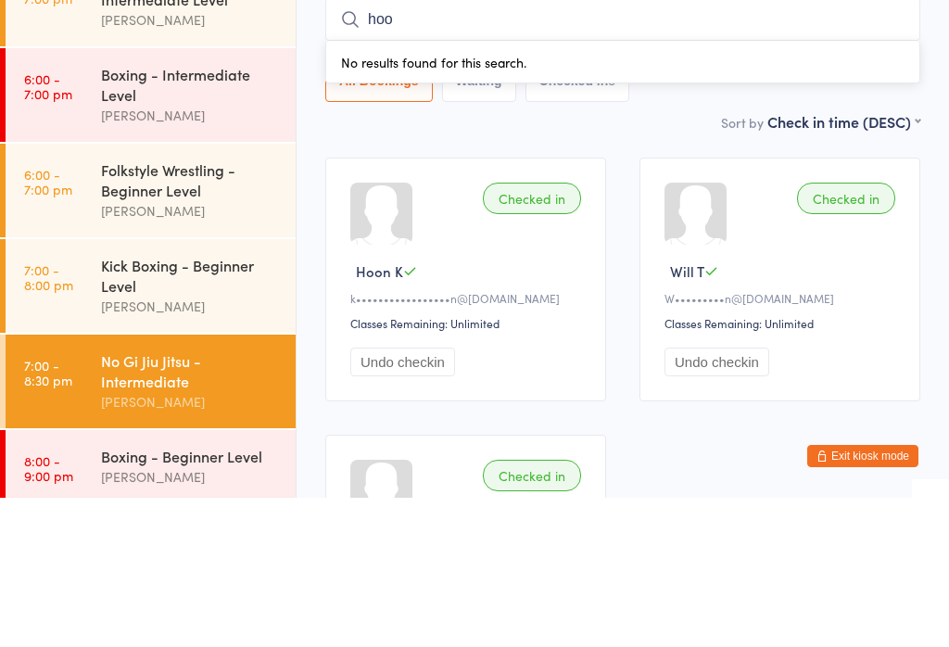
type input "hoon"
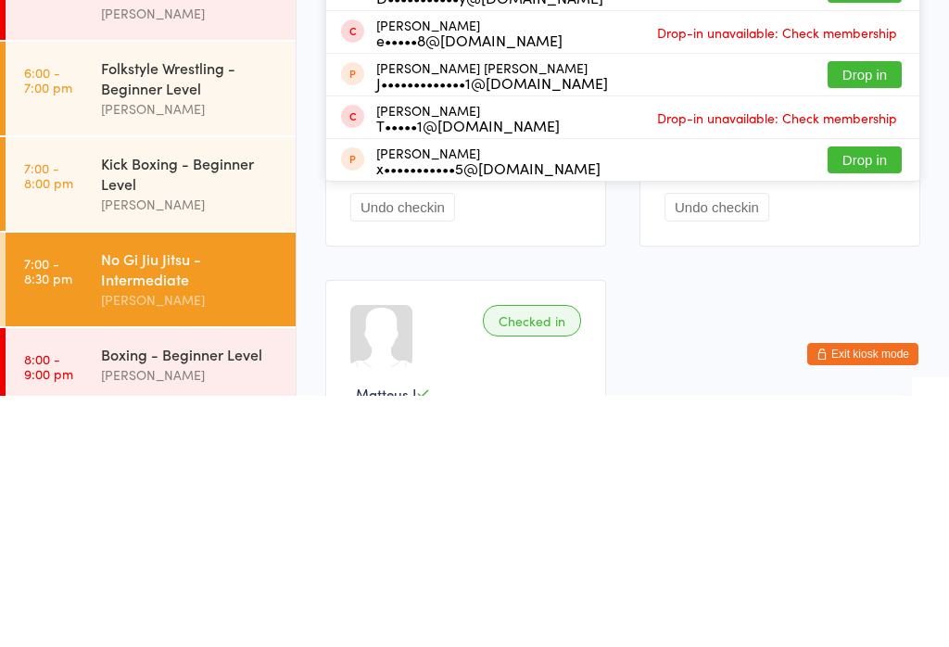
scroll to position [62, 0]
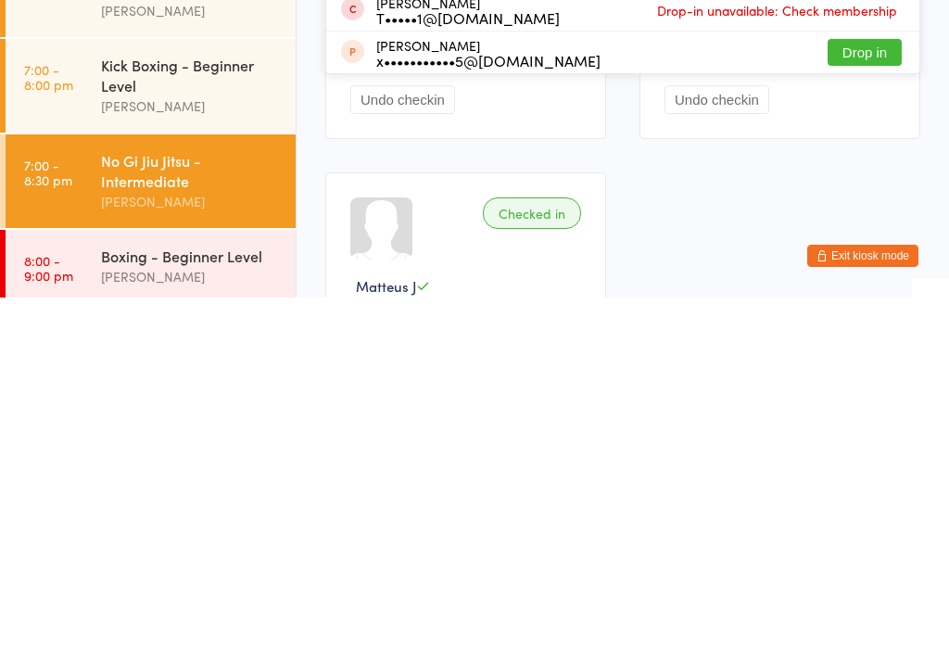
click at [211, 595] on div "Boxing - Beginner Level" at bounding box center [190, 605] width 179 height 20
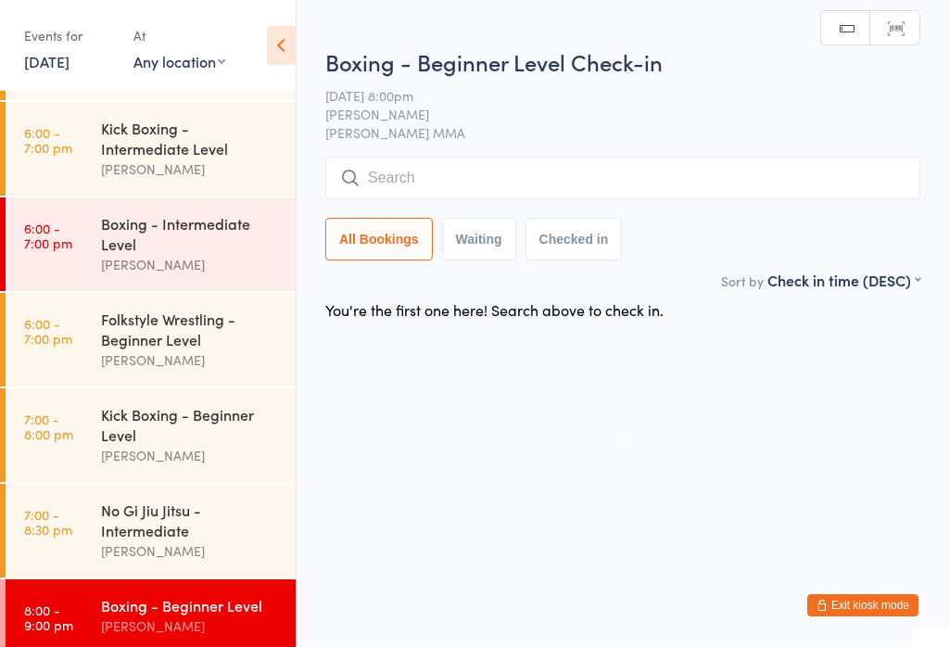
click at [504, 171] on input "search" at bounding box center [622, 178] width 595 height 43
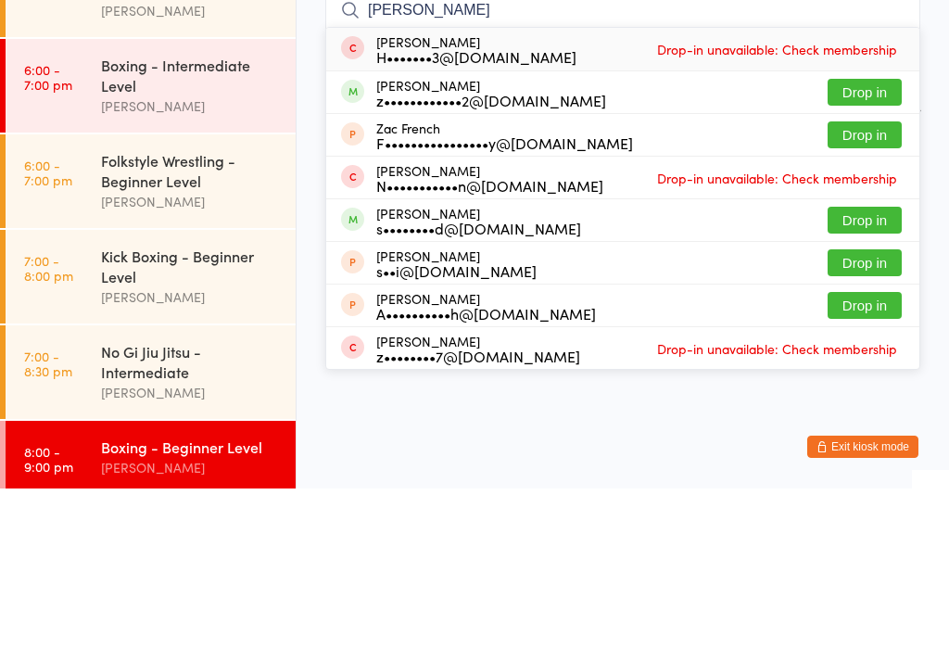
type input "Zach"
click at [865, 237] on button "Drop in" at bounding box center [865, 250] width 74 height 27
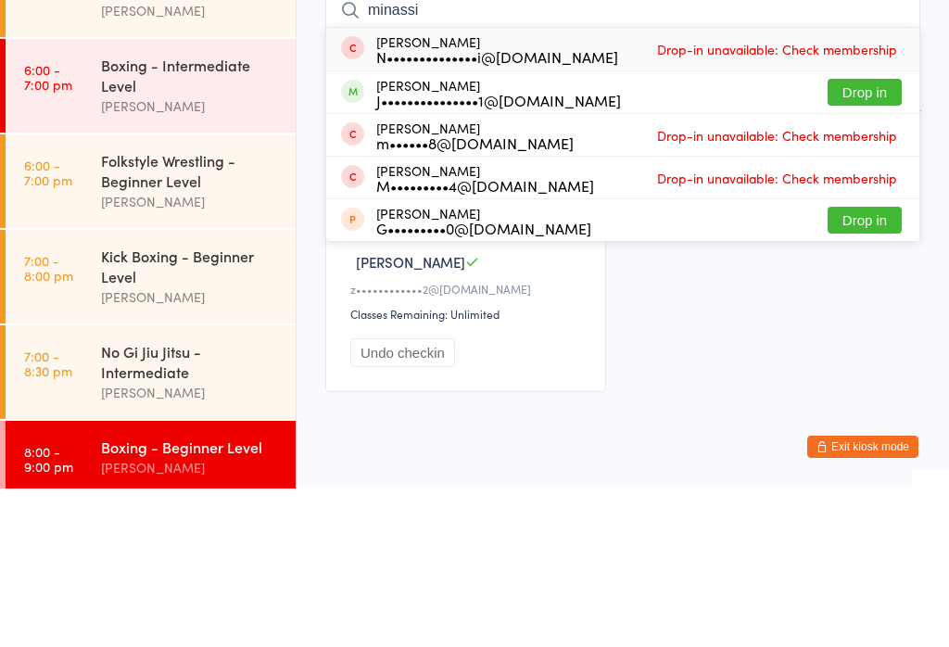
type input "minassi"
click at [869, 237] on button "Drop in" at bounding box center [865, 250] width 74 height 27
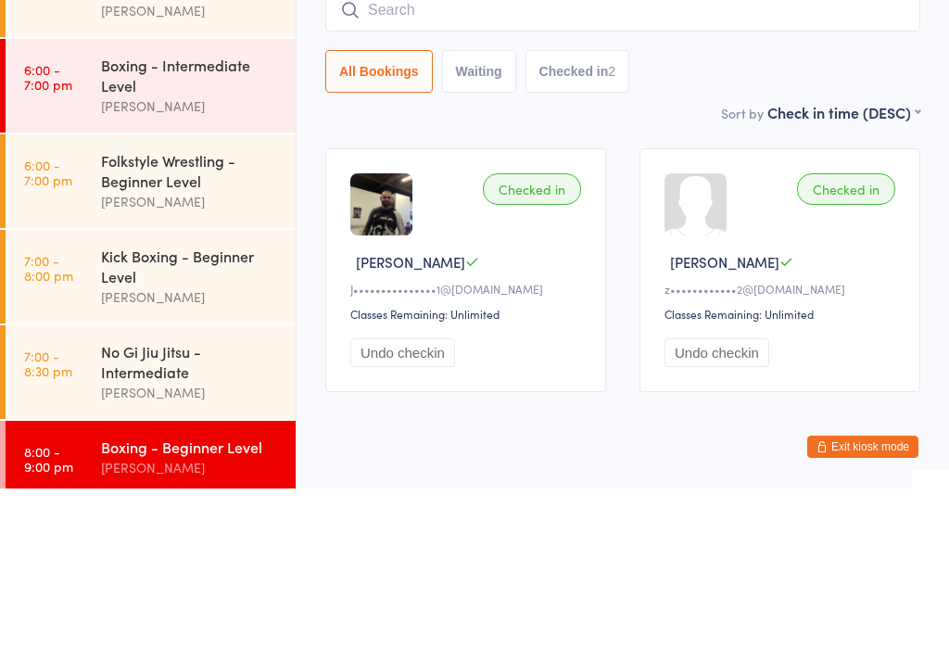
type input "s"
type input "zaree"
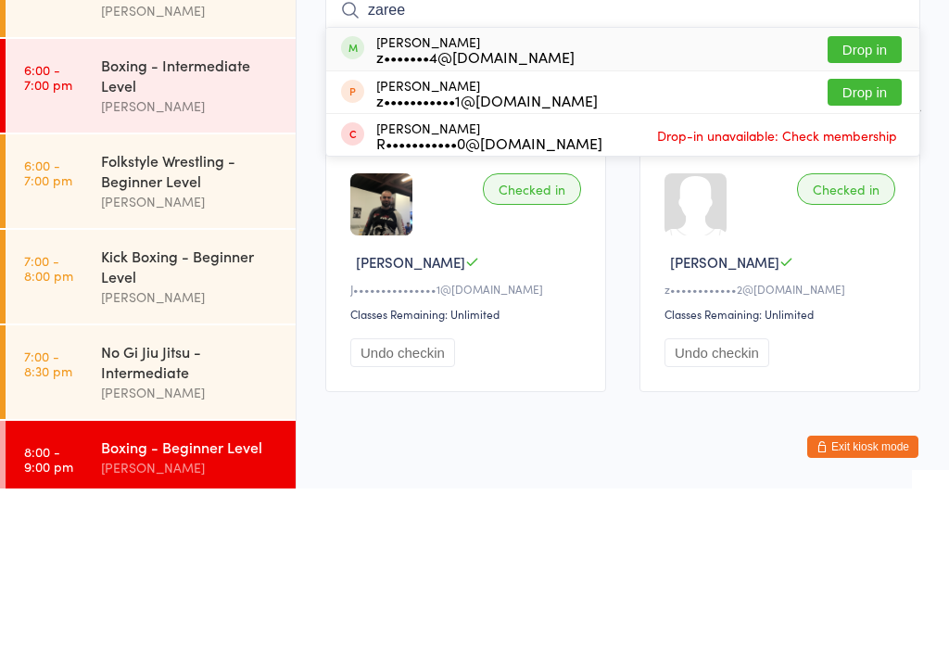
scroll to position [56, 0]
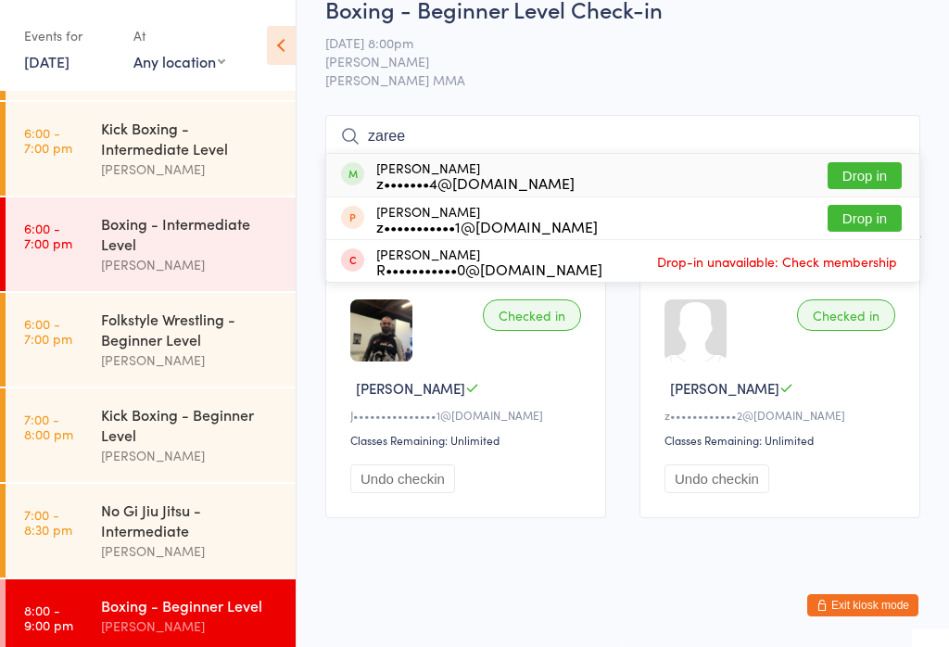
click at [225, 427] on div "Kick Boxing - Beginner Level" at bounding box center [190, 424] width 179 height 41
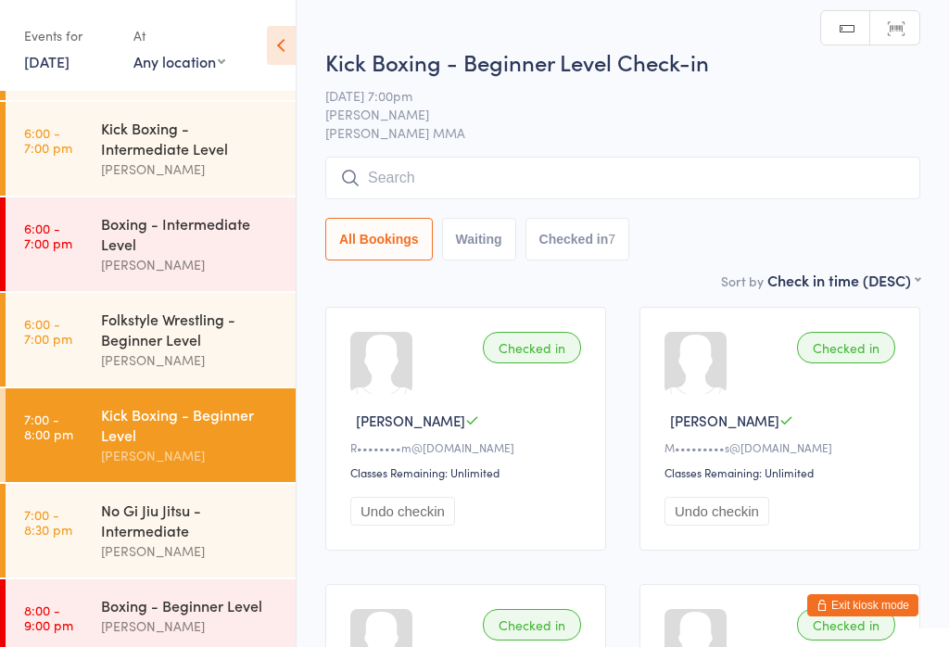
click at [526, 168] on input "search" at bounding box center [622, 178] width 595 height 43
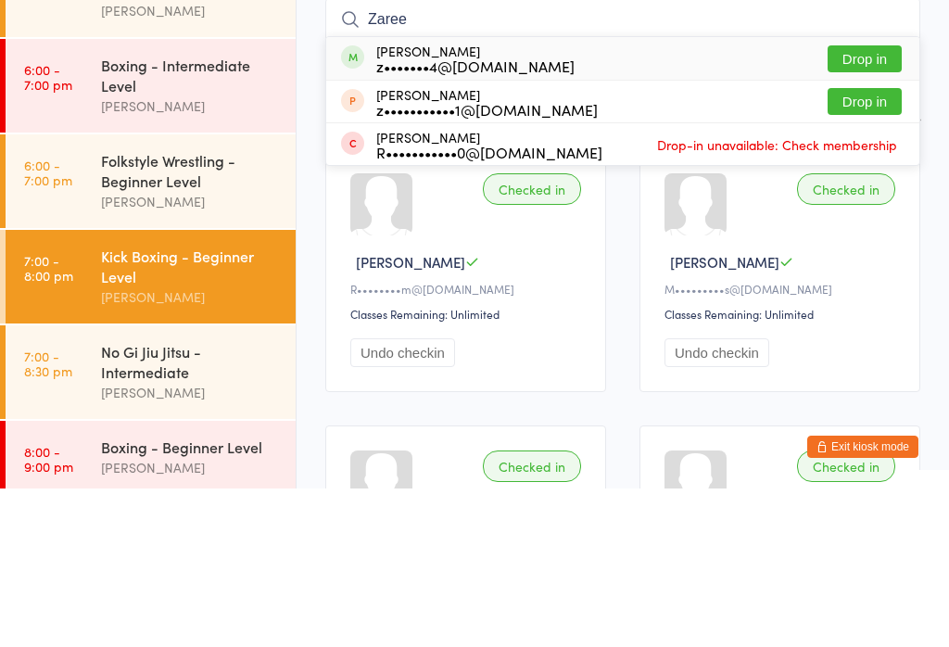
type input "Zaree"
click at [886, 204] on button "Drop in" at bounding box center [865, 217] width 74 height 27
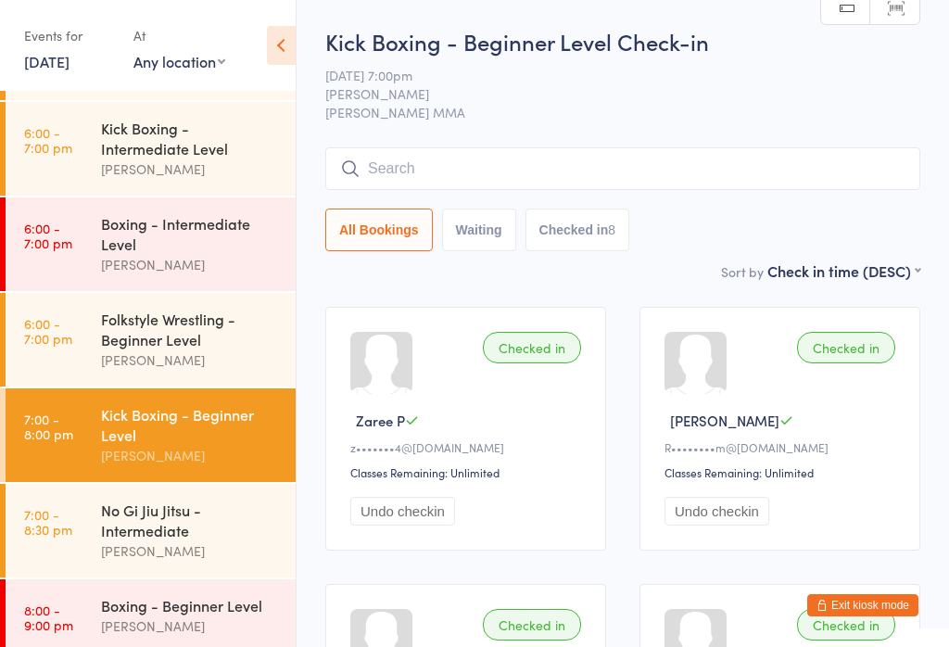
click at [472, 218] on button "Waiting" at bounding box center [479, 230] width 74 height 43
select select "0"
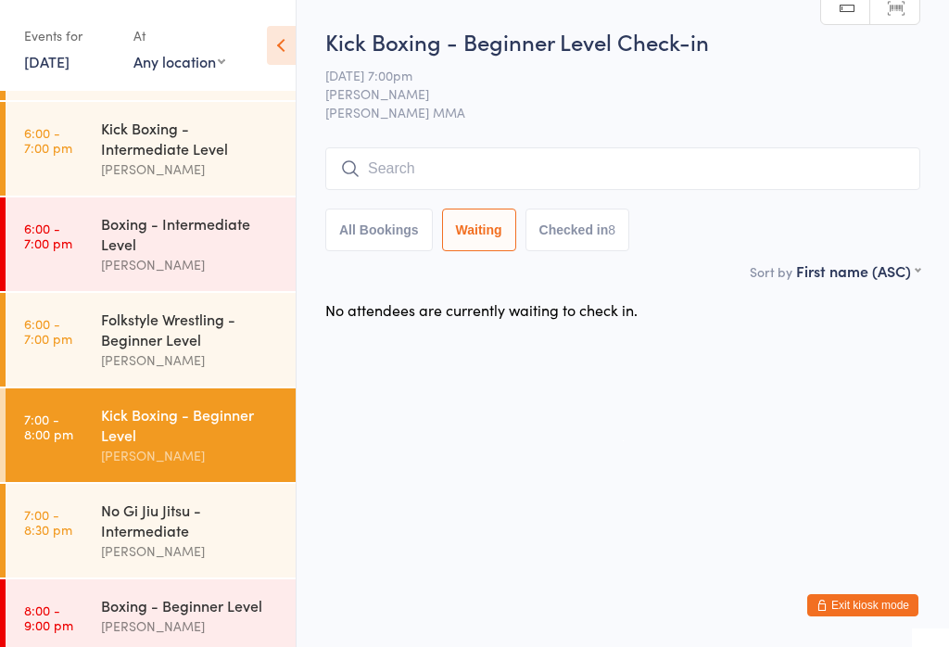
click at [572, 212] on button "Checked in 8" at bounding box center [577, 230] width 105 height 43
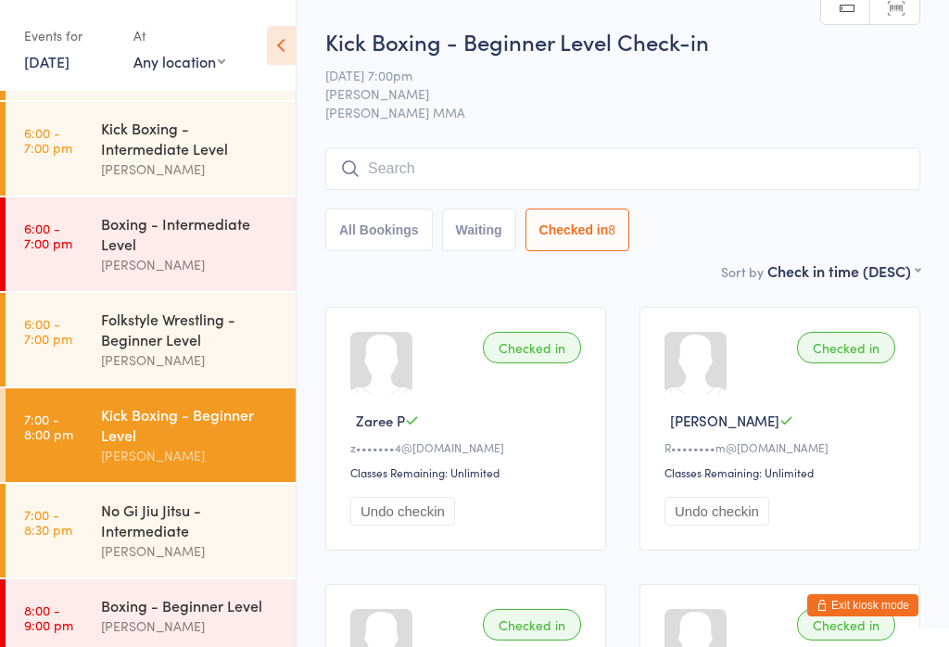
click at [376, 216] on button "All Bookings" at bounding box center [378, 230] width 107 height 43
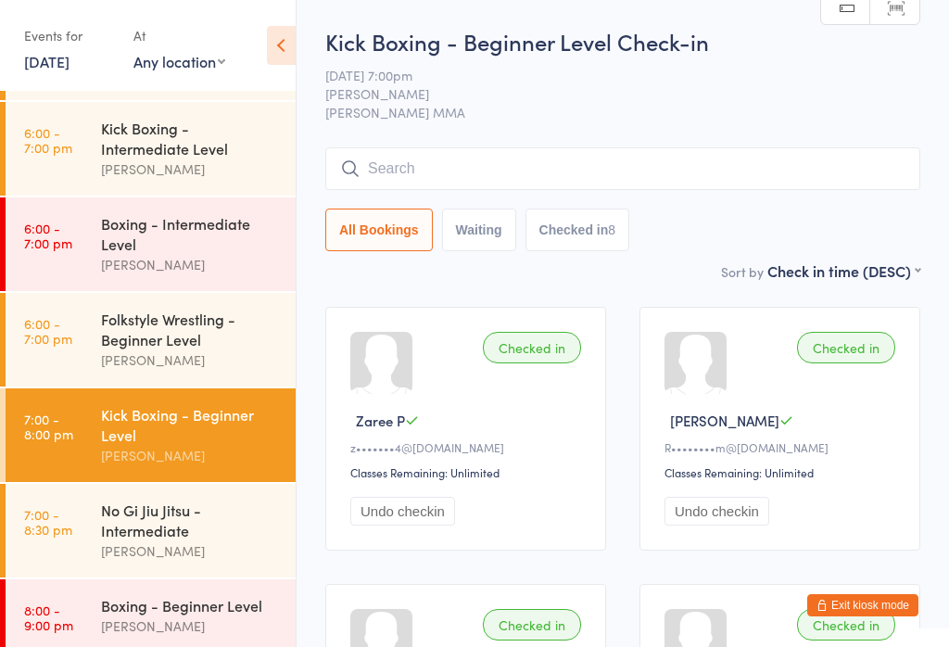
click at [449, 165] on input "search" at bounding box center [622, 168] width 595 height 43
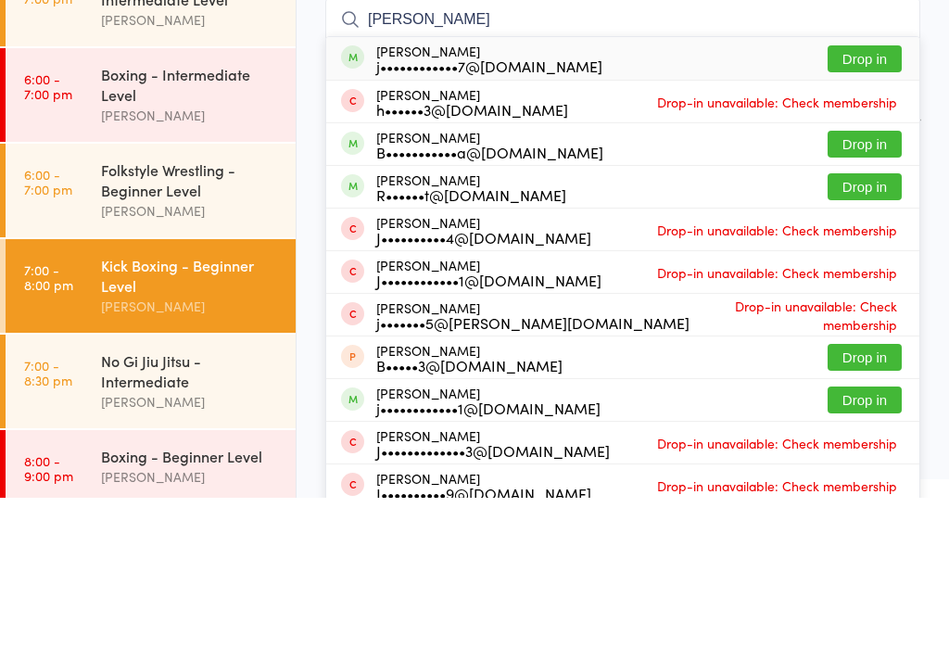
type input "Jack Ha"
click at [876, 195] on button "Drop in" at bounding box center [865, 208] width 74 height 27
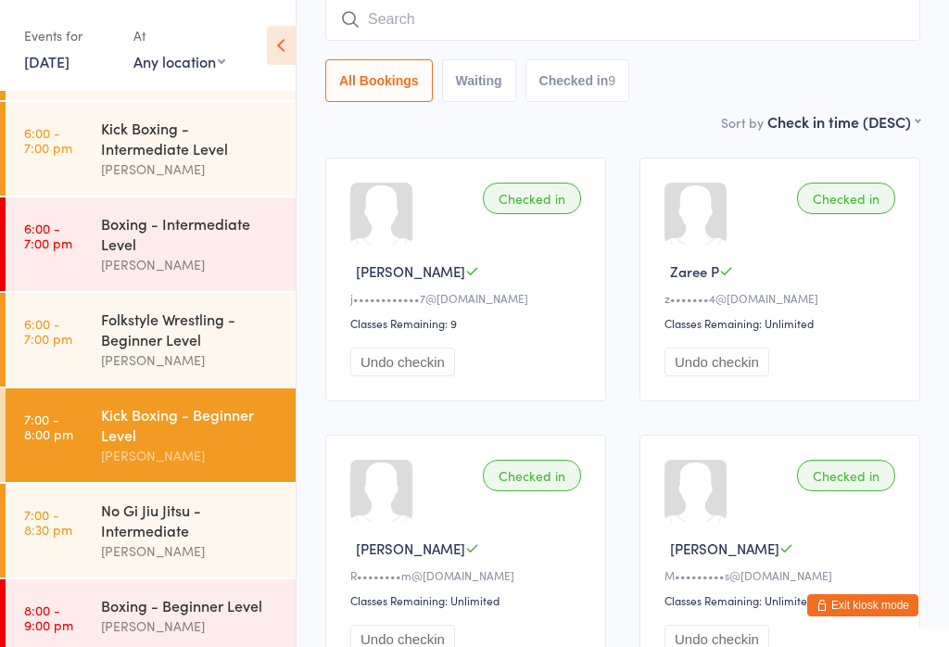
click at [128, 519] on div "No Gi Jiu Jitsu - Intermediate" at bounding box center [190, 519] width 179 height 41
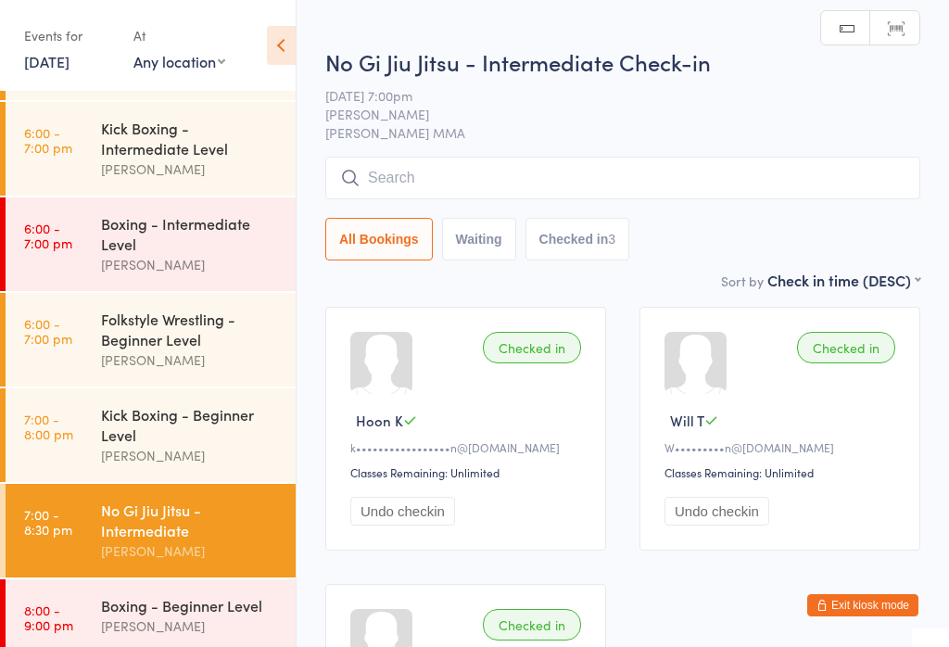
click at [398, 165] on input "search" at bounding box center [622, 178] width 595 height 43
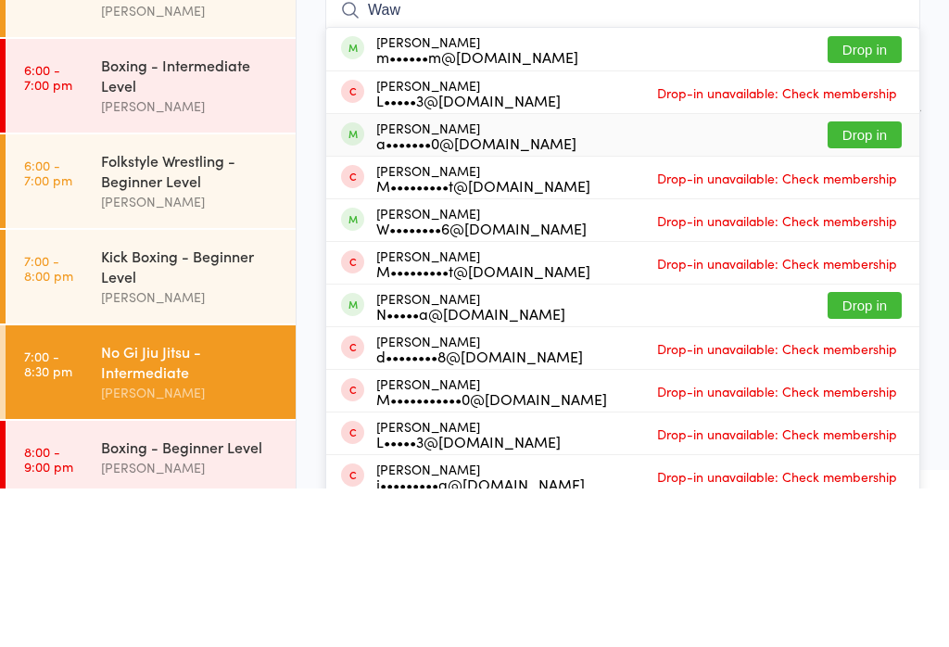
type input "Waw"
click at [389, 294] on div "a•••••••0@[DOMAIN_NAME]" at bounding box center [476, 301] width 200 height 15
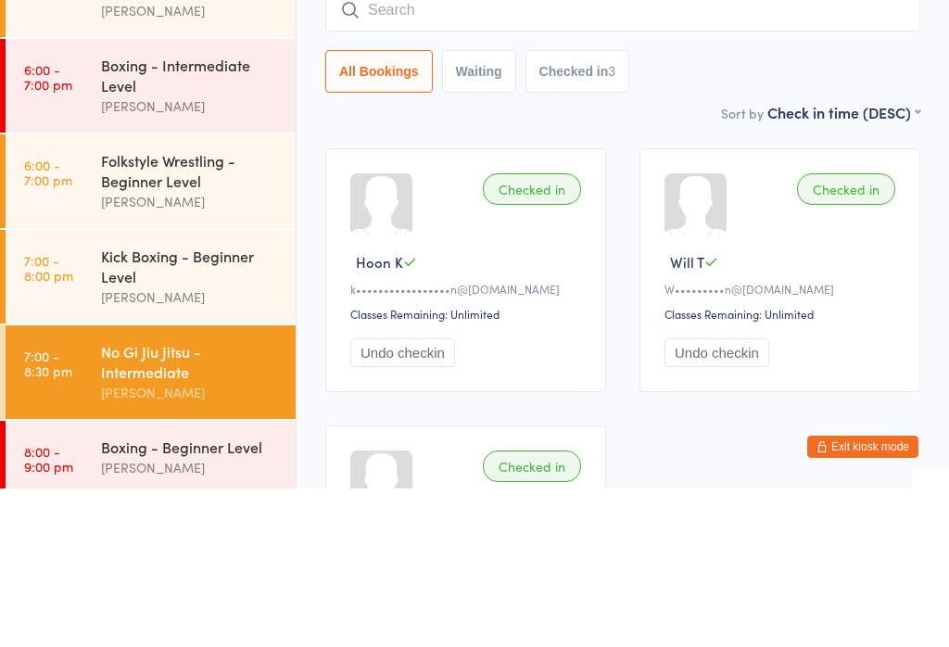
scroll to position [158, 0]
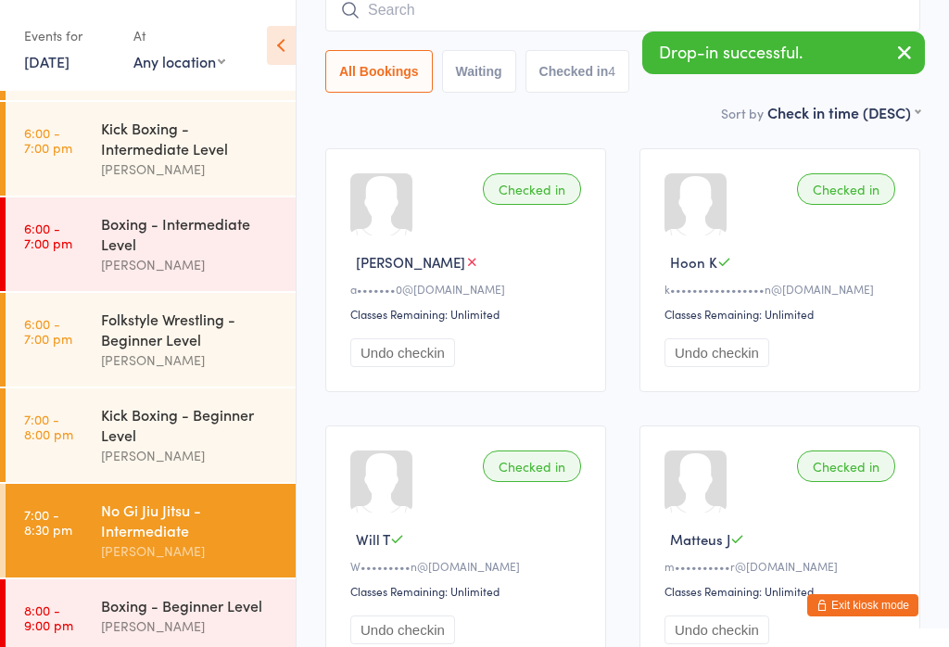
click at [499, 26] on input "search" at bounding box center [622, 10] width 595 height 43
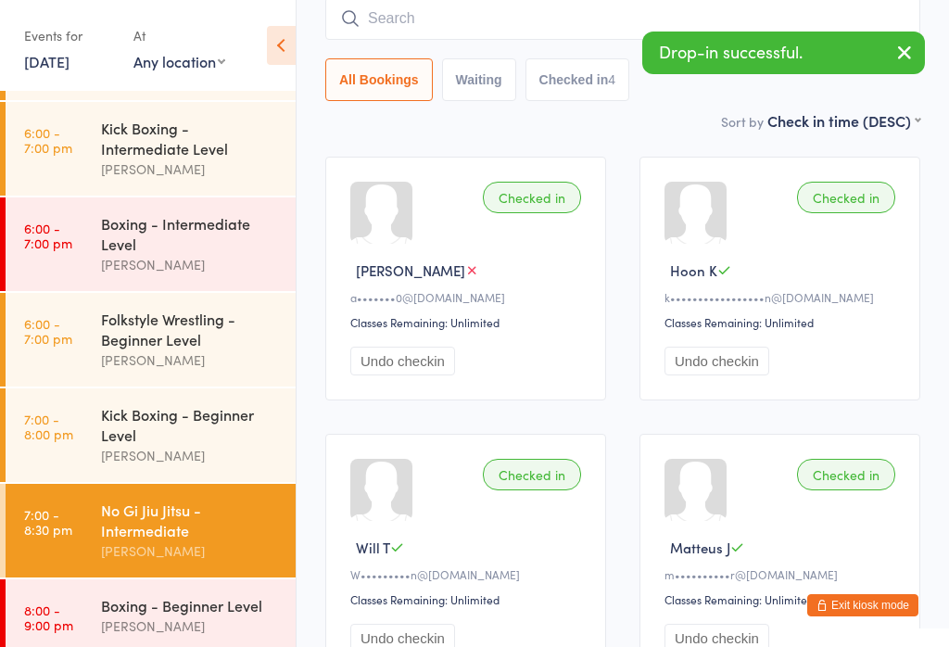
scroll to position [149, 0]
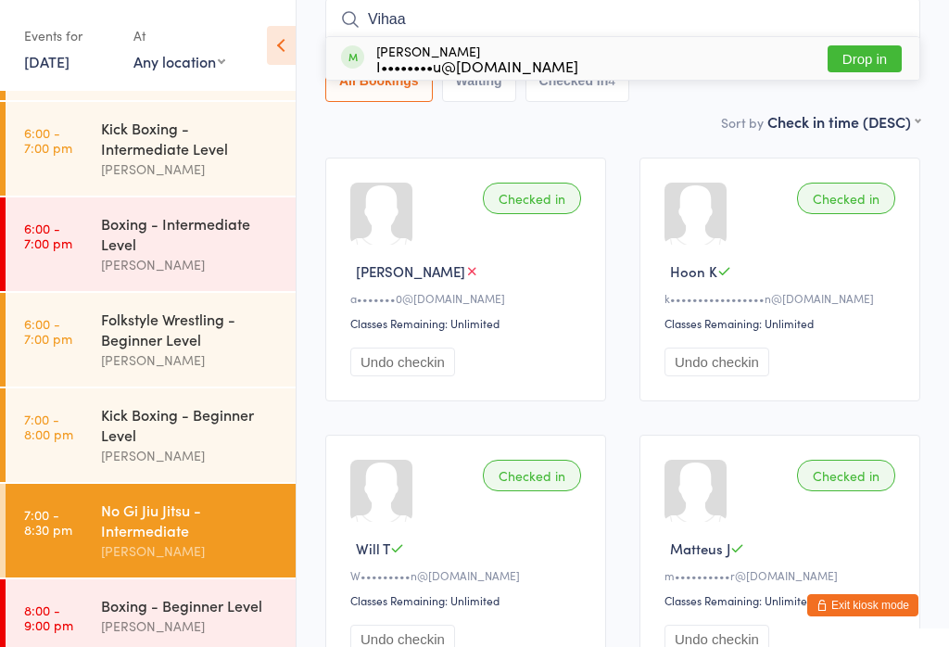
type input "Vihaa"
click at [431, 60] on div "I••••••••u@[DOMAIN_NAME]" at bounding box center [477, 65] width 202 height 15
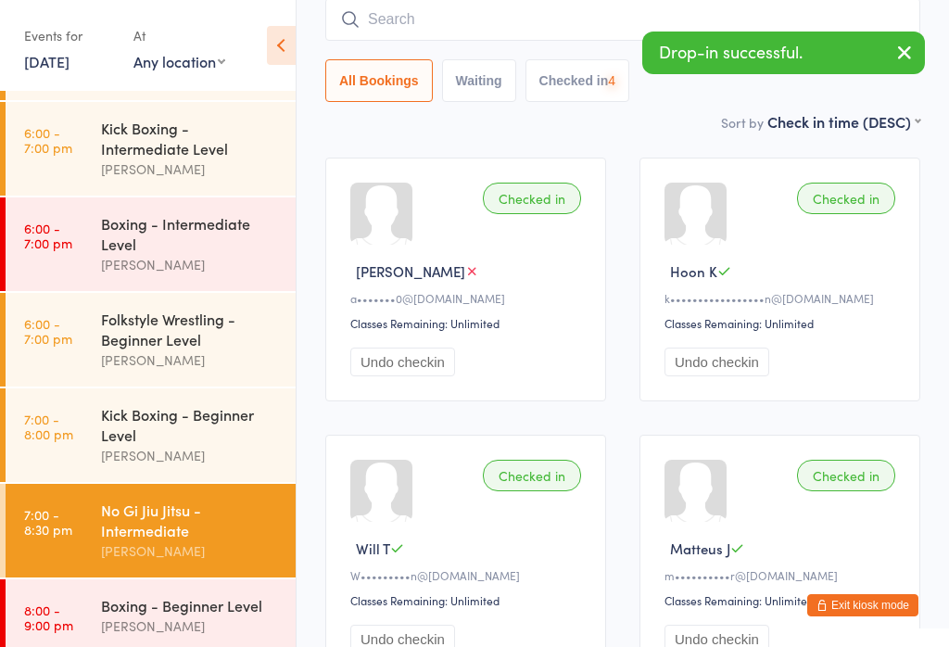
click at [451, 132] on div "Sort by Check in time (DESC) First name (ASC) First name (DESC) Last name (ASC)…" at bounding box center [622, 121] width 595 height 20
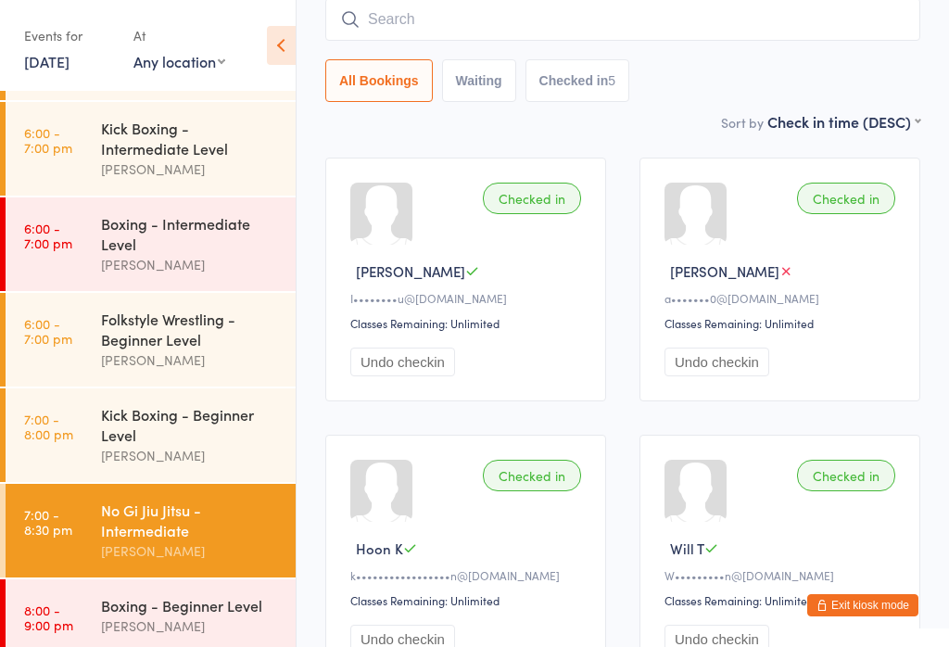
click at [446, 27] on input "search" at bounding box center [622, 19] width 595 height 43
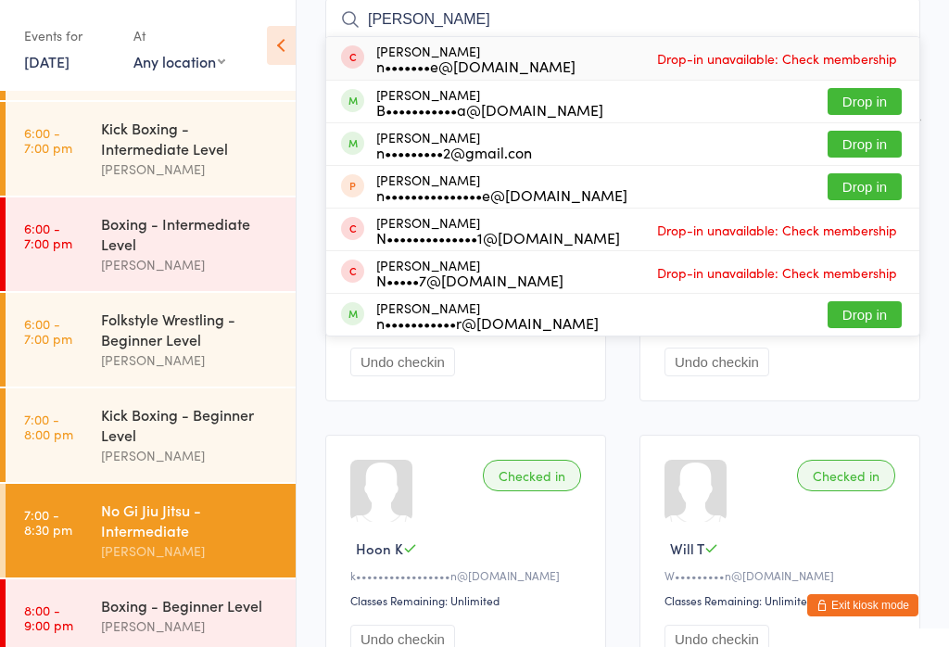
type input "Noah"
click at [865, 146] on button "Drop in" at bounding box center [865, 144] width 74 height 27
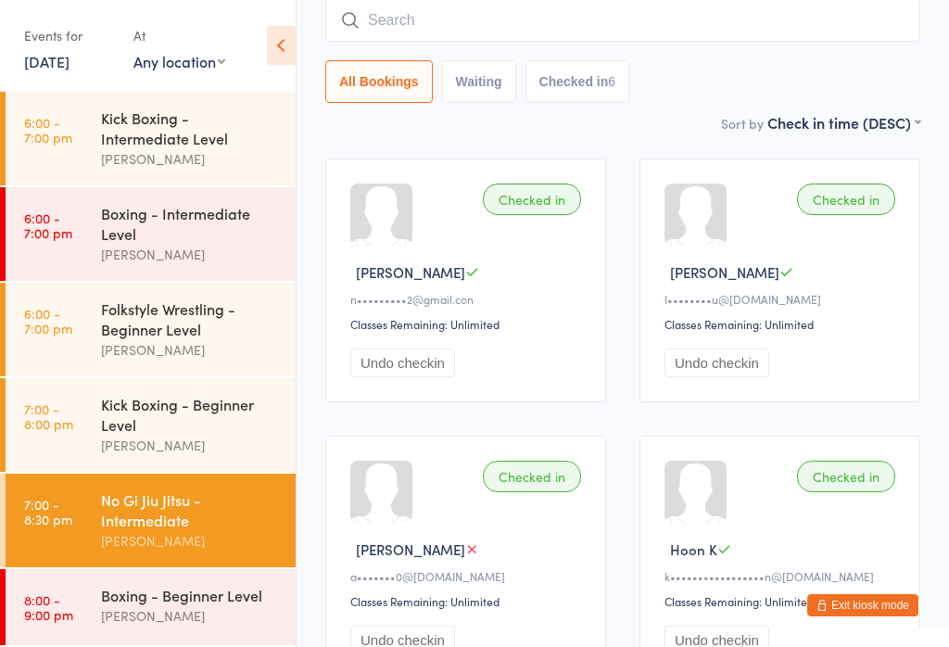
scroll to position [67, 0]
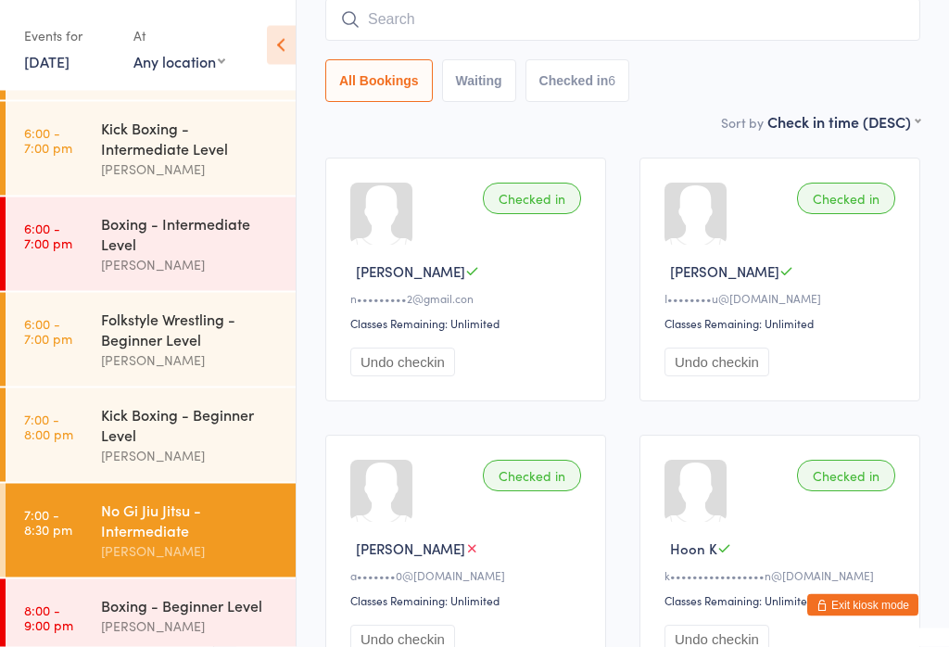
click at [481, 11] on input "search" at bounding box center [622, 20] width 595 height 43
type input "Desil"
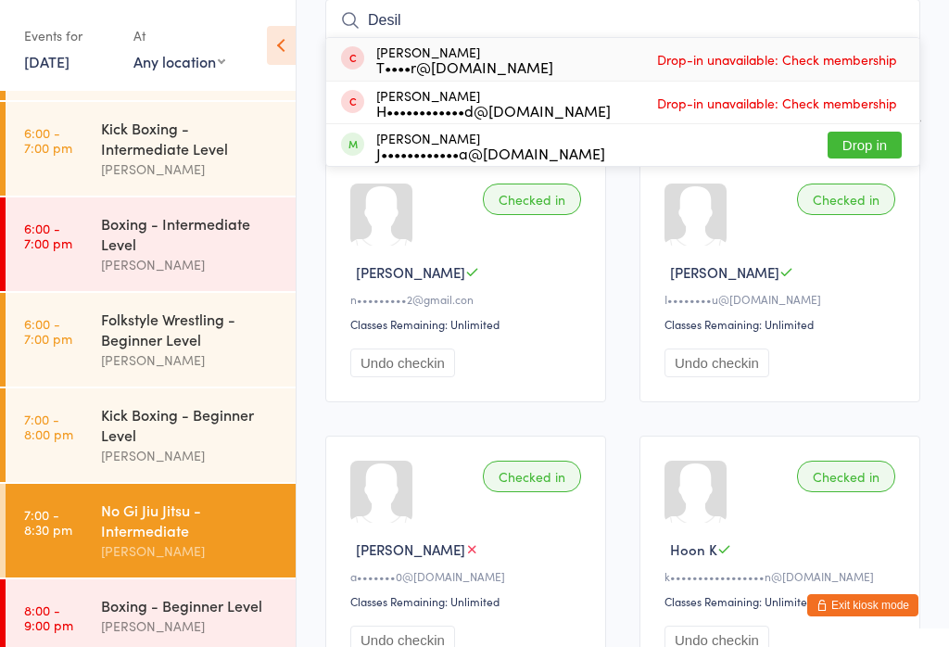
scroll to position [254, 0]
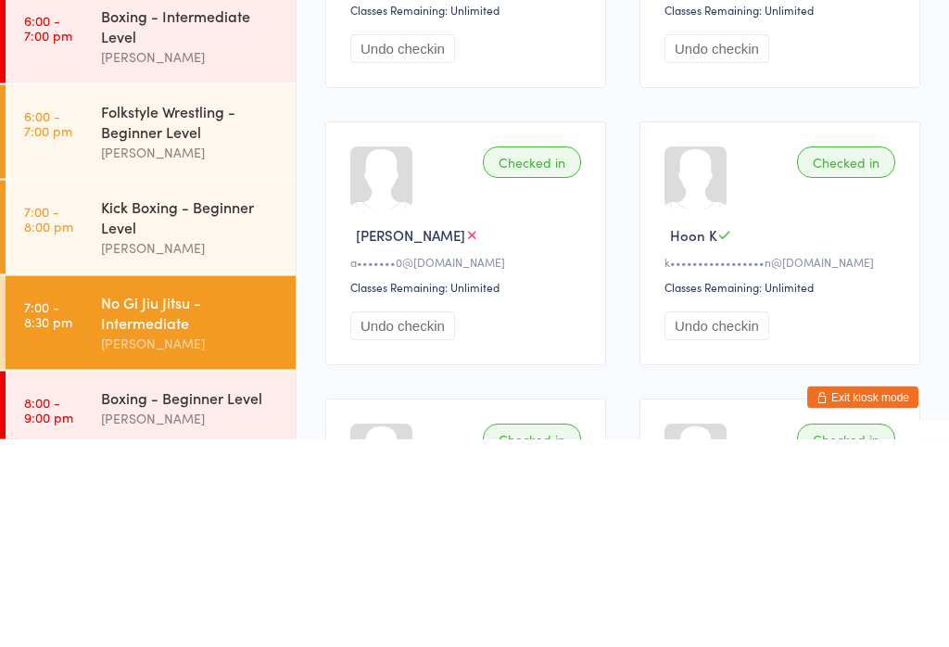
click at [179, 404] on div "Kick Boxing - Beginner Level" at bounding box center [190, 424] width 179 height 41
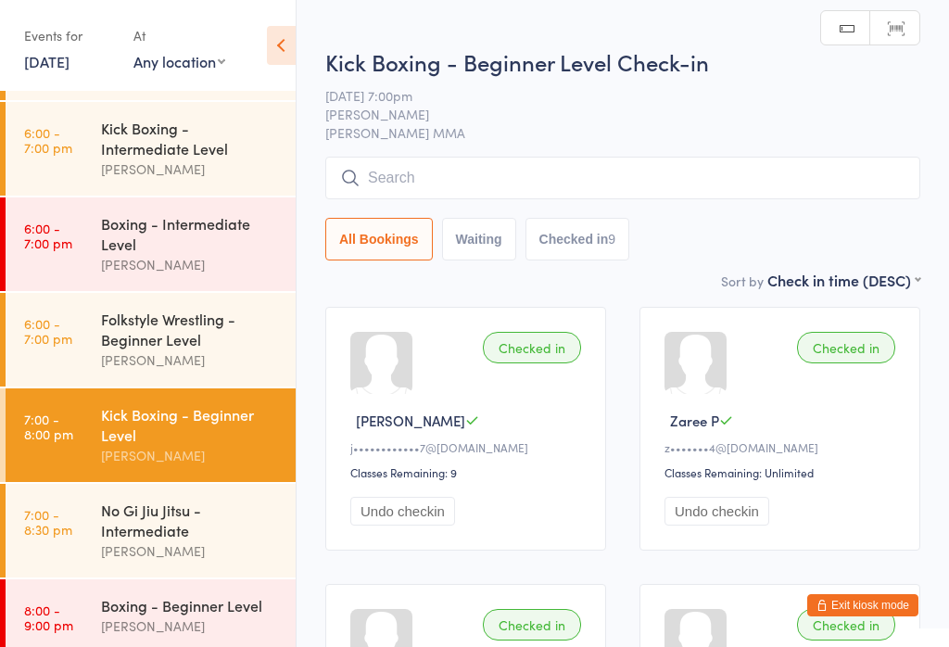
click at [429, 176] on input "search" at bounding box center [622, 178] width 595 height 43
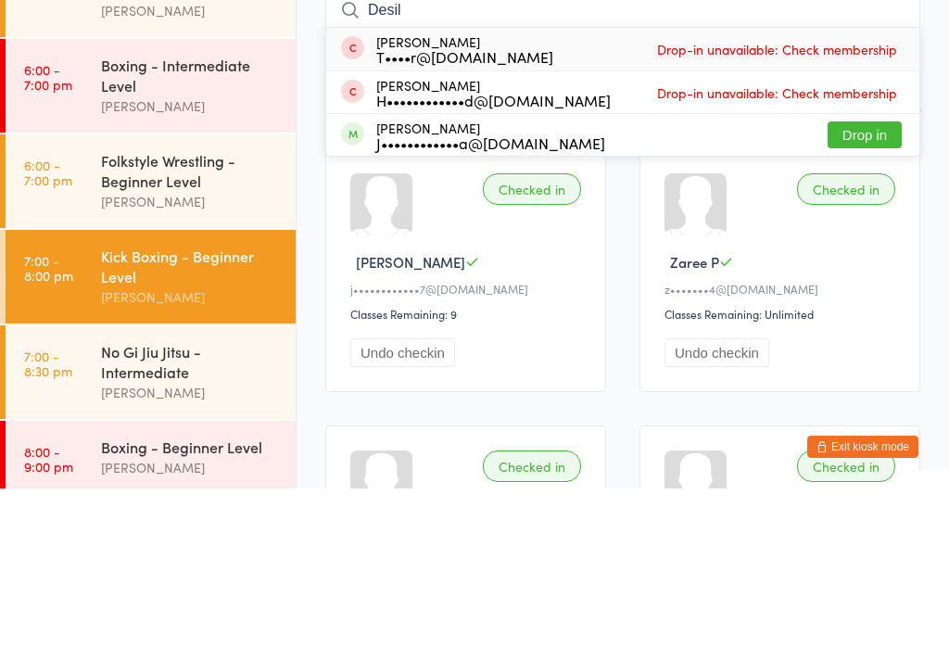
type input "Desil"
click at [873, 280] on button "Drop in" at bounding box center [865, 293] width 74 height 27
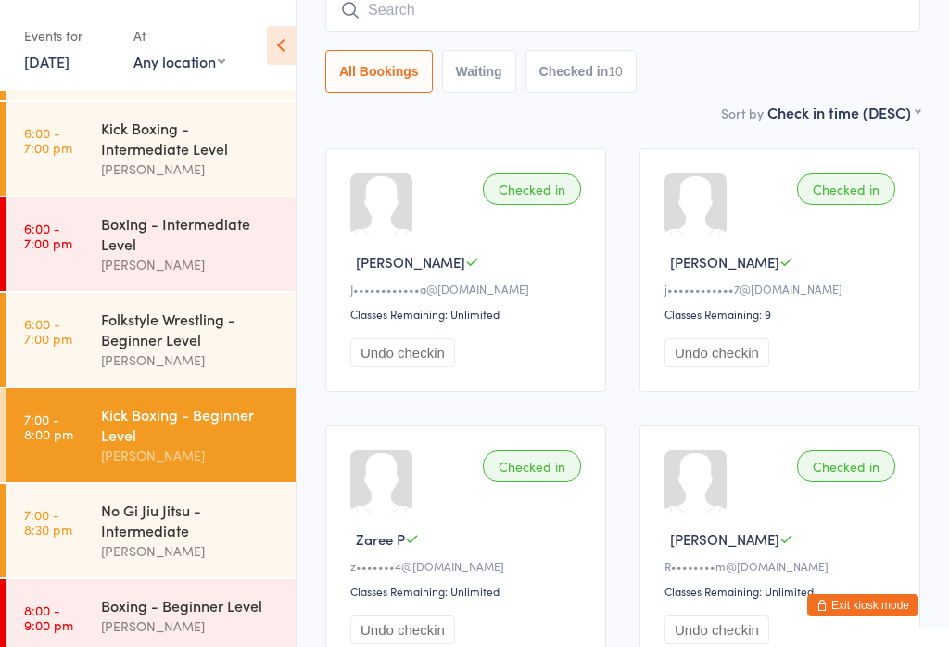
click at [501, 31] on input "search" at bounding box center [622, 10] width 595 height 43
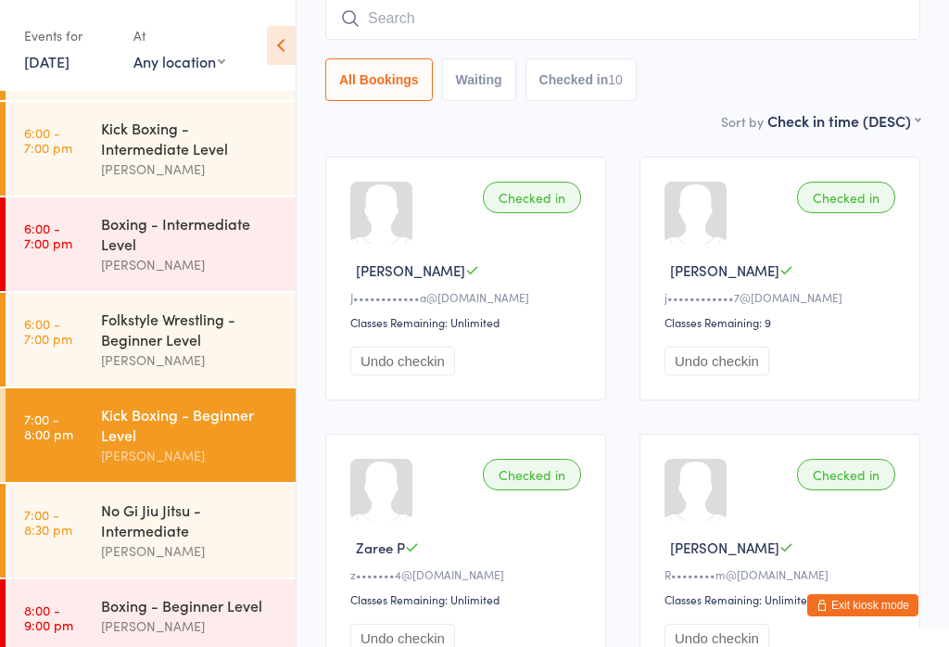
scroll to position [149, 0]
type input "Daniel"
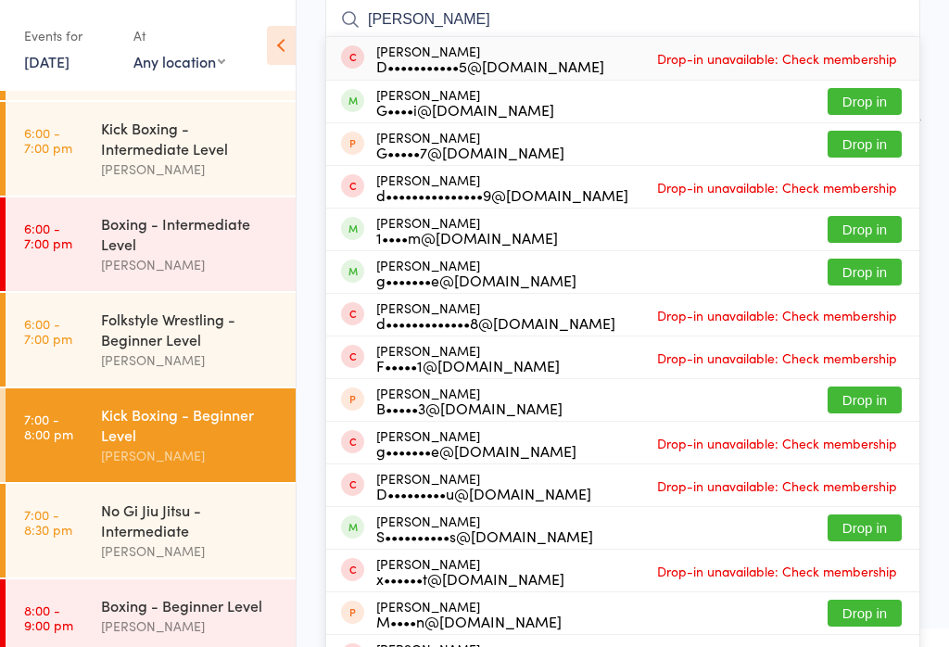
click at [870, 105] on button "Drop in" at bounding box center [865, 101] width 74 height 27
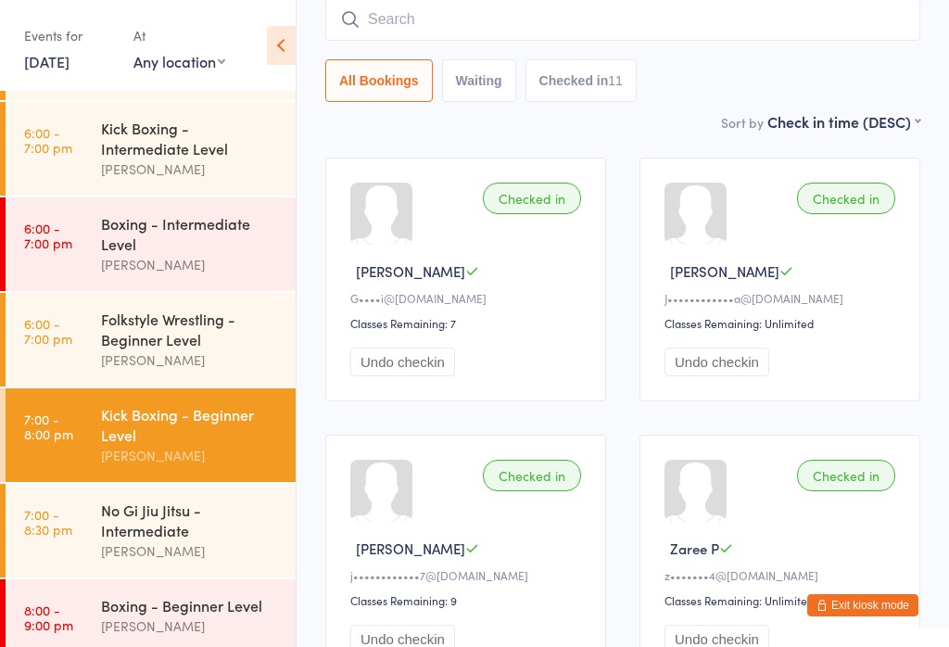
click at [602, 28] on input "search" at bounding box center [622, 19] width 595 height 43
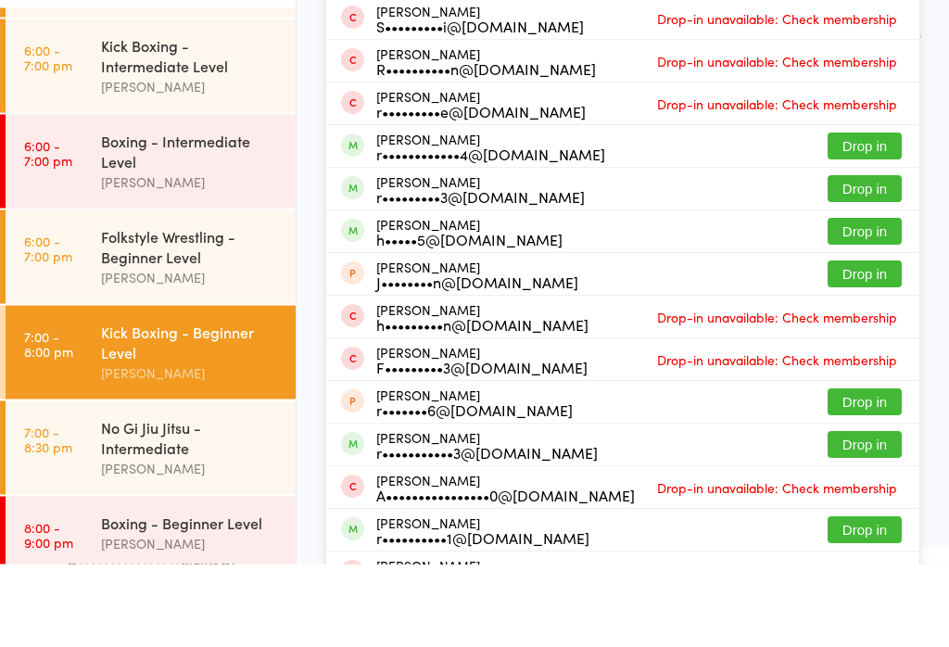
type input "Ryan"
click at [846, 301] on button "Drop in" at bounding box center [865, 314] width 74 height 27
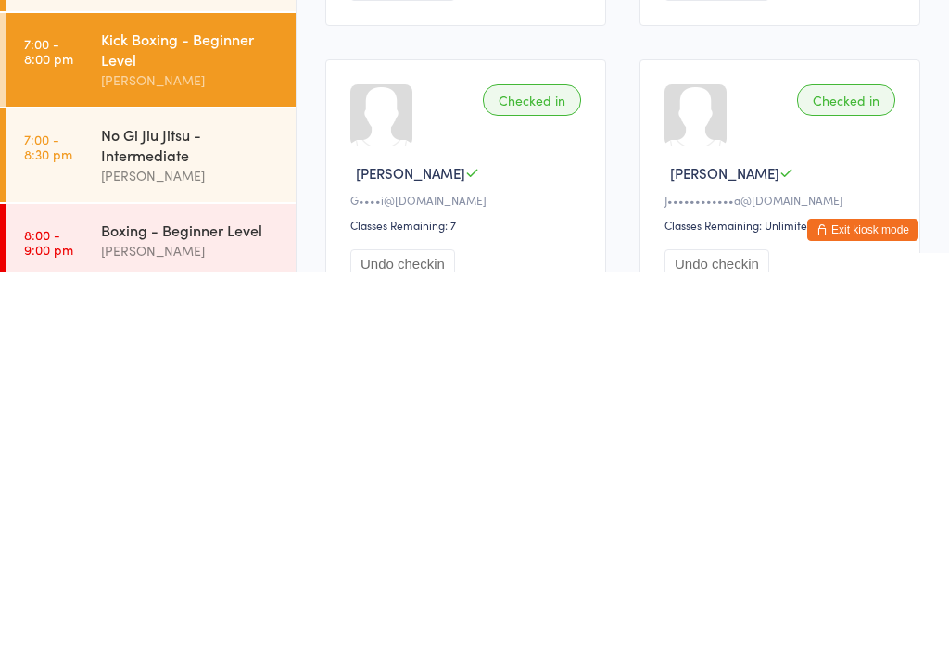
click at [220, 540] on div "[PERSON_NAME]" at bounding box center [190, 550] width 179 height 21
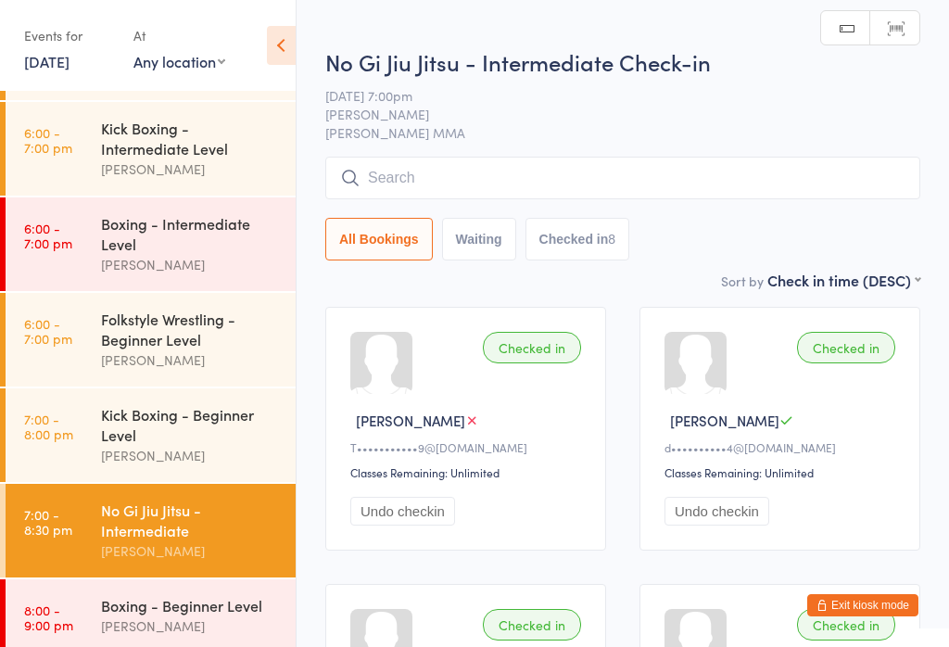
click at [618, 194] on input "search" at bounding box center [622, 178] width 595 height 43
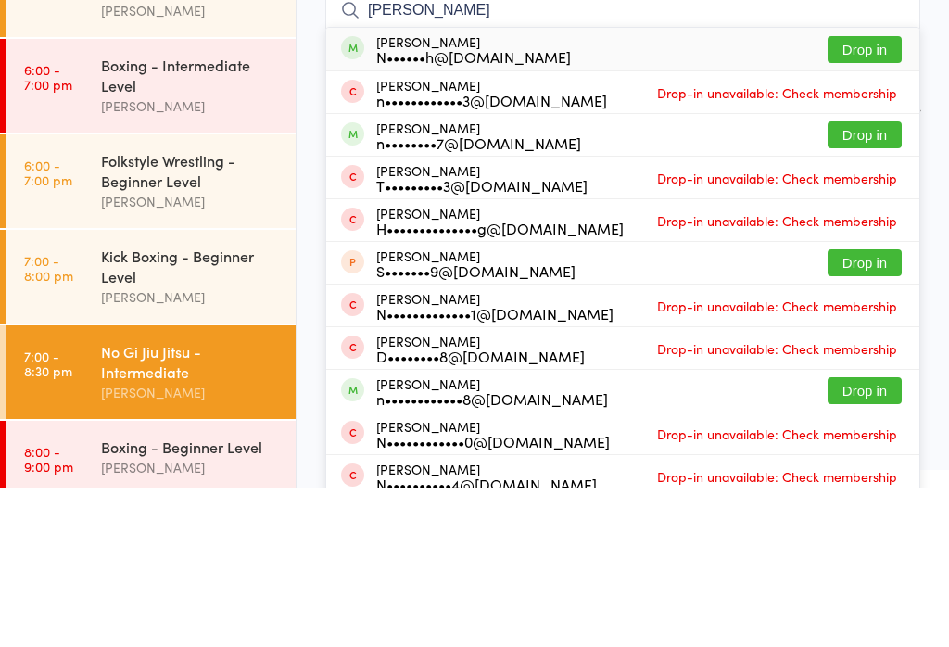
type input "Nathan c"
click at [874, 195] on button "Drop in" at bounding box center [865, 208] width 74 height 27
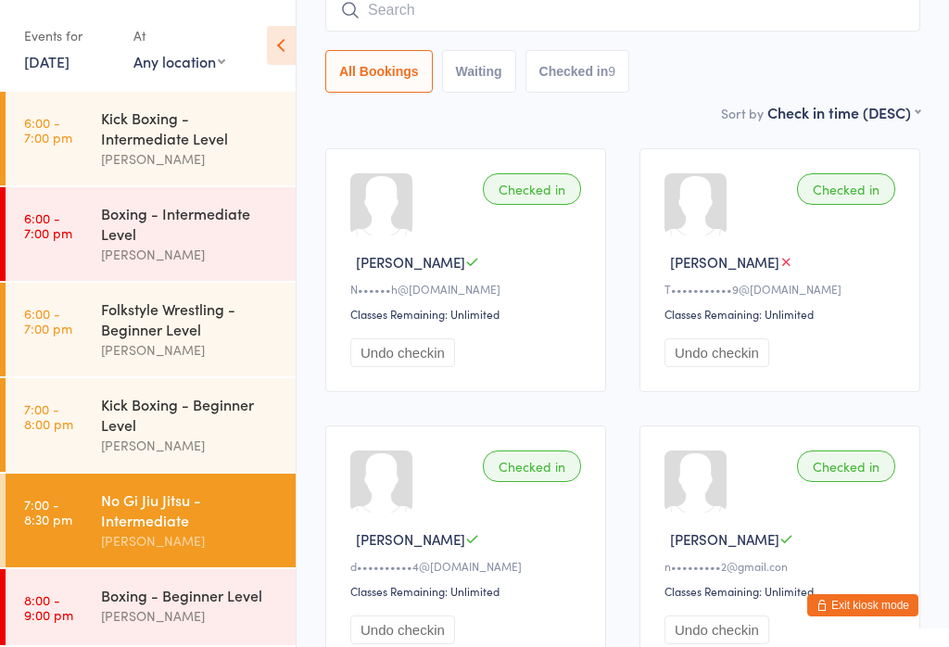
scroll to position [95, 0]
click at [193, 586] on div "Boxing - Beginner Level" at bounding box center [190, 595] width 179 height 20
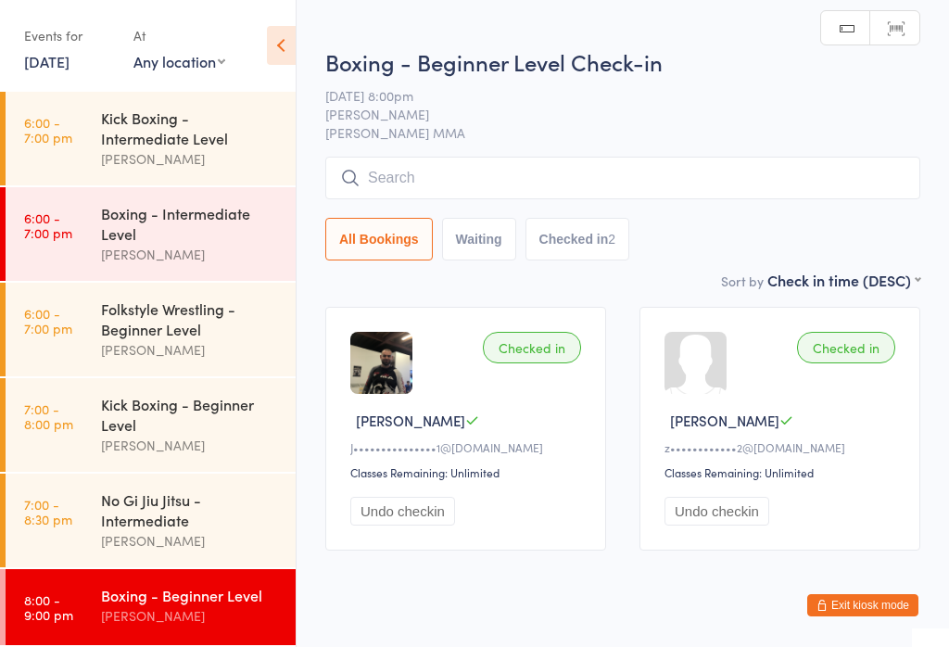
click at [558, 187] on input "search" at bounding box center [622, 178] width 595 height 43
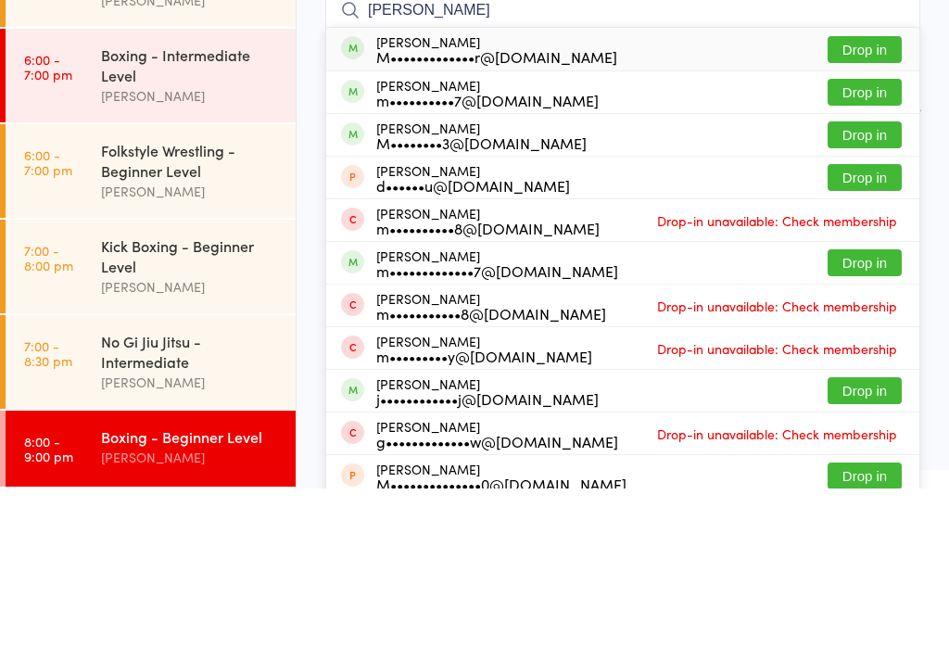
type input "Matthew tew"
click at [878, 195] on button "Drop in" at bounding box center [865, 208] width 74 height 27
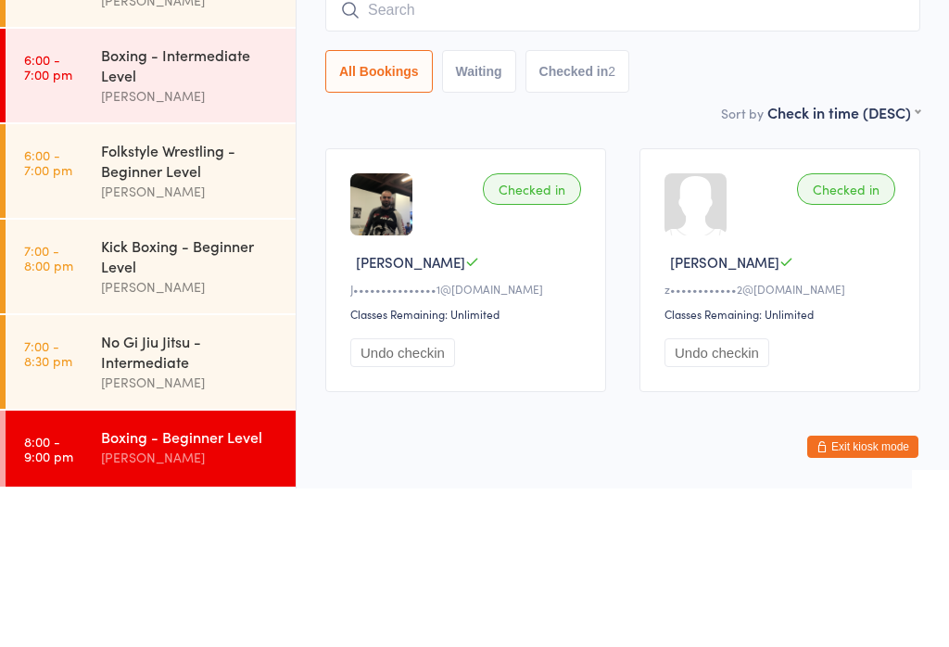
scroll to position [56, 0]
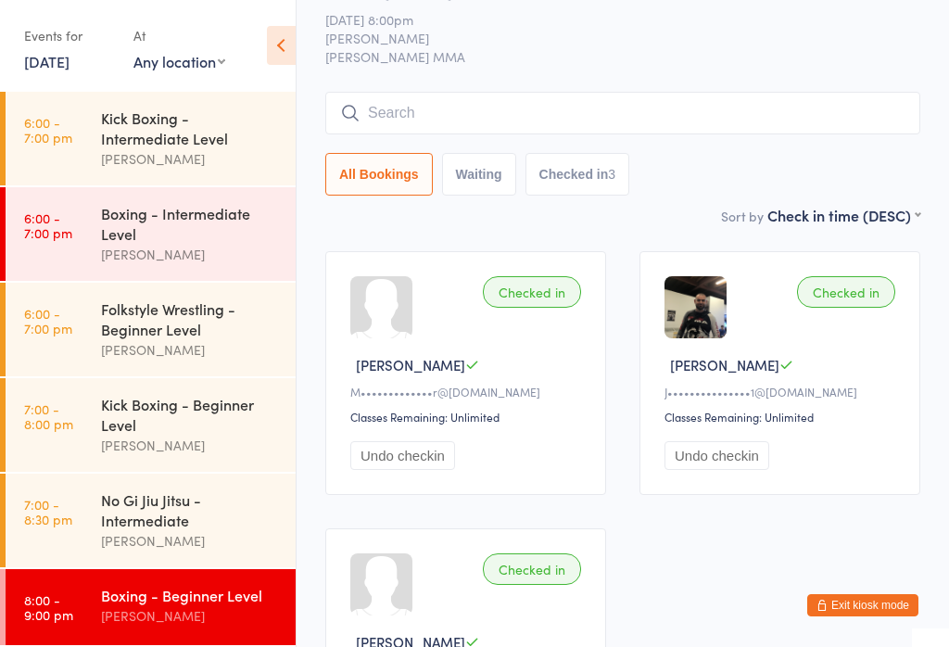
click at [370, 101] on input "search" at bounding box center [622, 113] width 595 height 43
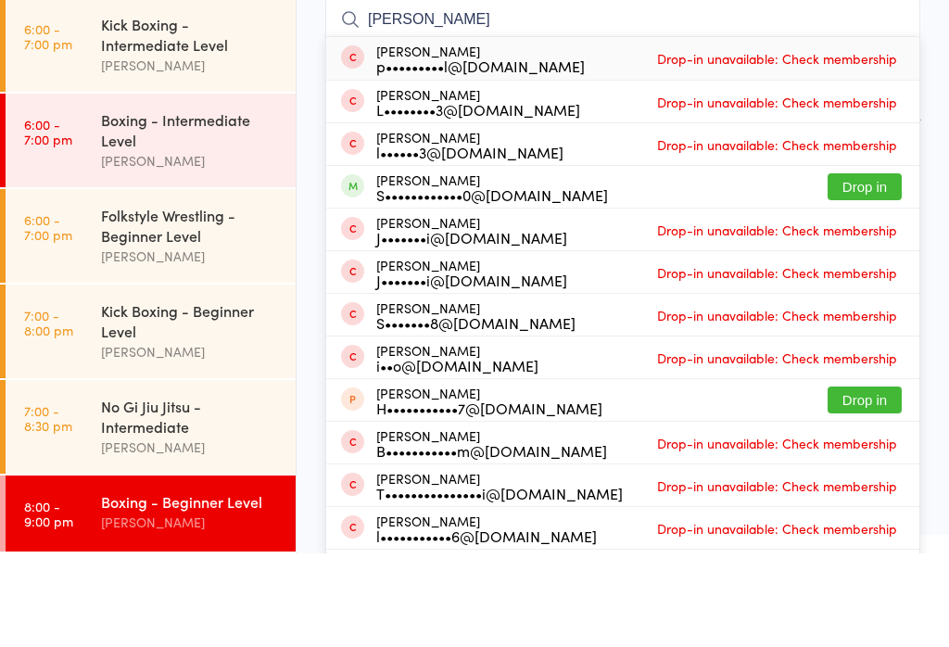
type input "Leo"
click at [866, 267] on button "Drop in" at bounding box center [865, 280] width 74 height 27
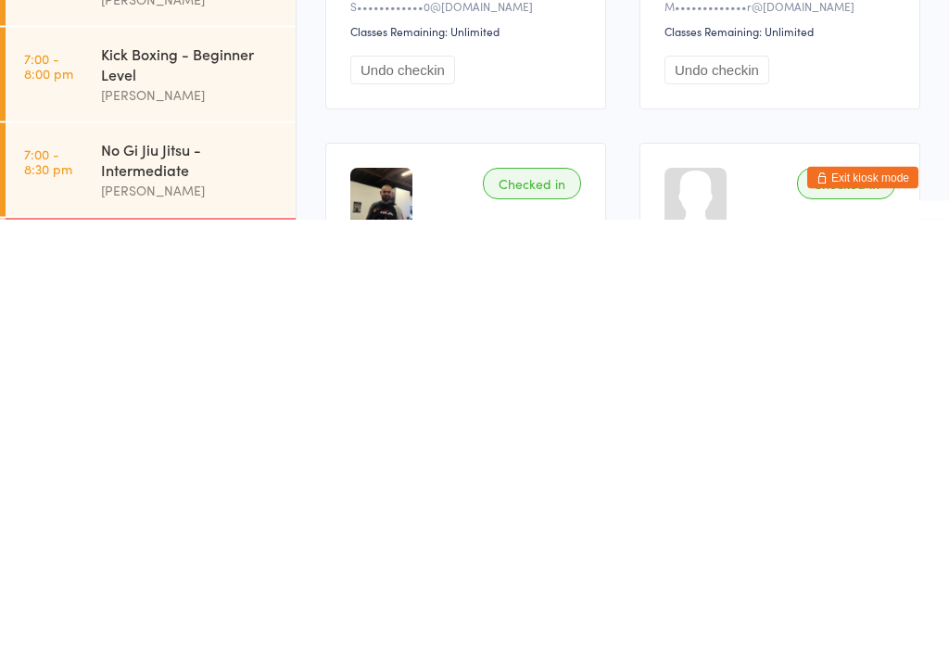
scroll to position [0, 0]
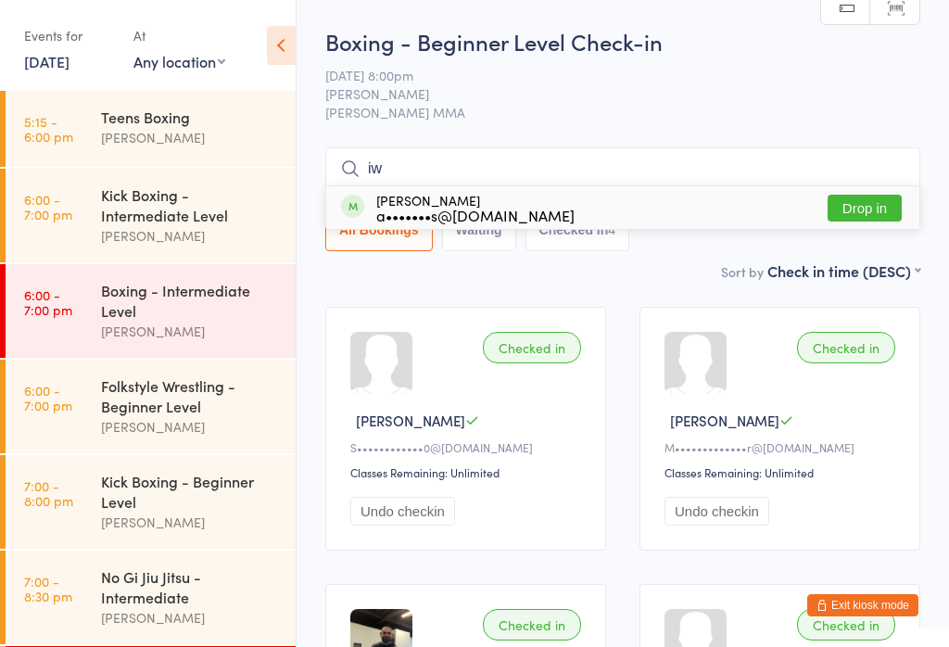
type input "iw"
click at [679, 208] on div "Iwan Chung a•••••••s@yahoo.dom.au Drop in" at bounding box center [622, 207] width 593 height 43
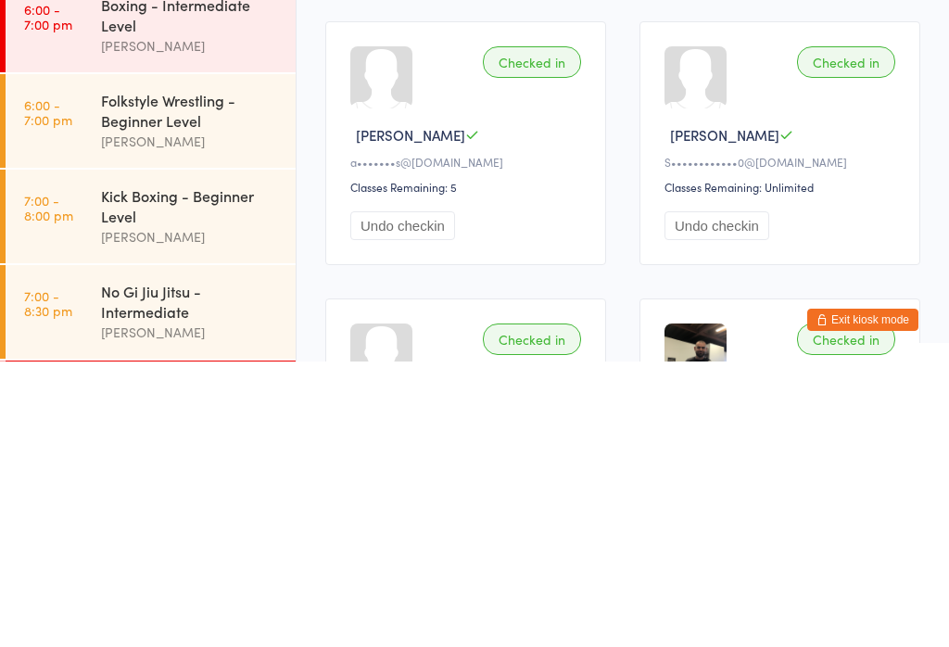
scroll to position [285, 0]
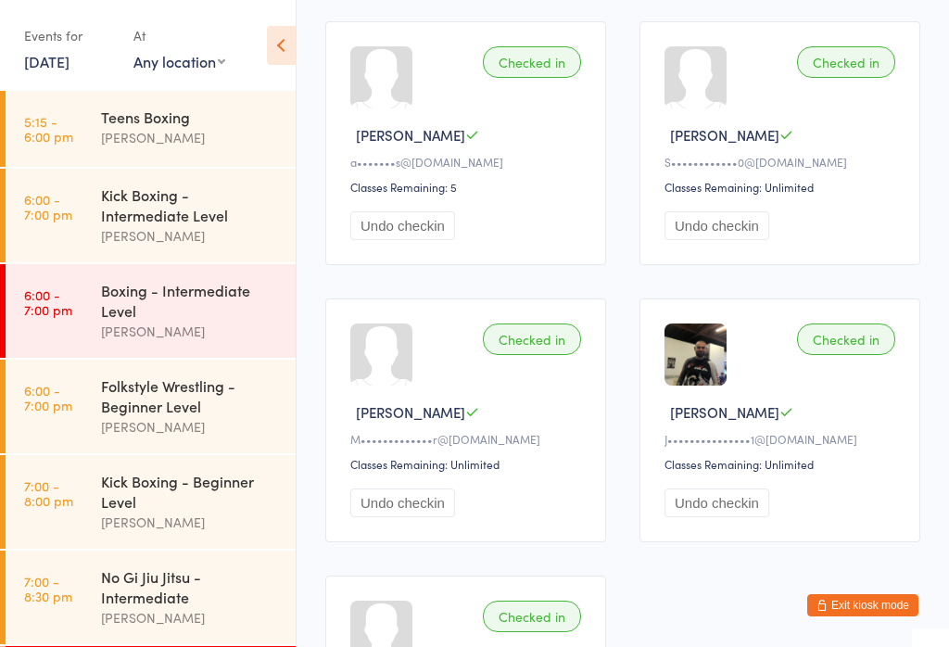
click at [876, 616] on button "Exit kiosk mode" at bounding box center [862, 605] width 111 height 22
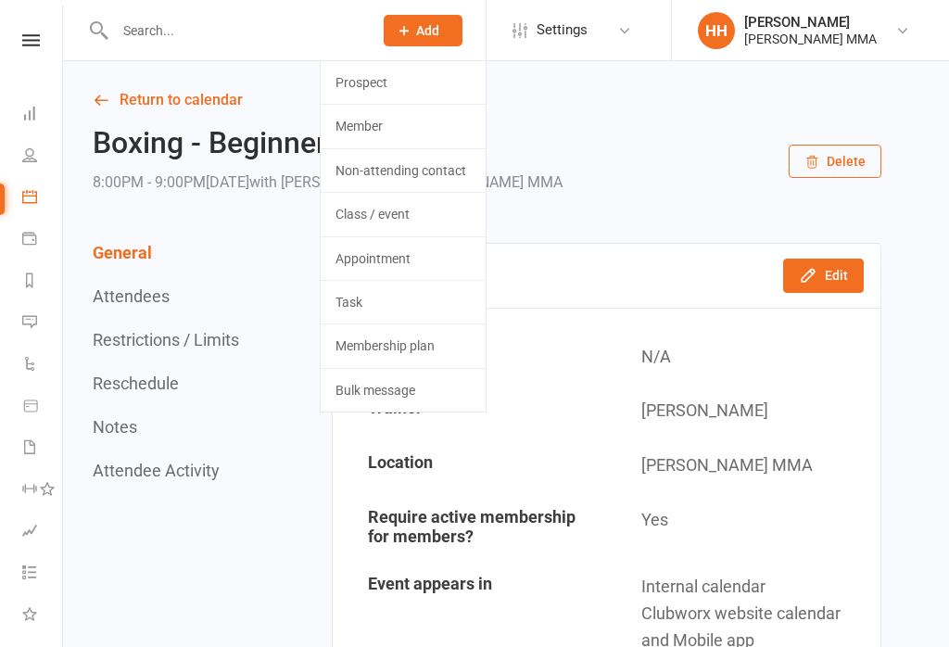
click at [431, 85] on link "Prospect" at bounding box center [403, 82] width 165 height 43
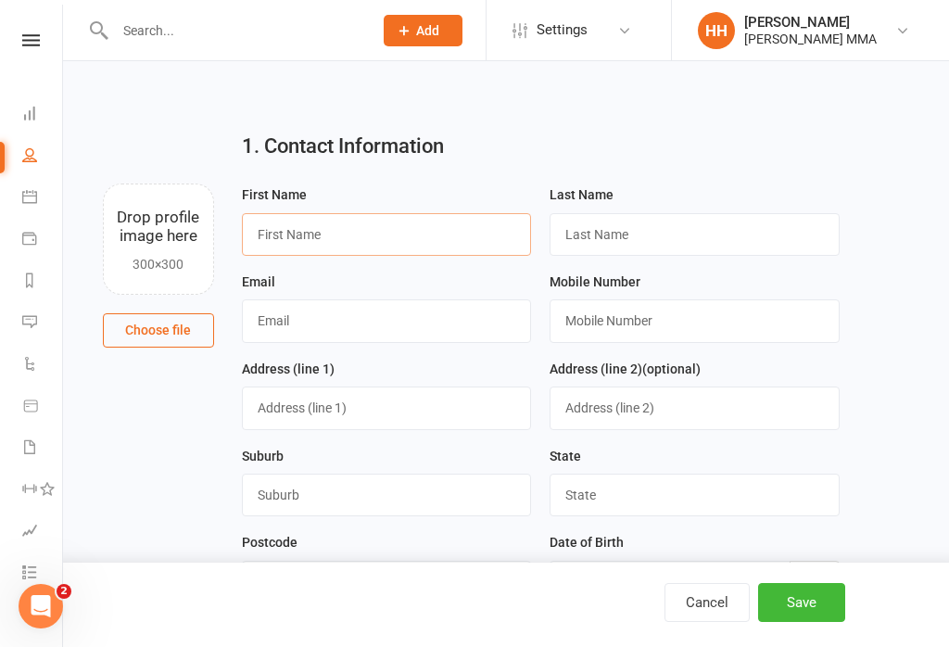
click at [352, 232] on input "text" at bounding box center [387, 234] width 290 height 43
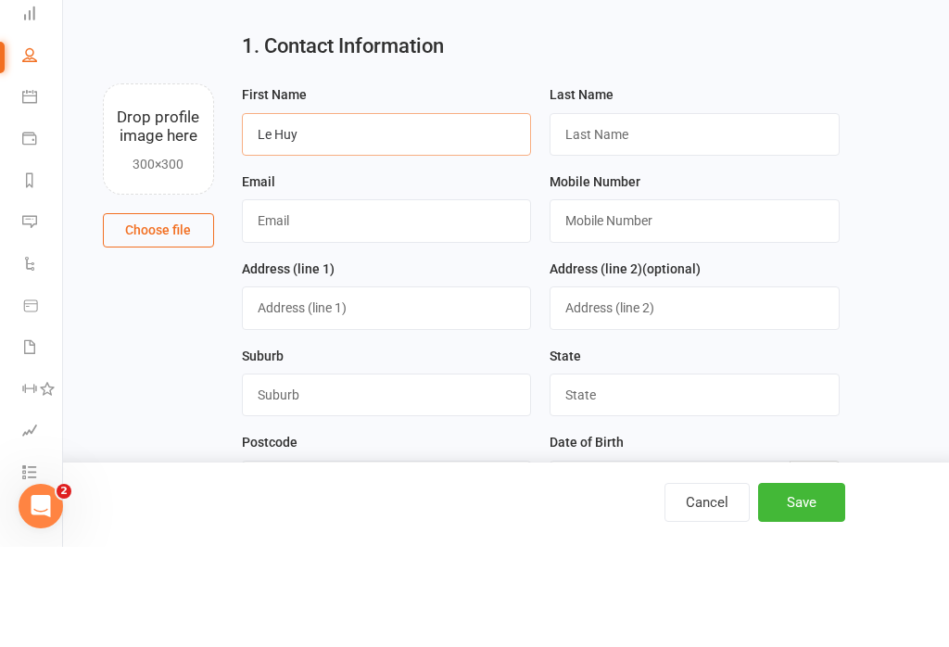
type input "Le Huy"
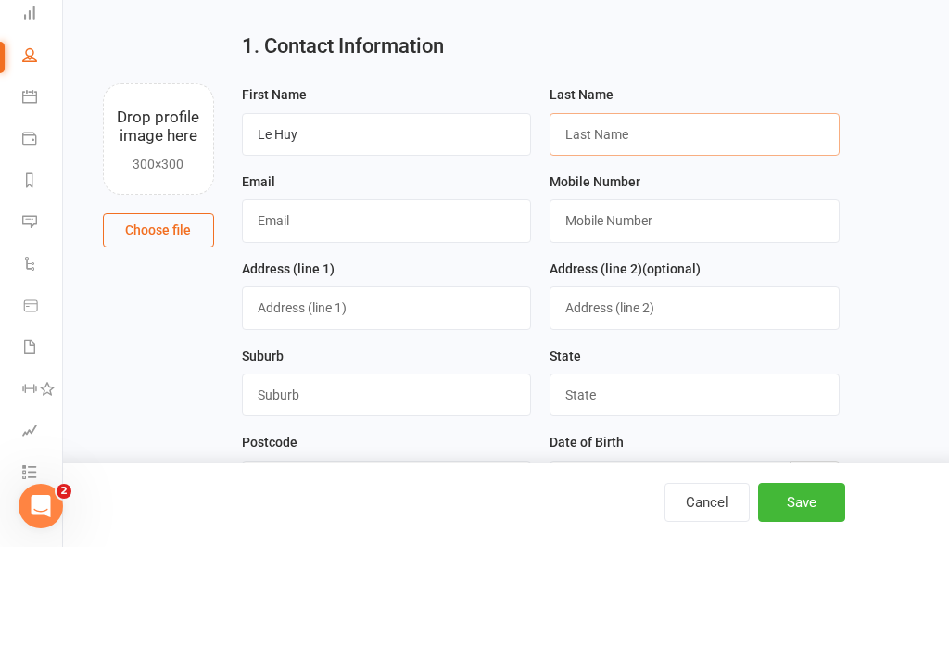
click at [639, 213] on input "text" at bounding box center [695, 234] width 290 height 43
type input "Hoang"
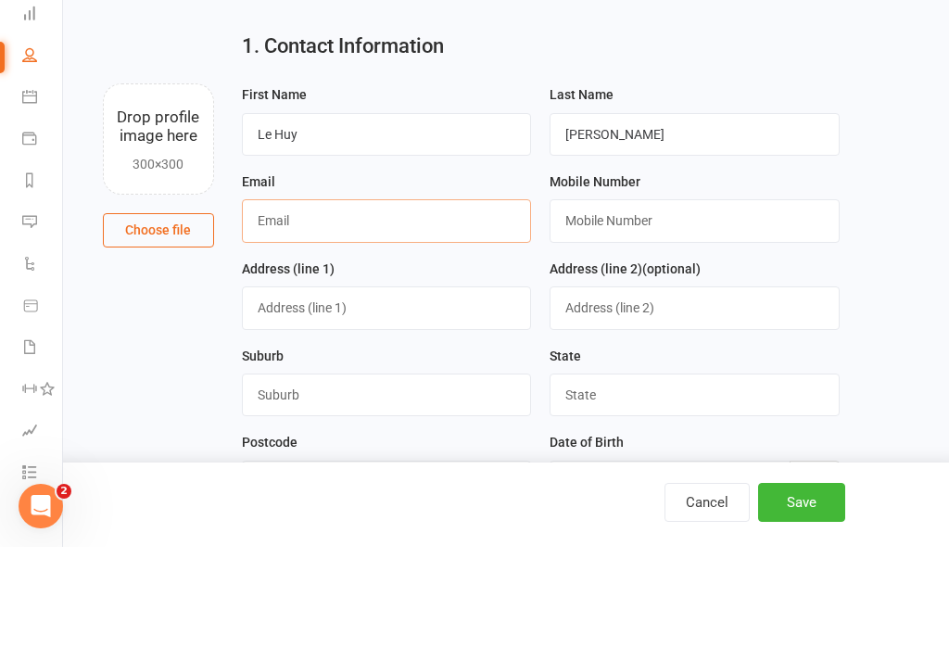
click at [350, 299] on input "text" at bounding box center [387, 320] width 290 height 43
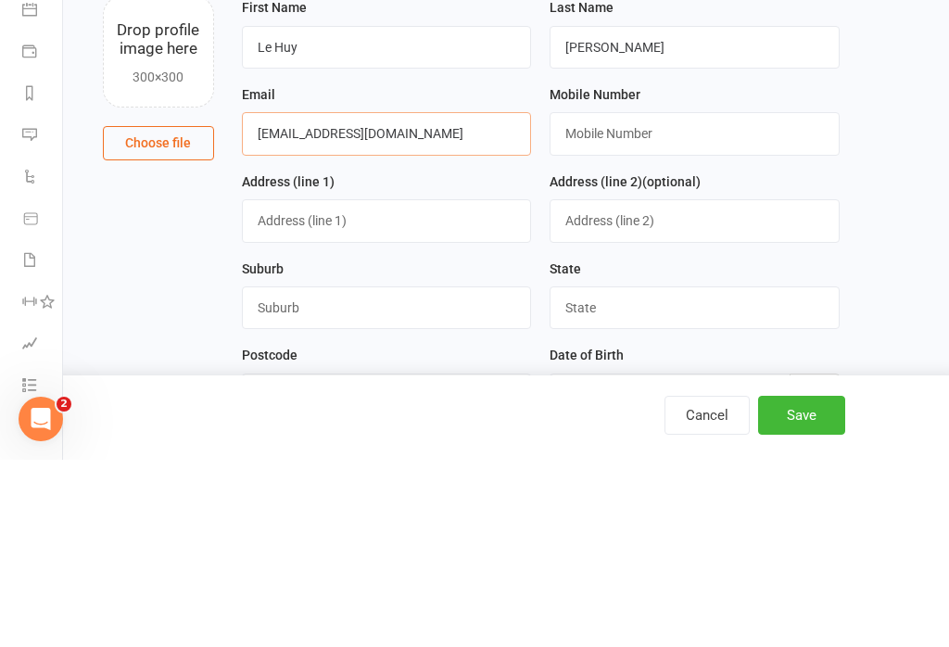
type input "Lucashoang304@gmail.com"
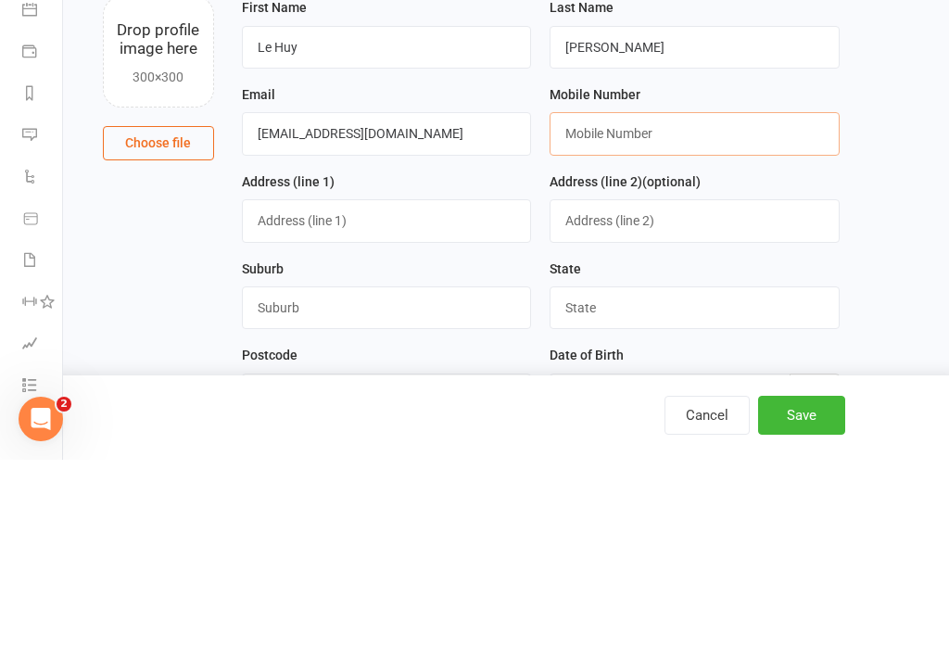
click at [654, 299] on input "text" at bounding box center [695, 320] width 290 height 43
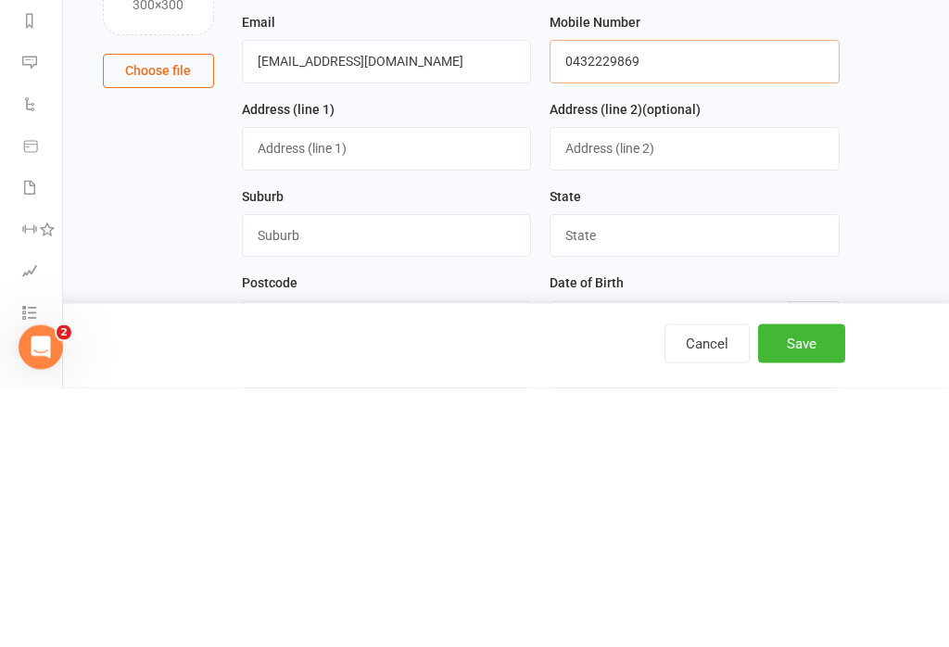
type input "0432229869"
click at [381, 386] on input "text" at bounding box center [387, 407] width 290 height 43
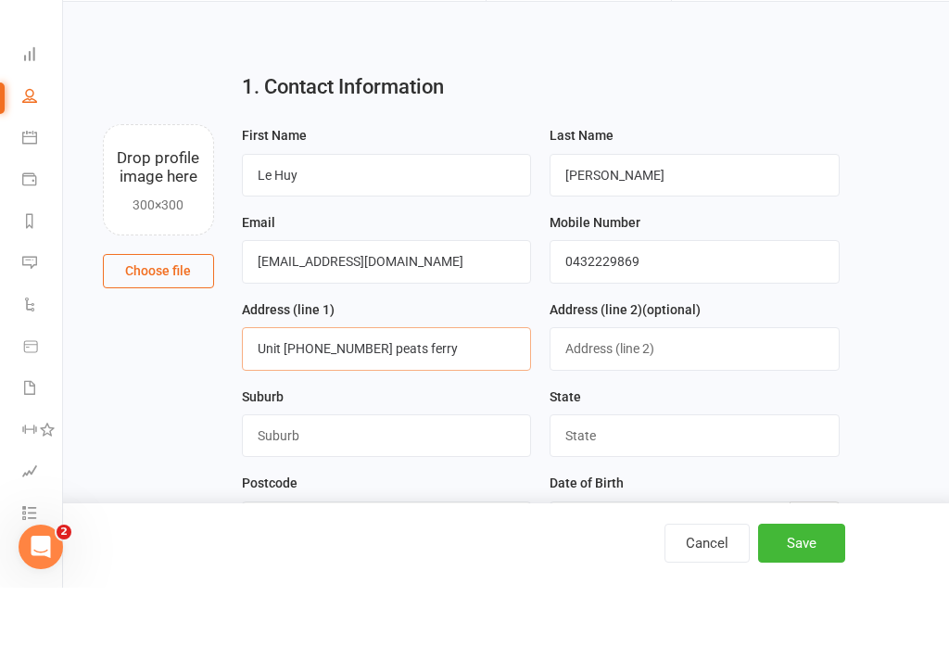
type input "Unit 39 215- 217 peats ferry"
click at [358, 213] on input "Le Huy" at bounding box center [387, 234] width 290 height 43
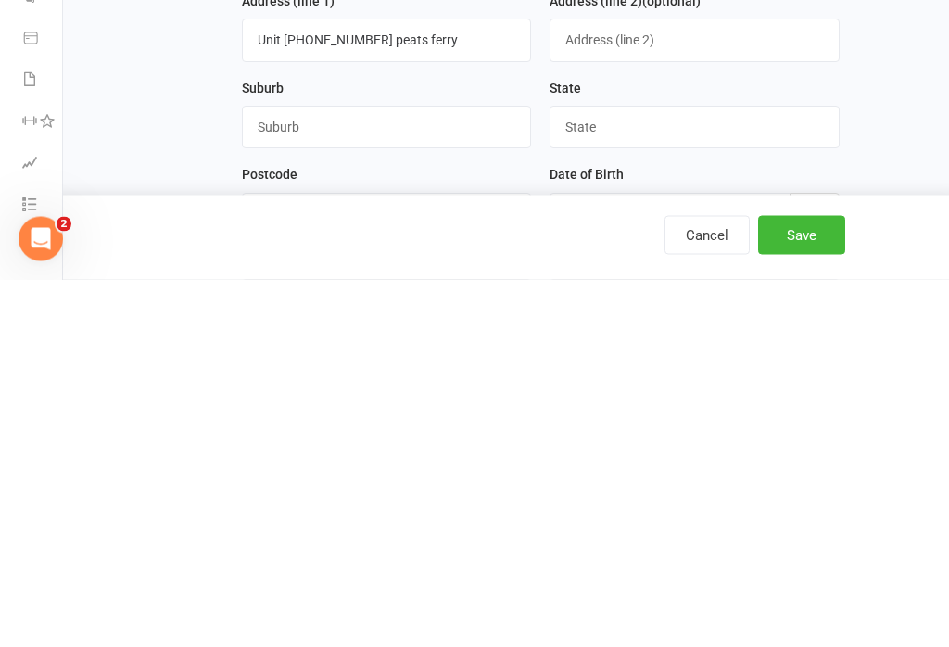
type input "Lucas {Le Huy}"
click at [464, 386] on input "Unit 39 215- 217 peats ferry" at bounding box center [387, 407] width 290 height 43
type input "Unit 39 215- 217 peats ferry rd"
click at [398, 474] on input "text" at bounding box center [387, 495] width 290 height 43
type input "2077"
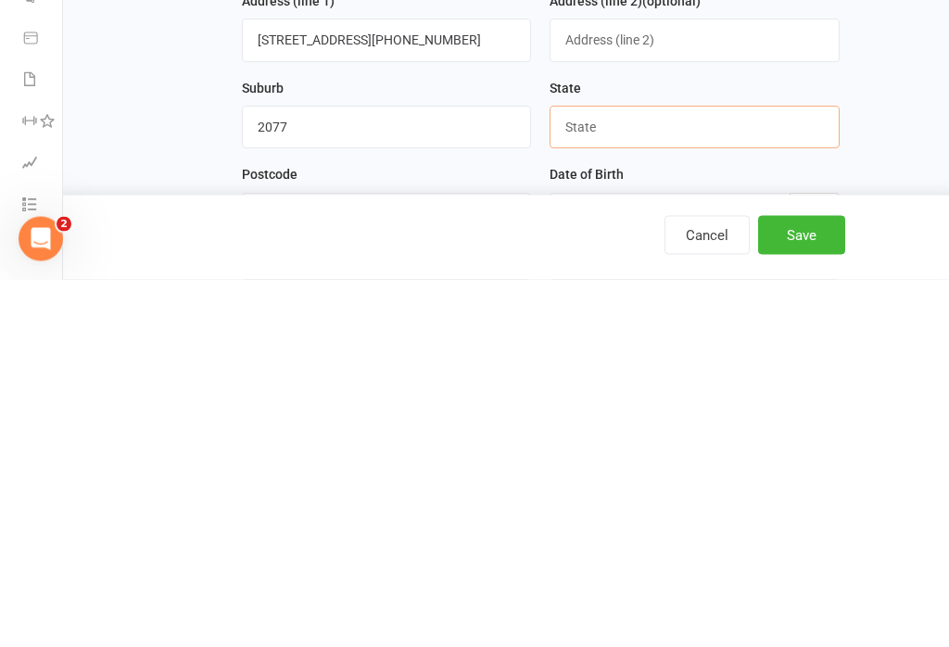
click at [668, 474] on input "text" at bounding box center [695, 495] width 290 height 43
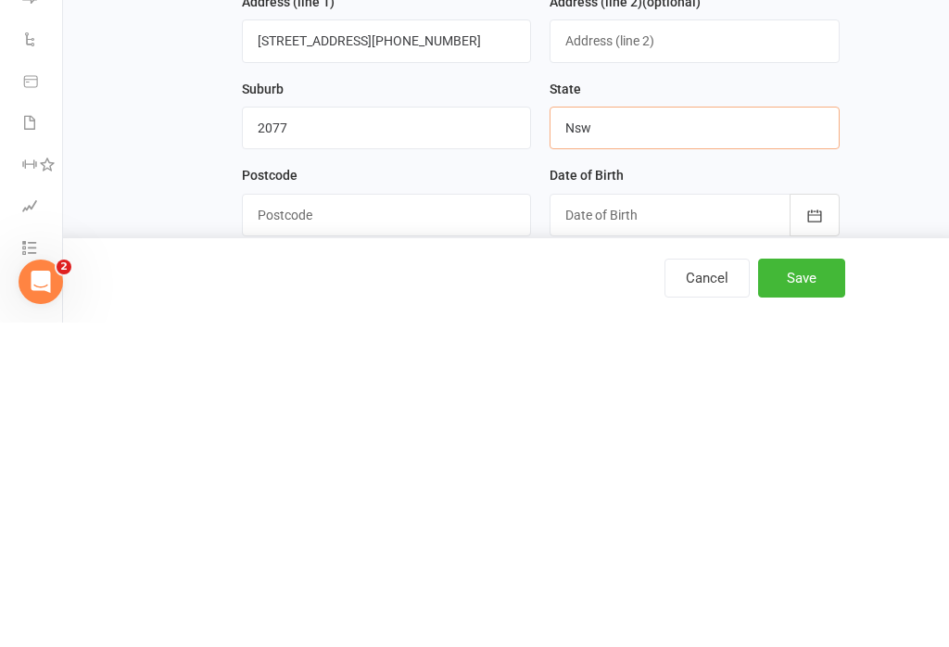
scroll to position [45, 0]
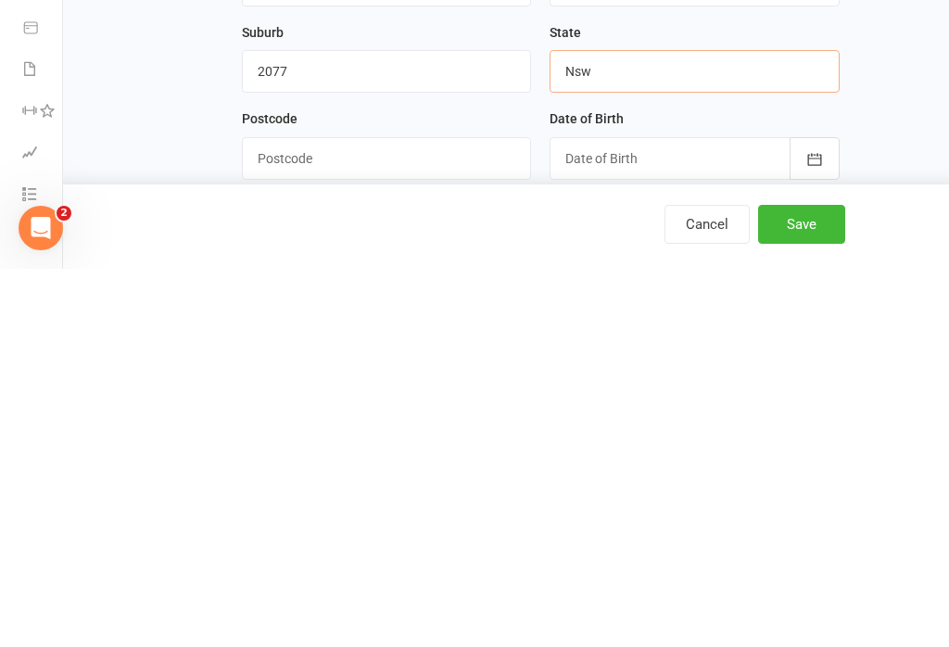
type input "Nsw"
click at [389, 515] on input "text" at bounding box center [387, 536] width 290 height 43
click at [382, 428] on input "2077" at bounding box center [387, 449] width 290 height 43
type input "2"
type input "Hornsby"
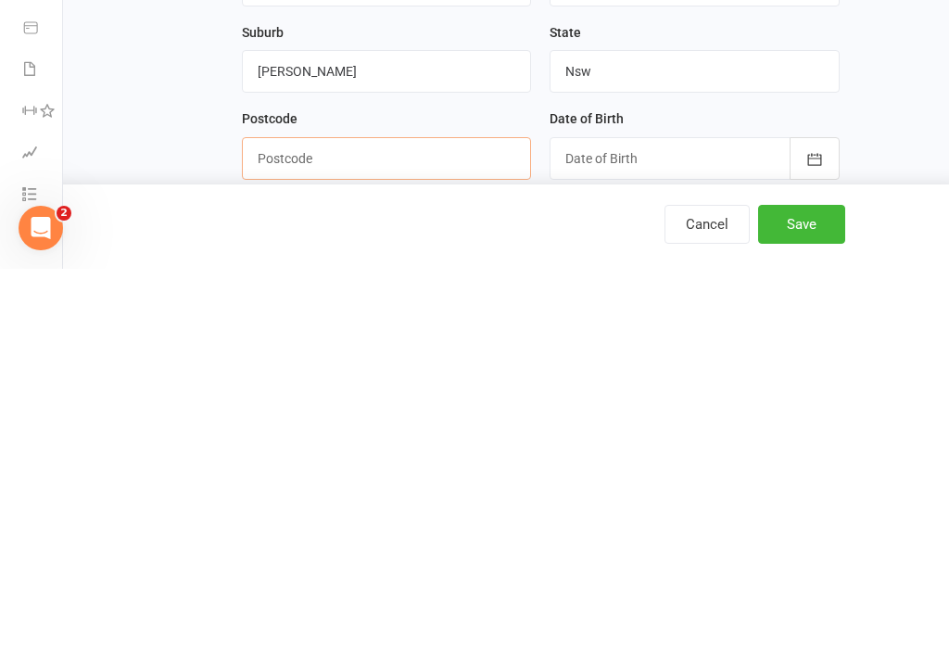
click at [364, 515] on input "text" at bounding box center [387, 536] width 290 height 43
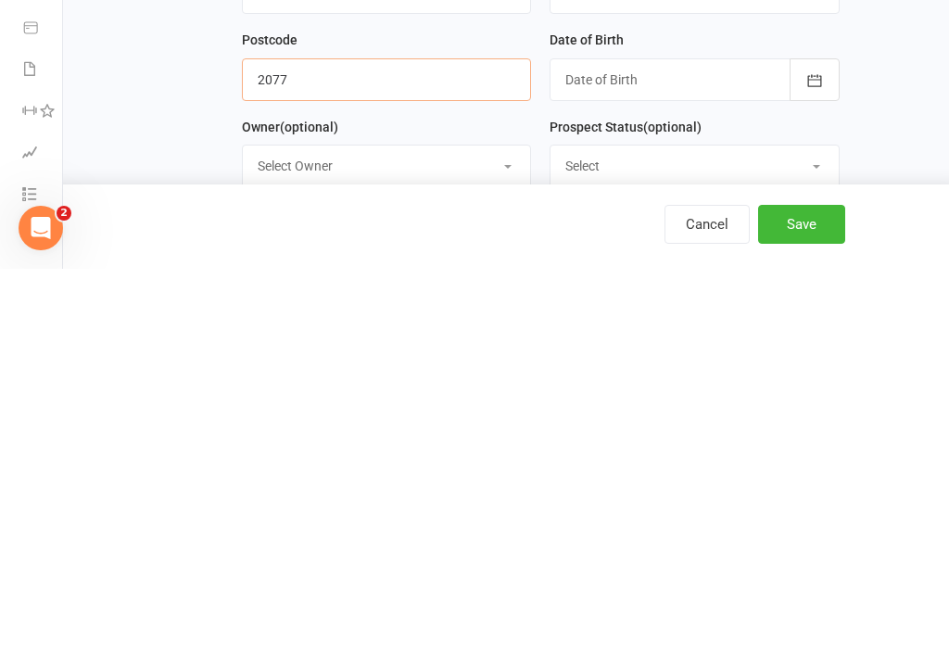
type input "2077"
click at [823, 436] on button "button" at bounding box center [815, 457] width 50 height 43
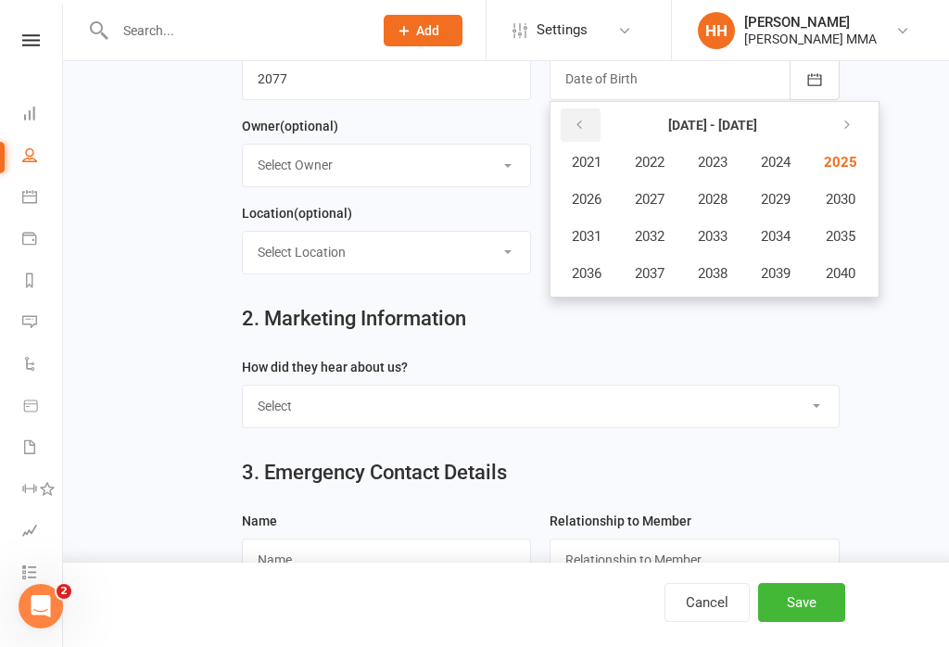
click at [567, 122] on button "button" at bounding box center [581, 124] width 40 height 33
click at [582, 126] on icon "button" at bounding box center [579, 125] width 13 height 15
click at [589, 128] on button "button" at bounding box center [581, 124] width 40 height 33
click at [850, 121] on icon "button" at bounding box center [843, 125] width 13 height 15
click at [850, 126] on icon "button" at bounding box center [843, 125] width 13 height 15
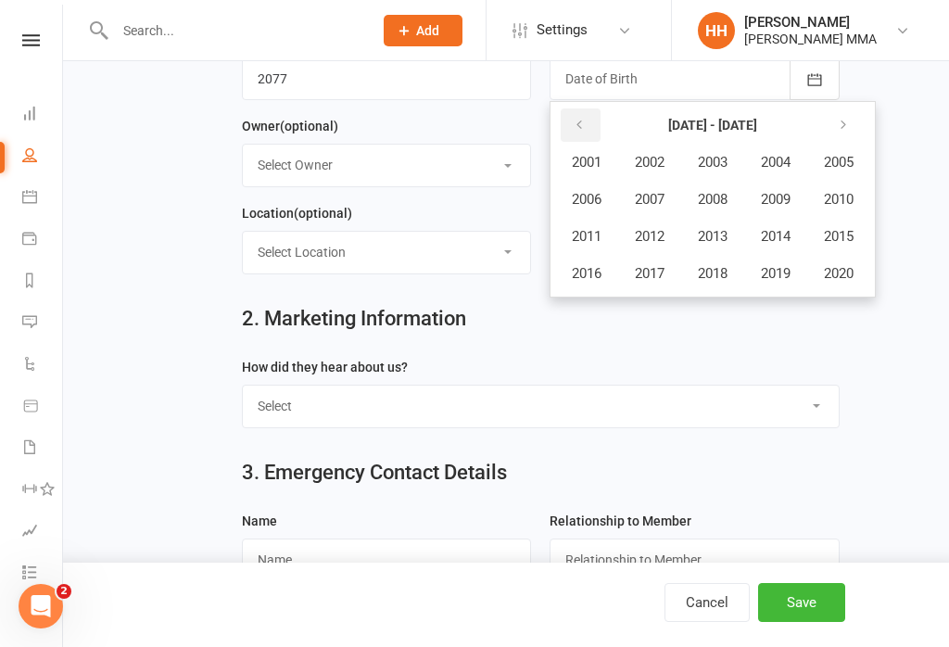
click at [575, 133] on icon "button" at bounding box center [579, 125] width 13 height 15
click at [727, 224] on button "1993" at bounding box center [712, 236] width 61 height 35
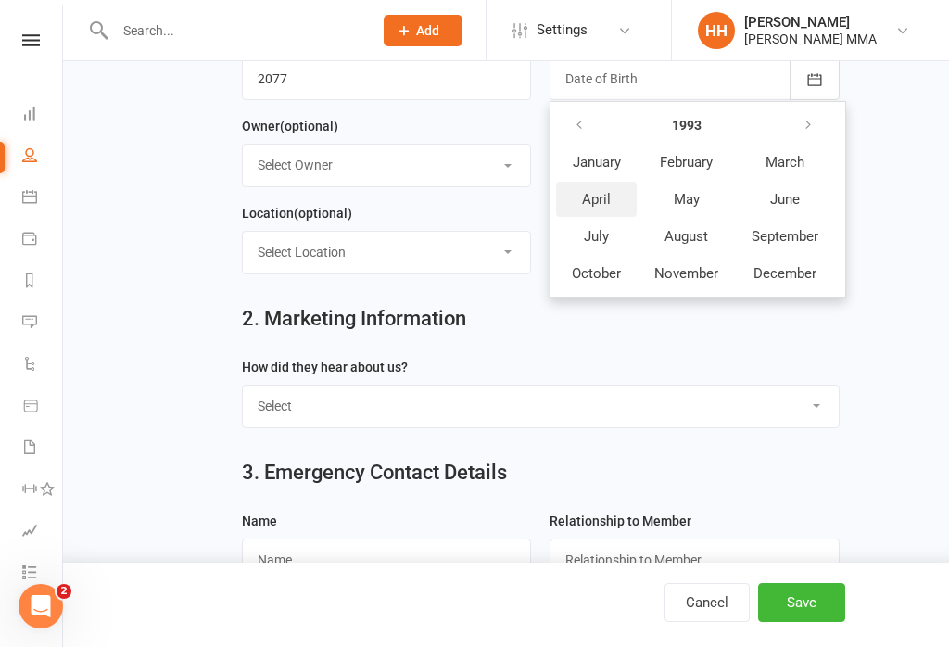
click at [610, 195] on span "April" at bounding box center [596, 199] width 29 height 17
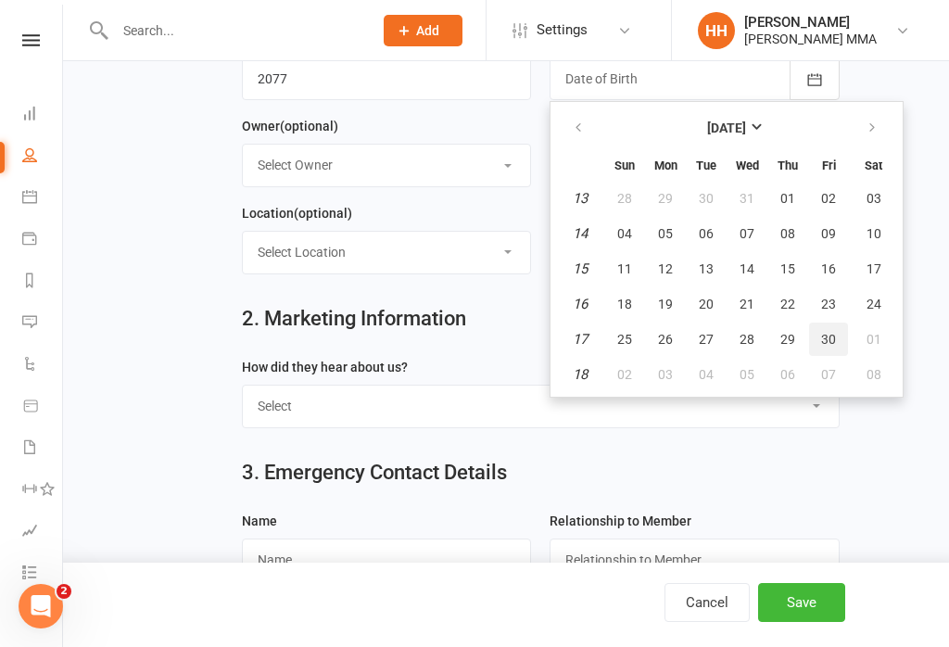
click at [829, 335] on span "30" at bounding box center [828, 339] width 15 height 15
type input "30 Apr 1993"
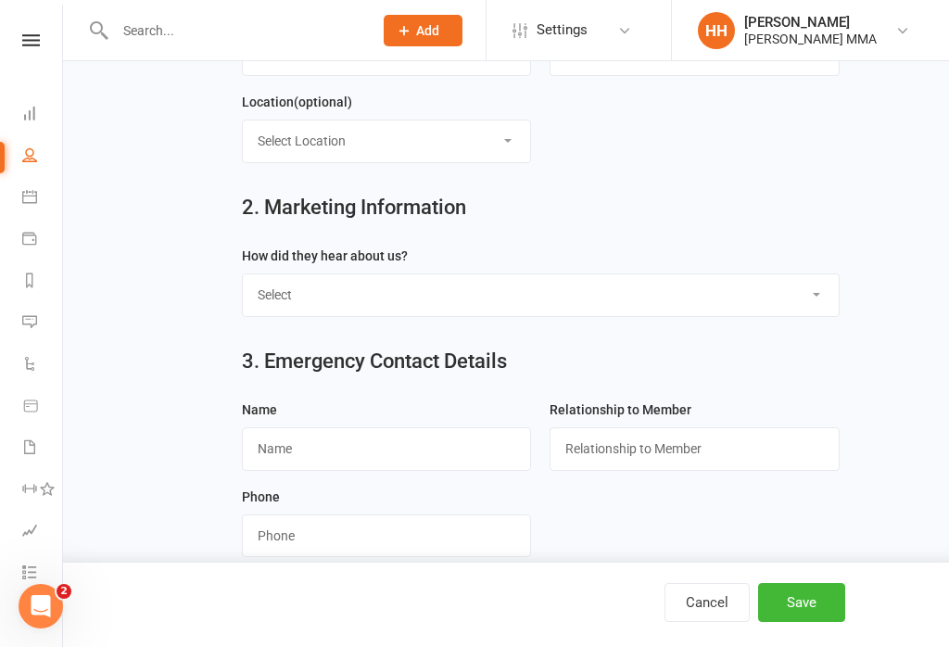
scroll to position [631, 0]
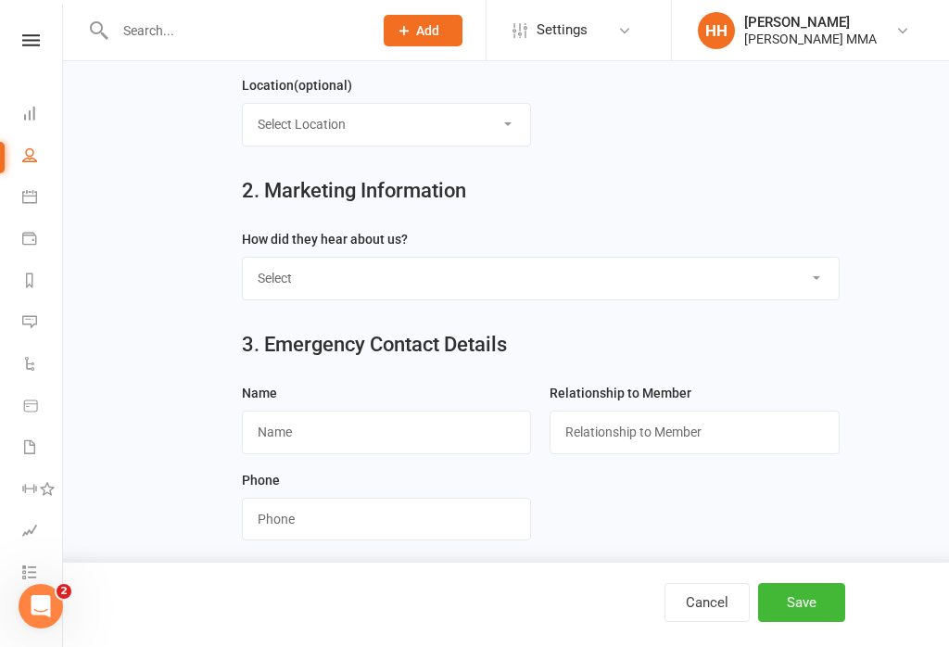
click at [558, 285] on select "Select Through A Friend Social Media Google Walk by" at bounding box center [541, 278] width 596 height 41
select select "Google"
click at [377, 423] on input "text" at bounding box center [387, 432] width 290 height 43
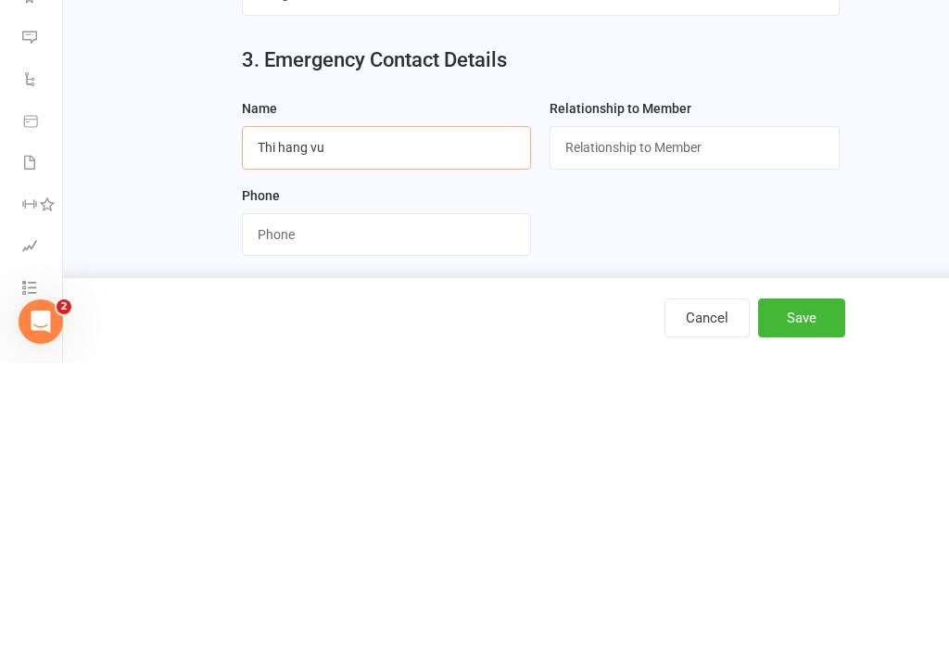
type input "Thi hang vu"
click at [653, 411] on input "text" at bounding box center [695, 432] width 290 height 43
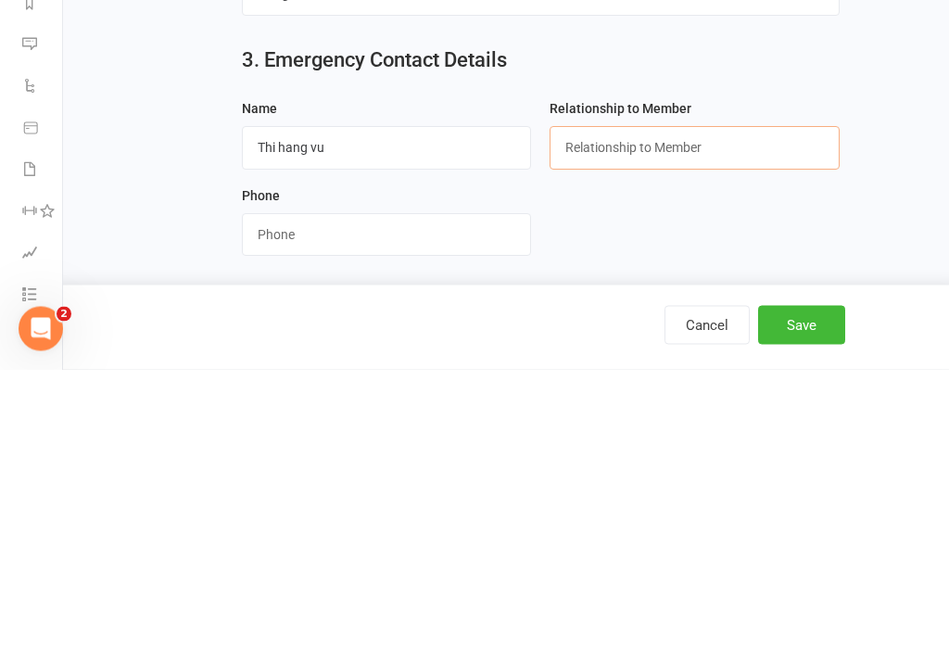
scroll to position [638, 0]
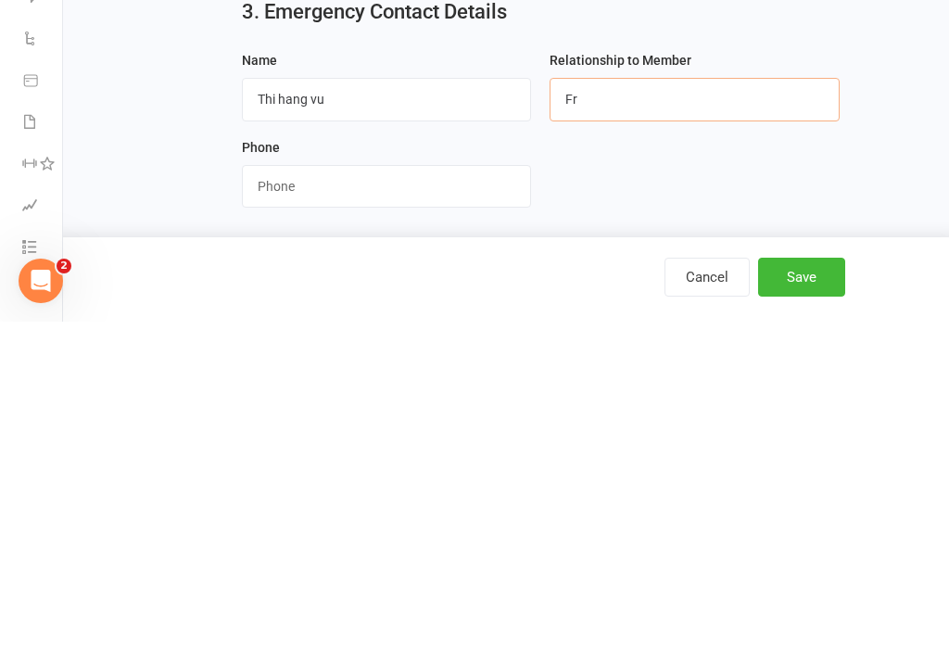
type input "F"
type input "My wife"
click at [350, 490] on input "string" at bounding box center [387, 511] width 290 height 43
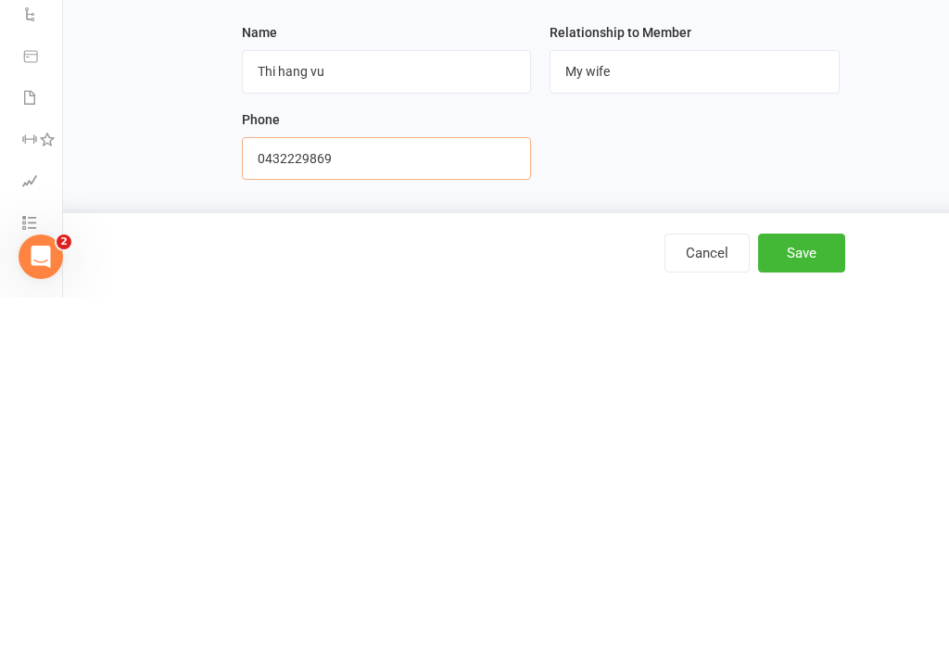
type input "0432229869"
click at [807, 583] on button "Save" at bounding box center [801, 602] width 87 height 39
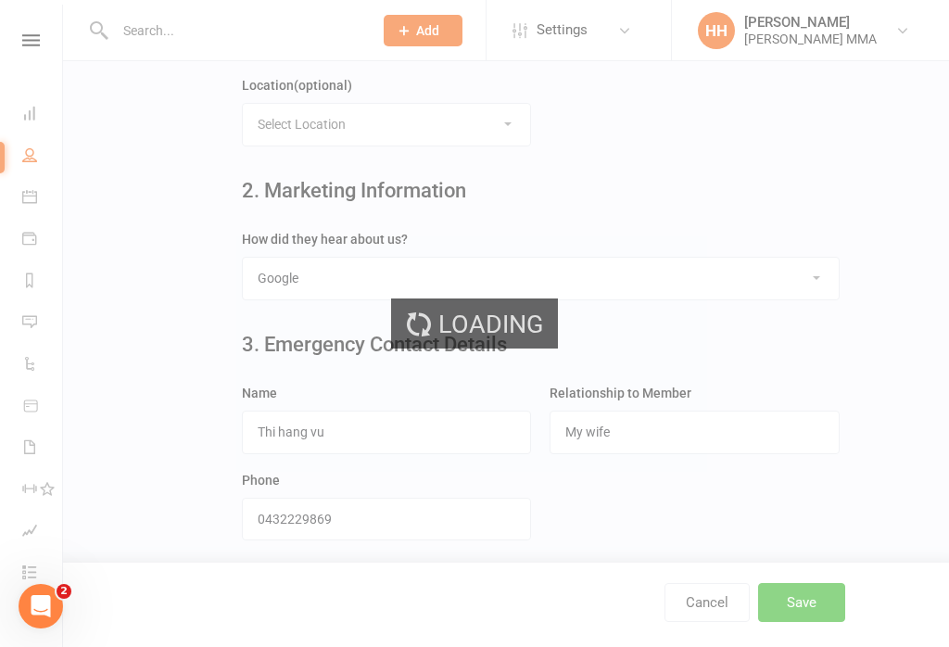
scroll to position [0, 0]
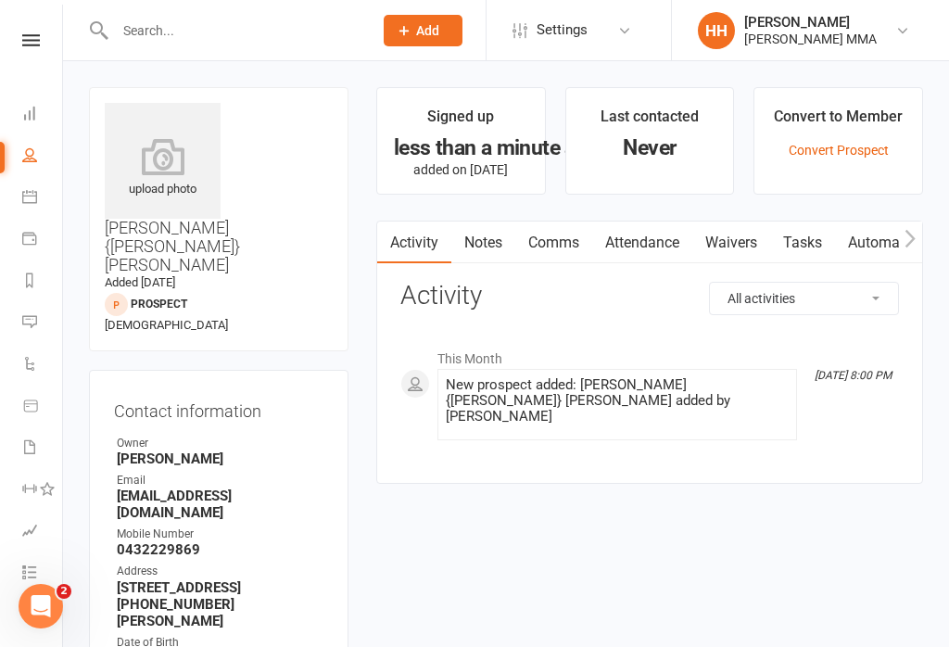
click at [733, 248] on link "Waivers" at bounding box center [731, 242] width 78 height 43
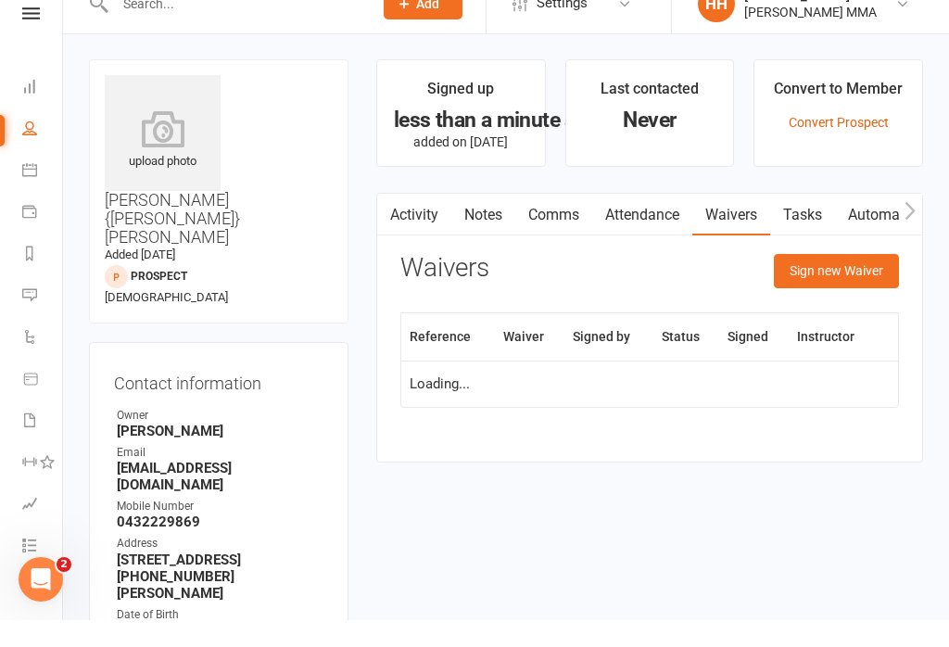
scroll to position [29, 0]
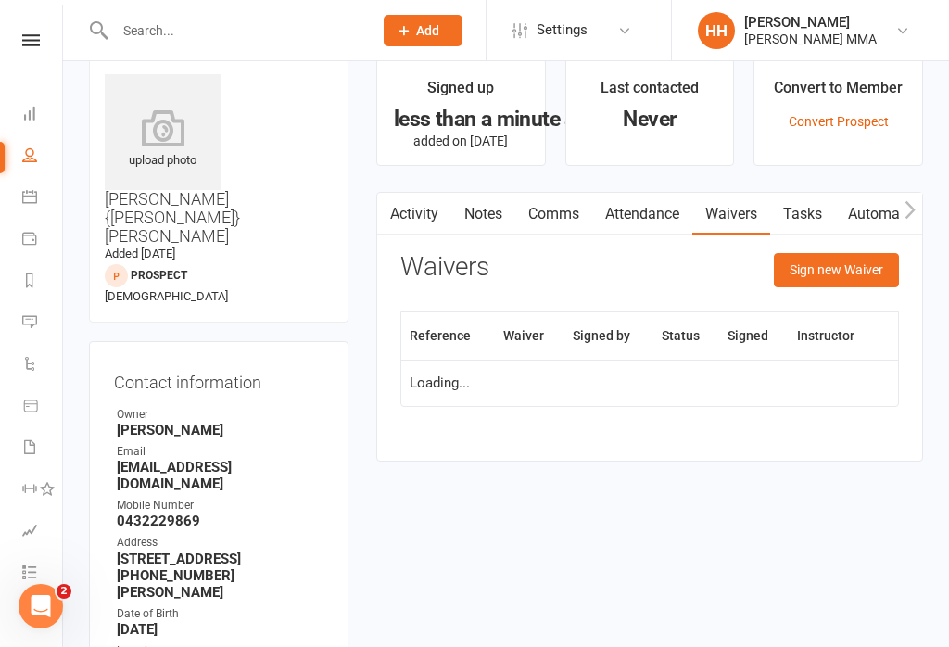
click at [838, 259] on button "Sign new Waiver" at bounding box center [836, 269] width 125 height 33
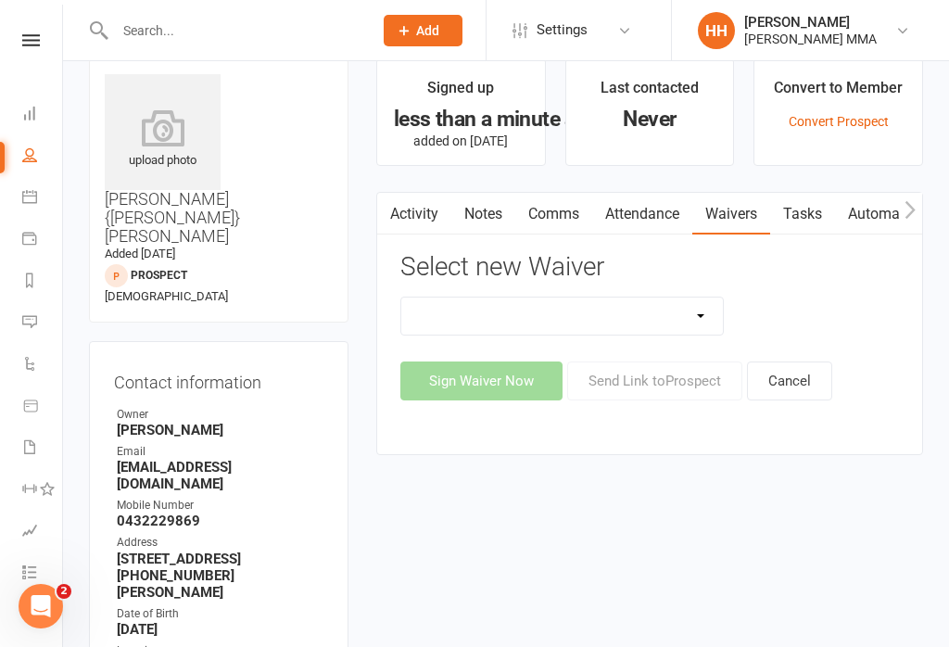
click at [579, 327] on select "Do not use - MEMBER GENERAL WAIVER Do not use - MEMBERSHIP SIGN UP Do not use -…" at bounding box center [562, 315] width 322 height 37
select select "10455"
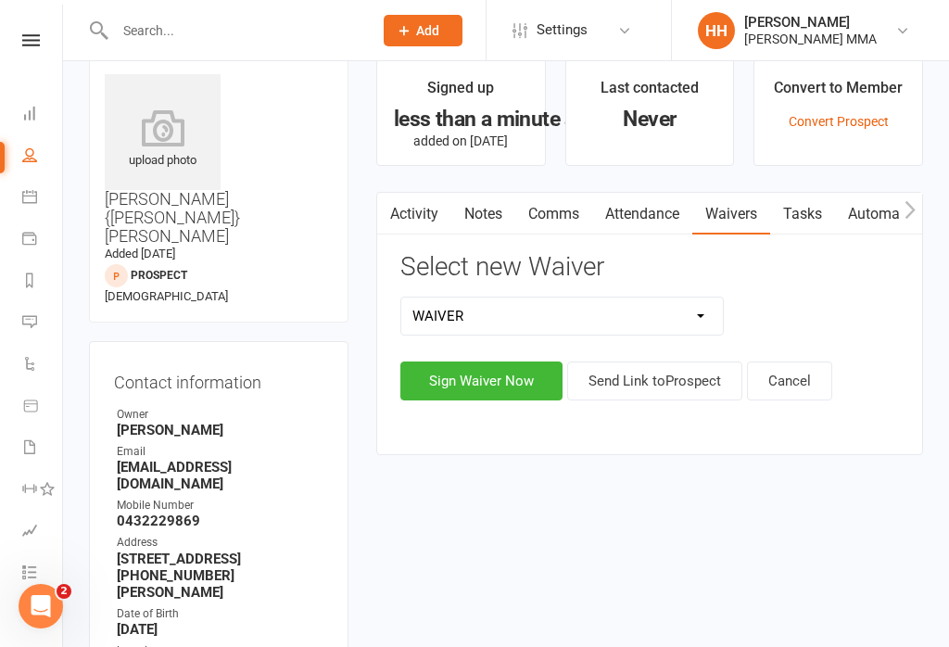
click at [489, 386] on button "Sign Waiver Now" at bounding box center [481, 380] width 162 height 39
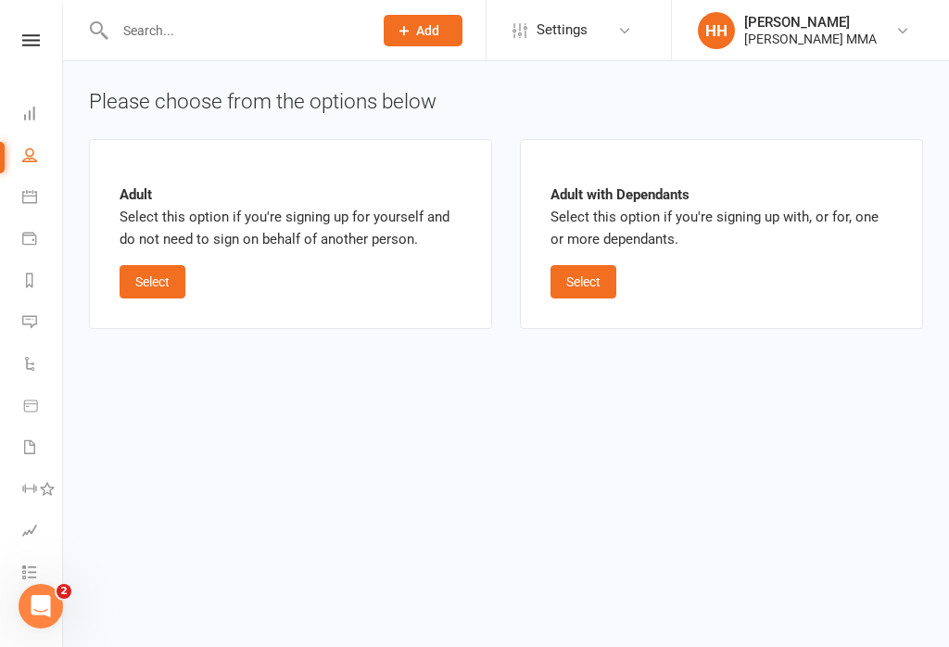
click at [163, 292] on button "Select" at bounding box center [153, 281] width 66 height 33
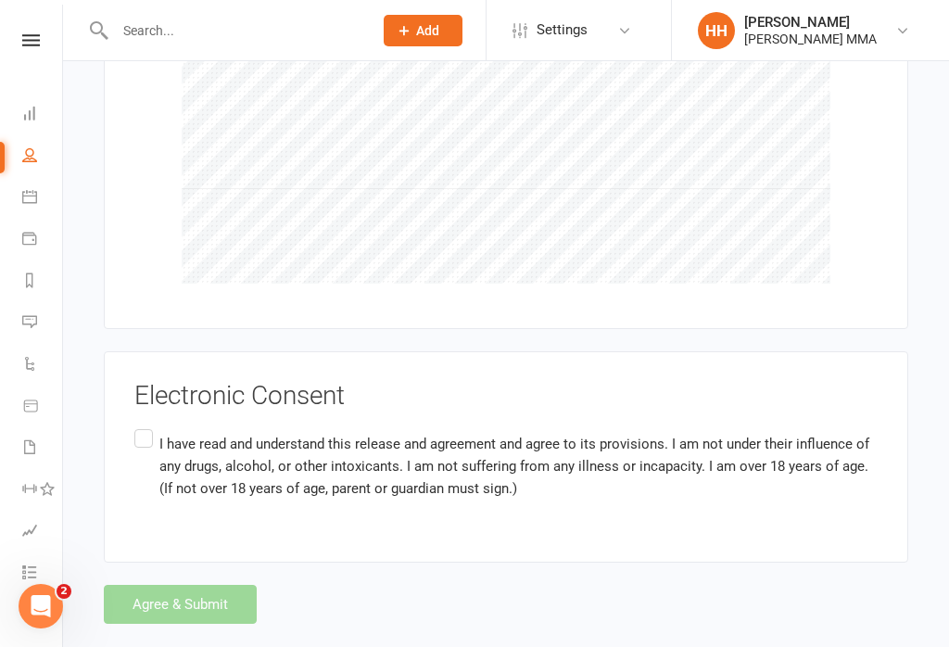
scroll to position [786, 0]
click at [160, 437] on p "I have read and understand this release and agreement and agree to its provisio…" at bounding box center [518, 466] width 718 height 67
click at [146, 425] on input "I have read and understand this release and agreement and agree to its provisio…" at bounding box center [140, 425] width 12 height 0
click at [183, 585] on button "Agree & Submit" at bounding box center [180, 604] width 153 height 39
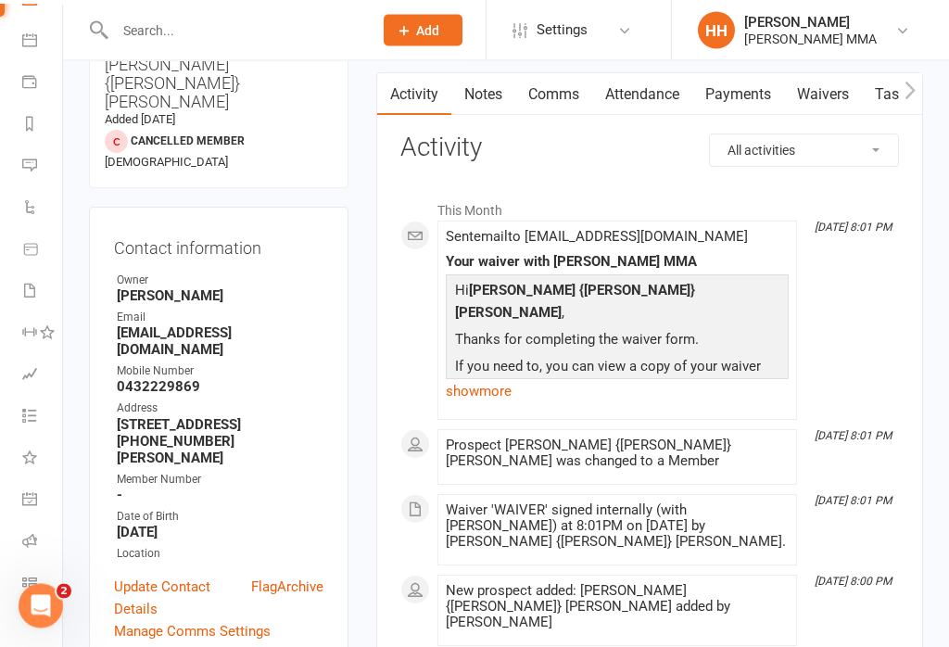
scroll to position [163, 0]
click at [30, 583] on icon at bounding box center [29, 582] width 15 height 15
